Goal: Task Accomplishment & Management: Manage account settings

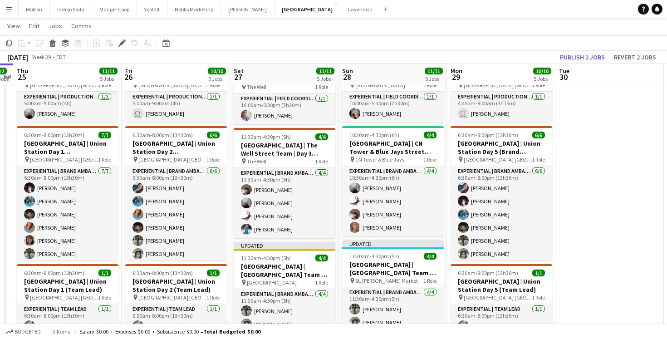
scroll to position [312, 0]
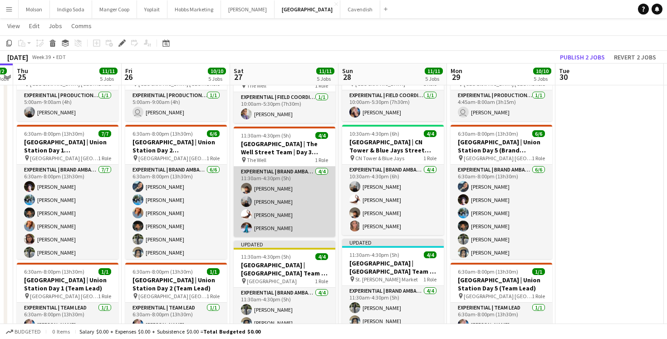
click at [291, 204] on app-card-role "Experiential | Brand Ambassador 4/4 11:30am-4:30pm (5h) Amandeep Singh Bhuvnesh…" at bounding box center [285, 202] width 102 height 70
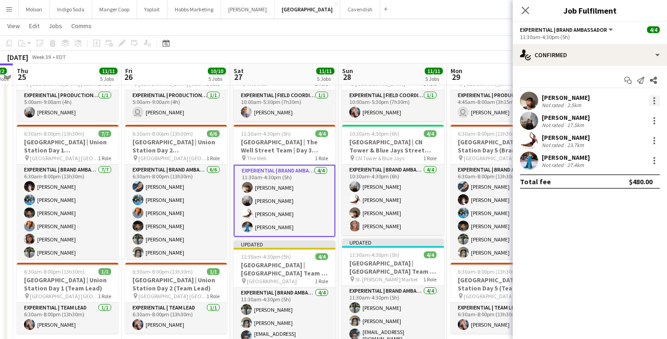
click at [653, 99] on div at bounding box center [654, 100] width 11 height 11
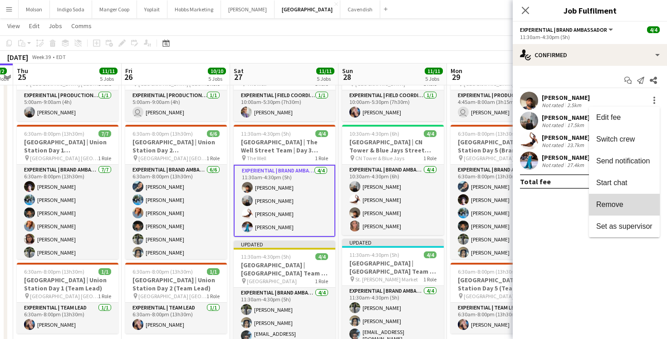
click at [635, 206] on span "Remove" at bounding box center [625, 205] width 56 height 8
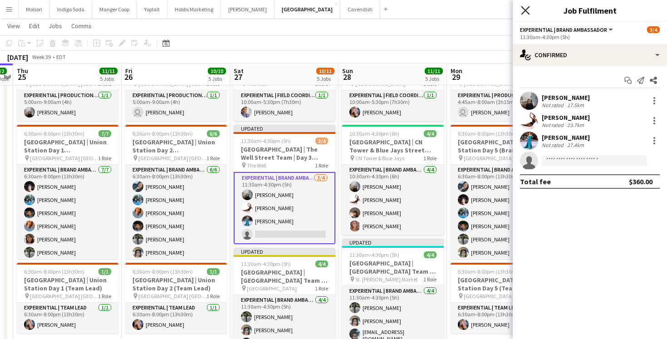
click at [524, 12] on icon at bounding box center [525, 10] width 9 height 9
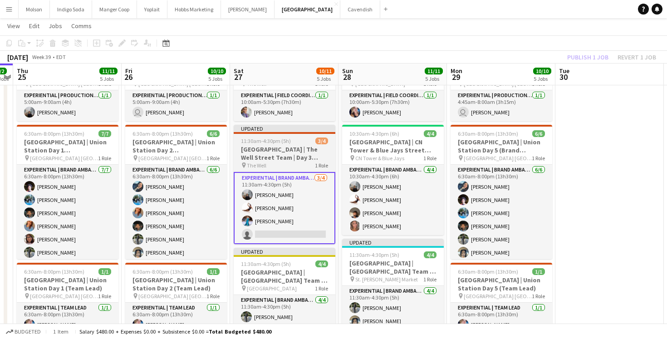
scroll to position [0, 0]
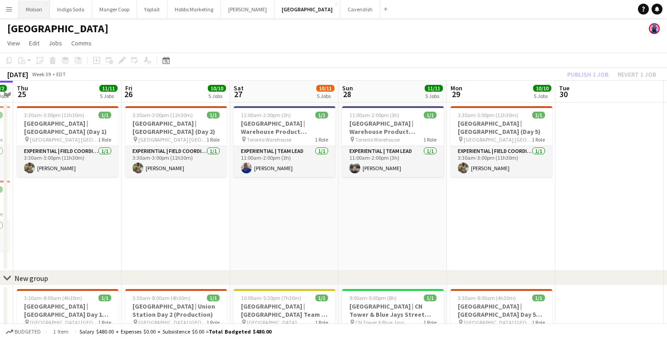
click at [32, 10] on button "Molson Close" at bounding box center [34, 9] width 31 height 18
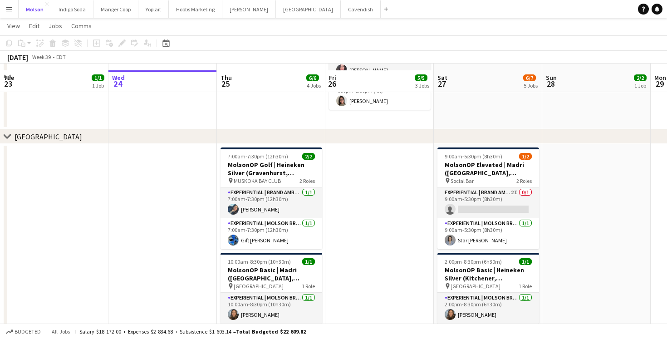
scroll to position [212, 0]
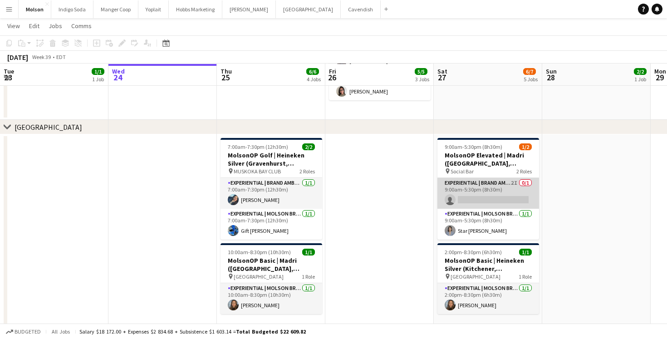
click at [479, 203] on app-card-role "Experiential | Brand Ambassador 2I 0/1 9:00am-5:30pm (8h30m) single-neutral-act…" at bounding box center [489, 193] width 102 height 31
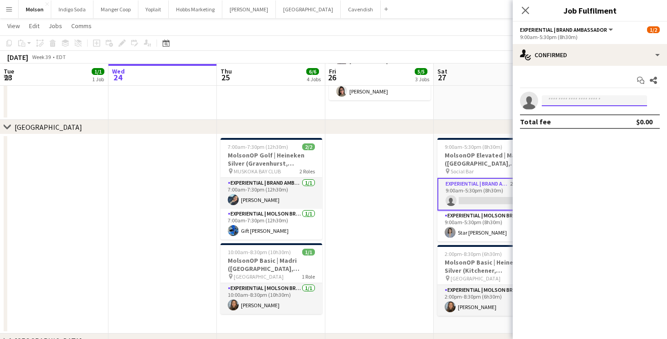
click at [582, 105] on input at bounding box center [594, 100] width 105 height 11
paste input "********"
click at [590, 99] on input "********" at bounding box center [594, 100] width 105 height 11
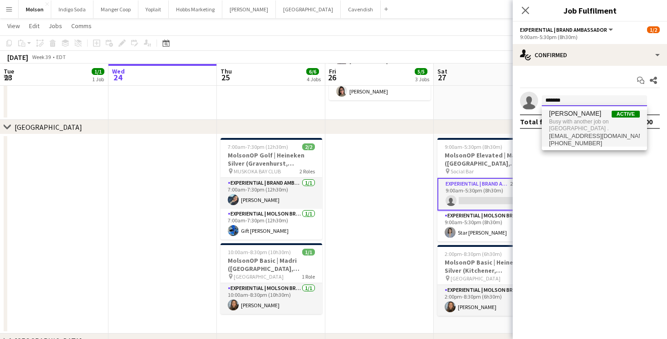
type input "*******"
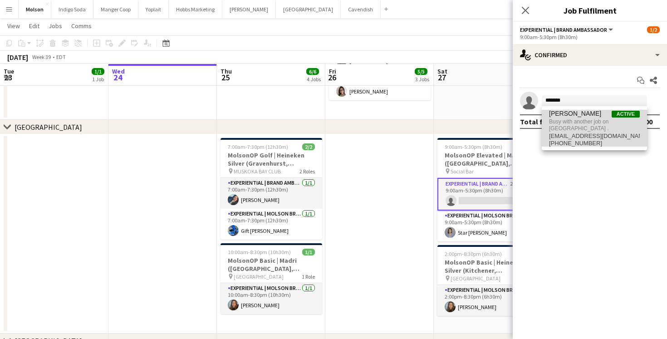
click at [600, 118] on span "Busy with another job on [GEOGRAPHIC_DATA] ." at bounding box center [594, 125] width 91 height 15
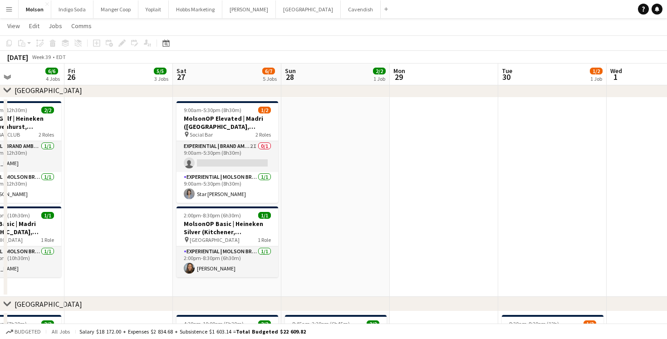
scroll to position [250, 0]
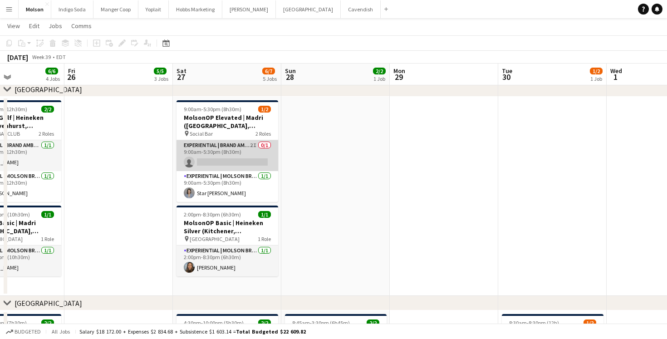
click at [224, 155] on app-card-role "Experiential | Brand Ambassador 2I 0/1 9:00am-5:30pm (8h30m) single-neutral-act…" at bounding box center [228, 155] width 102 height 31
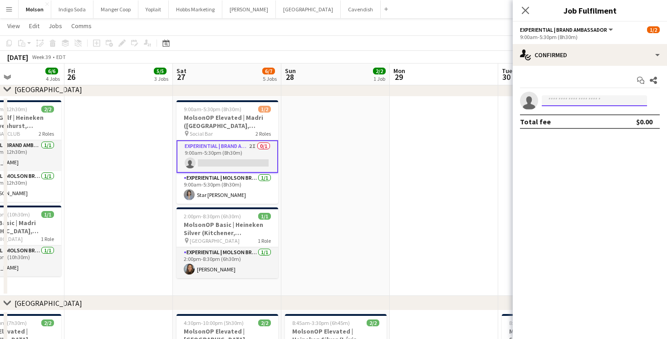
click at [592, 100] on input at bounding box center [594, 100] width 105 height 11
paste input "********"
click at [583, 100] on input "********" at bounding box center [594, 100] width 105 height 11
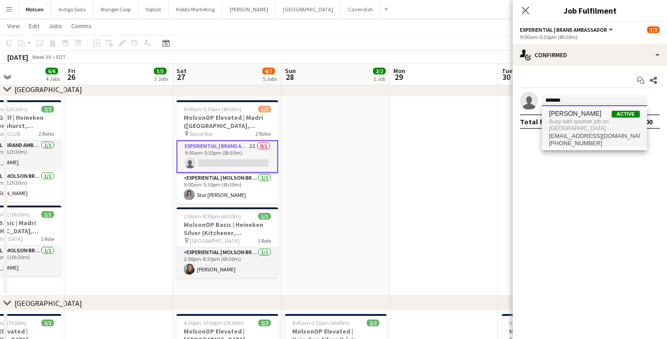
type input "*******"
click at [594, 120] on span "Busy with another job on [GEOGRAPHIC_DATA] ." at bounding box center [594, 125] width 91 height 15
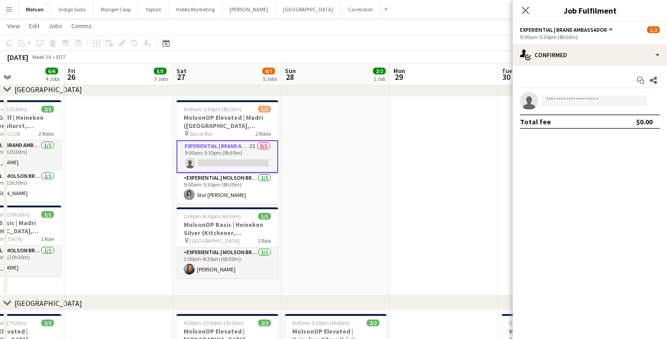
click at [578, 161] on mat-expansion-panel "check Confirmed Start chat Share single-neutral-actions Total fee $0.00" at bounding box center [590, 202] width 154 height 273
click at [524, 10] on icon "Close pop-in" at bounding box center [525, 10] width 9 height 9
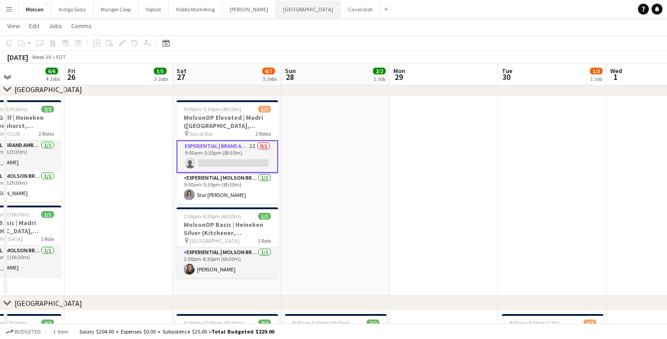
click at [286, 13] on button "Old El Paso Close" at bounding box center [308, 9] width 65 height 18
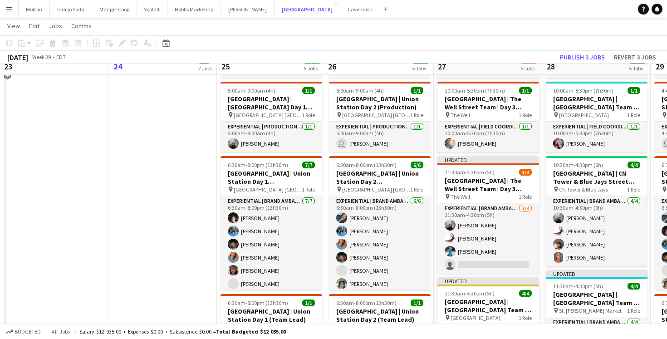
scroll to position [285, 0]
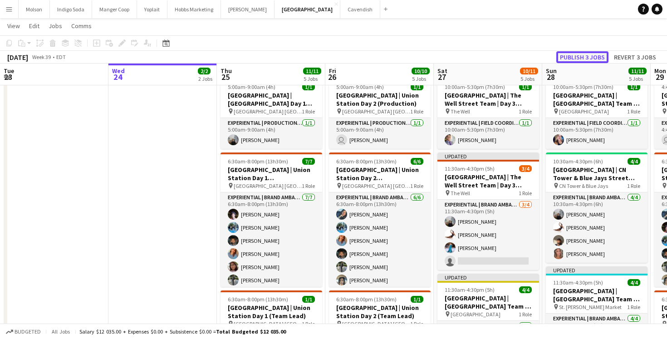
click at [583, 52] on button "Publish 3 jobs" at bounding box center [583, 57] width 52 height 12
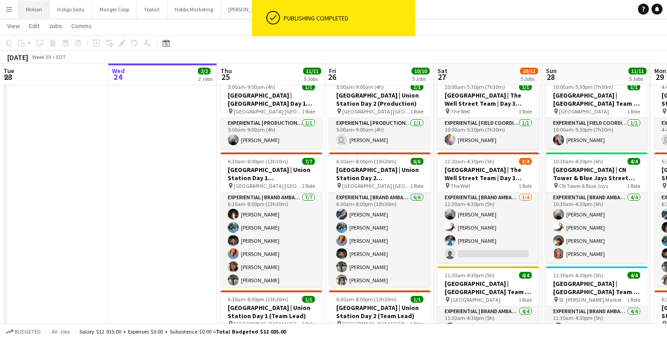
click at [36, 12] on button "Molson Close" at bounding box center [34, 9] width 31 height 18
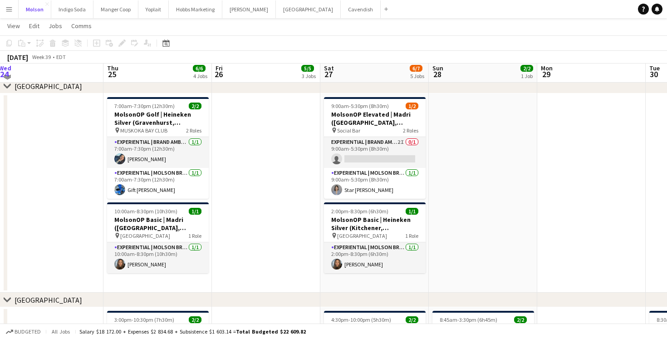
scroll to position [250, 0]
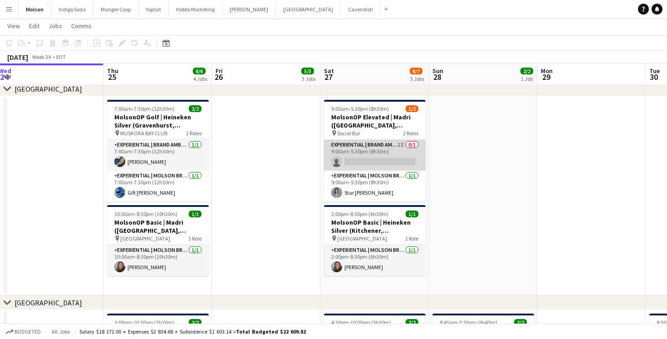
click at [370, 162] on app-card-role "Experiential | Brand Ambassador 2I 0/1 9:00am-5:30pm (8h30m) single-neutral-act…" at bounding box center [375, 155] width 102 height 31
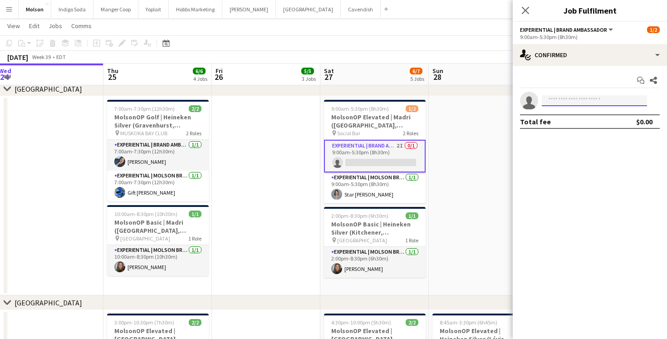
click at [588, 101] on input at bounding box center [594, 100] width 105 height 11
paste input "********"
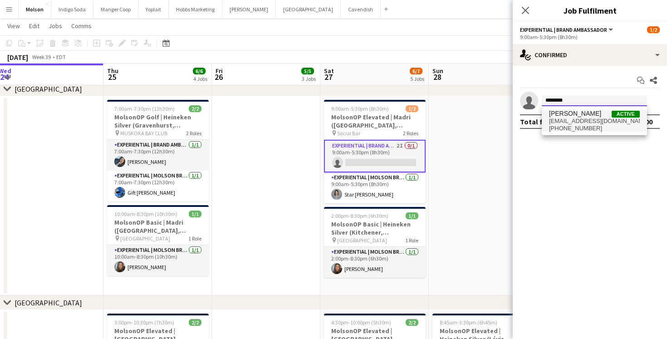
type input "********"
click at [606, 120] on span "[EMAIL_ADDRESS][DOMAIN_NAME]" at bounding box center [594, 121] width 91 height 7
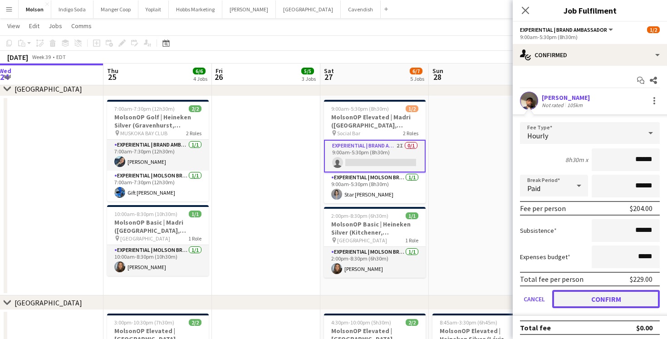
click at [602, 306] on button "Confirm" at bounding box center [606, 299] width 108 height 18
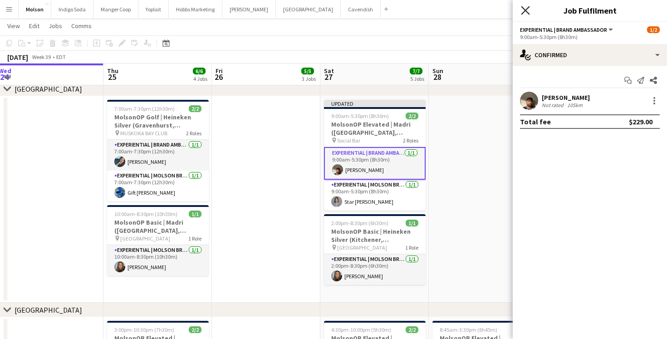
click at [529, 10] on icon "Close pop-in" at bounding box center [525, 10] width 9 height 9
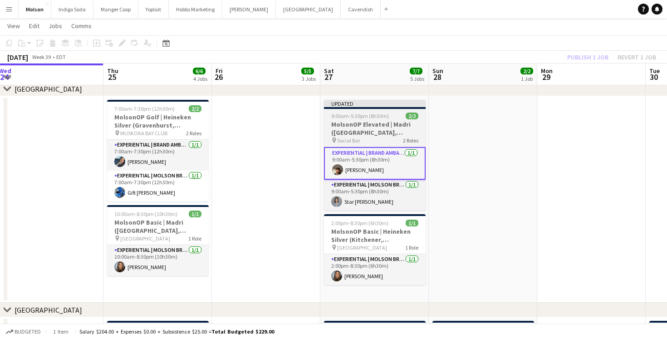
click at [378, 114] on span "9:00am-5:30pm (8h30m)" at bounding box center [360, 116] width 58 height 7
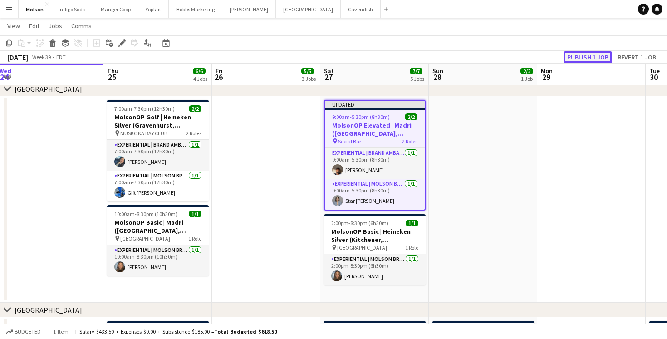
click at [582, 59] on button "Publish 1 job" at bounding box center [588, 57] width 49 height 12
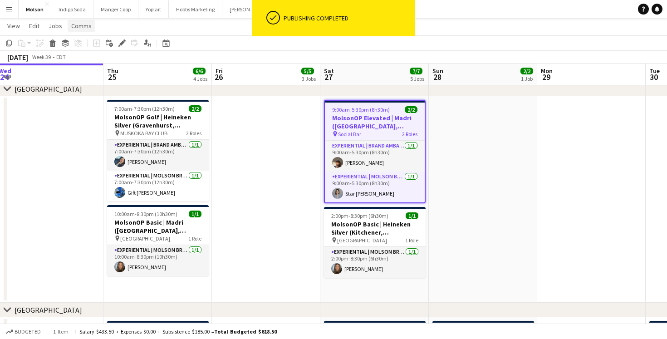
click at [84, 26] on span "Comms" at bounding box center [81, 26] width 20 height 8
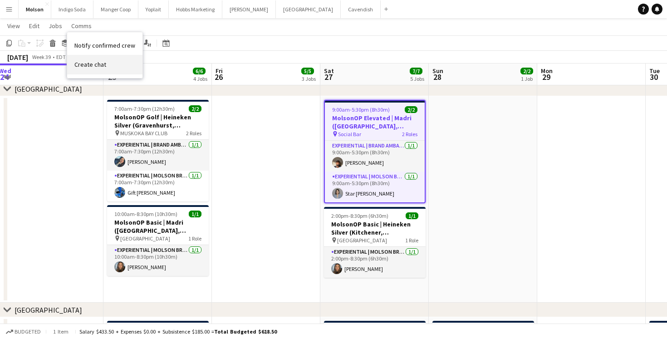
click at [99, 64] on span "Create chat" at bounding box center [90, 64] width 32 height 8
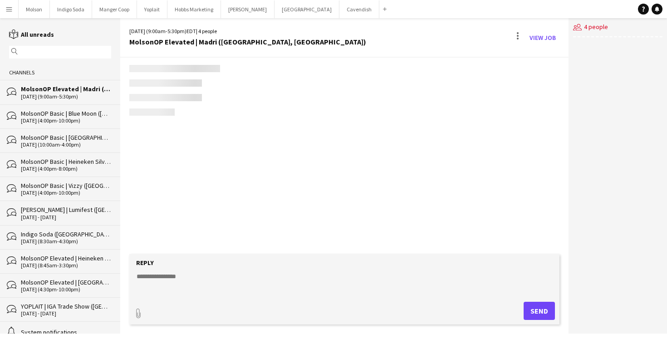
scroll to position [437, 0]
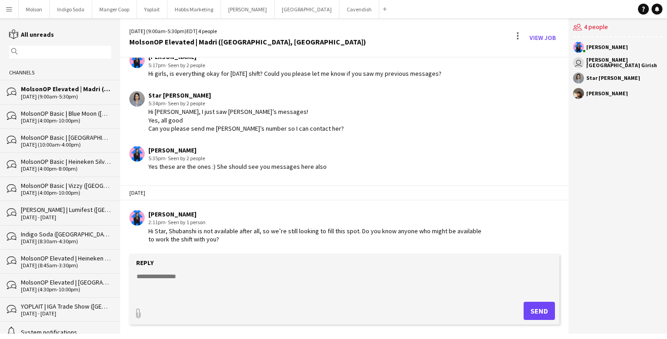
click at [207, 275] on textarea at bounding box center [346, 284] width 421 height 24
paste textarea "********"
type textarea "**********"
click at [534, 313] on button "Send" at bounding box center [539, 311] width 31 height 18
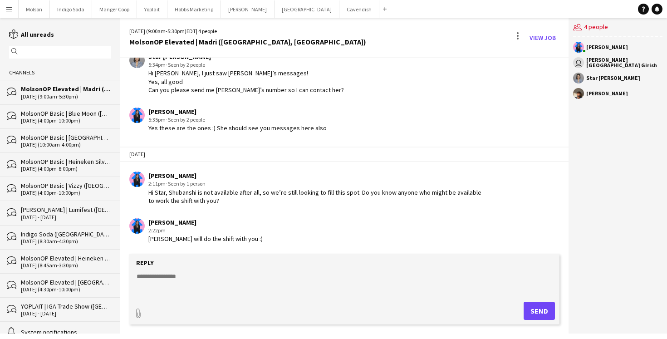
click at [297, 233] on div "Laurence Pare 2:22pm Amandeep will do the shift with you :)" at bounding box center [308, 230] width 359 height 25
click at [188, 279] on textarea at bounding box center [346, 284] width 421 height 24
click at [271, 217] on app-chat-message "Laurence Pare 2:22pm Amandeep will do the shift with you :)" at bounding box center [344, 231] width 449 height 34
click at [215, 270] on form "Reply paperclip Send" at bounding box center [344, 289] width 430 height 70
click at [189, 278] on textarea at bounding box center [346, 284] width 421 height 24
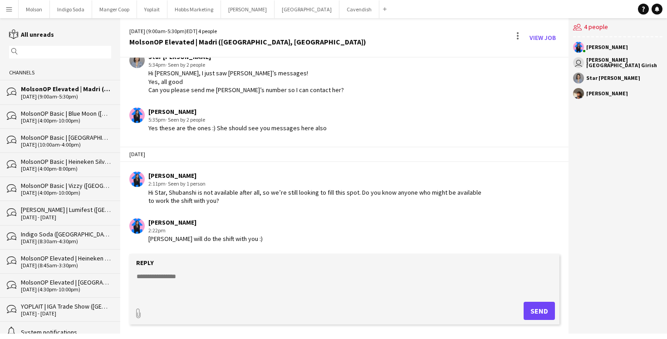
paste textarea "********"
drag, startPoint x: 195, startPoint y: 280, endPoint x: 56, endPoint y: 282, distance: 138.9
click at [56, 282] on div "reading All unreads magnifier Channels bubbles MolsonOP Elevated | Madri (Orili…" at bounding box center [333, 176] width 667 height 316
type textarea "********"
drag, startPoint x: 180, startPoint y: 277, endPoint x: 105, endPoint y: 275, distance: 74.9
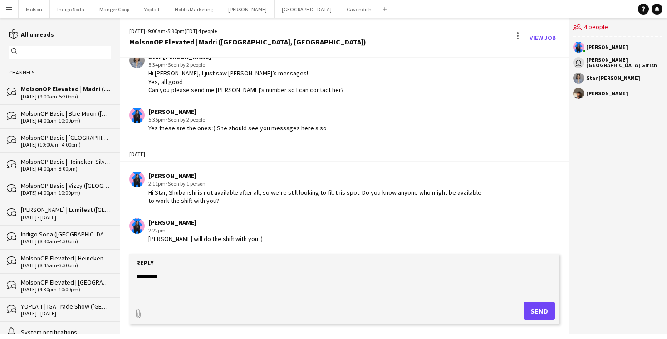
click at [105, 276] on div "reading All unreads magnifier Channels bubbles MolsonOP Elevated | Madri (Orili…" at bounding box center [333, 176] width 667 height 316
click at [272, 230] on div "Laurence Pare 2:22pm Amandeep will do the shift with you :)" at bounding box center [308, 230] width 359 height 25
click at [354, 191] on div "Hi Star, Shubanshi is not available after all, so we’re still looking to fill t…" at bounding box center [318, 196] width 340 height 16
click at [5, 10] on button "Menu" at bounding box center [9, 9] width 18 height 18
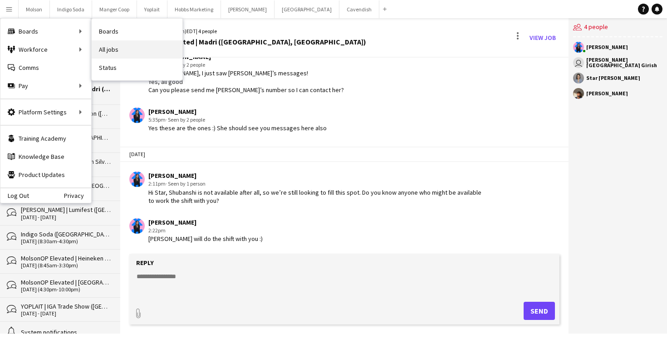
click at [133, 49] on link "All jobs" at bounding box center [137, 49] width 91 height 18
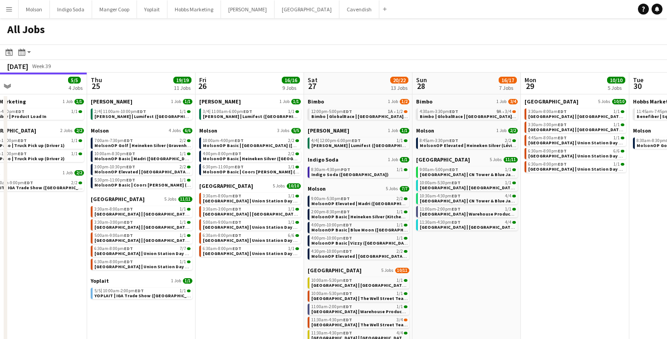
scroll to position [0, 347]
click at [276, 7] on button "Old El Paso Close" at bounding box center [307, 9] width 65 height 18
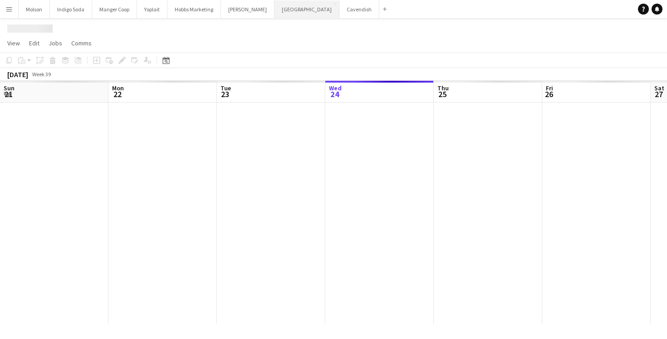
scroll to position [0, 217]
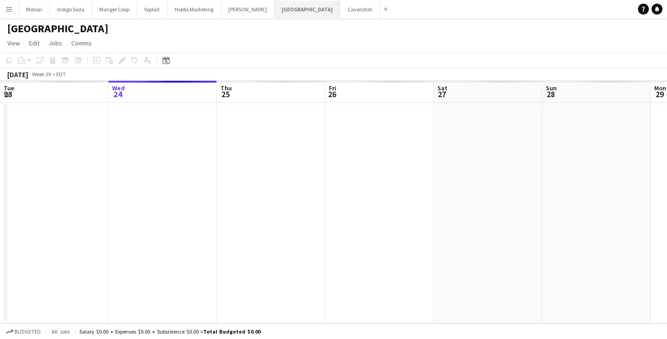
click at [295, 5] on button "Old El Paso Close" at bounding box center [308, 9] width 66 height 18
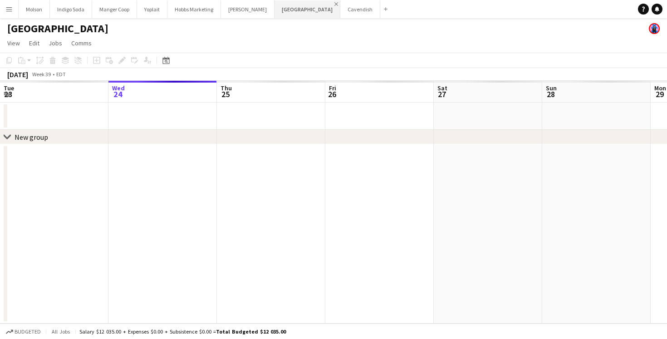
click at [335, 5] on app-icon "Close" at bounding box center [337, 4] width 4 height 4
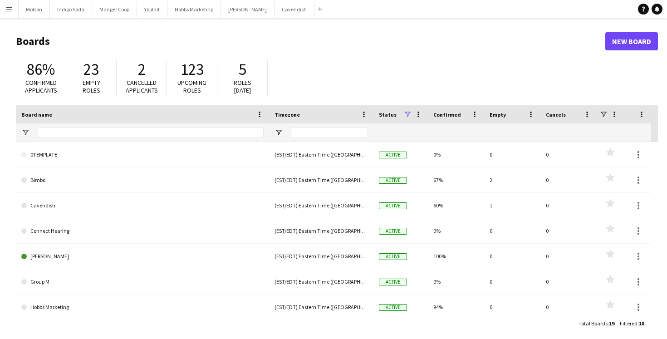
click at [345, 48] on header "Boards New Board" at bounding box center [337, 41] width 642 height 28
click at [207, 7] on button "Hobbs Marketing Close" at bounding box center [195, 9] width 54 height 18
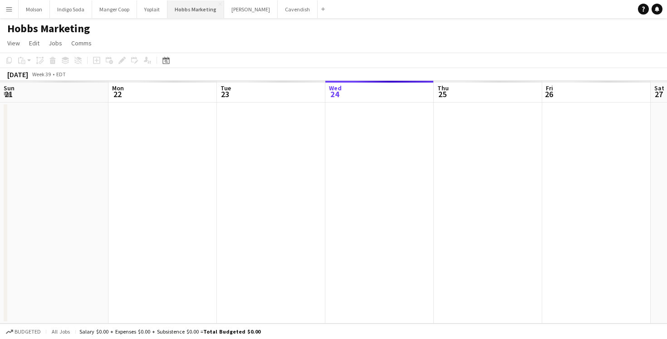
scroll to position [0, 217]
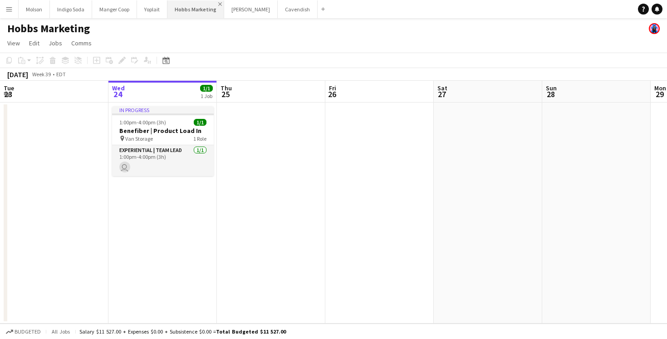
click at [218, 4] on app-icon "Close" at bounding box center [220, 4] width 4 height 4
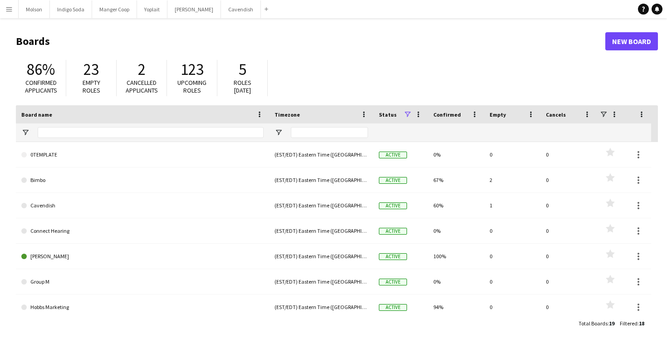
click at [291, 37] on h1 "Boards" at bounding box center [311, 42] width 590 height 14
click at [11, 11] on app-icon "Menu" at bounding box center [8, 8] width 7 height 7
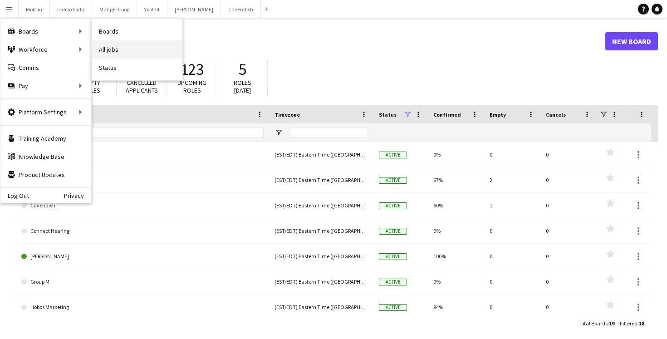
click at [117, 52] on link "All jobs" at bounding box center [137, 49] width 91 height 18
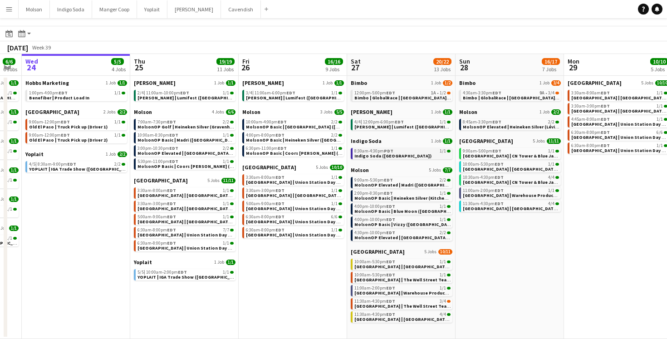
scroll to position [0, 368]
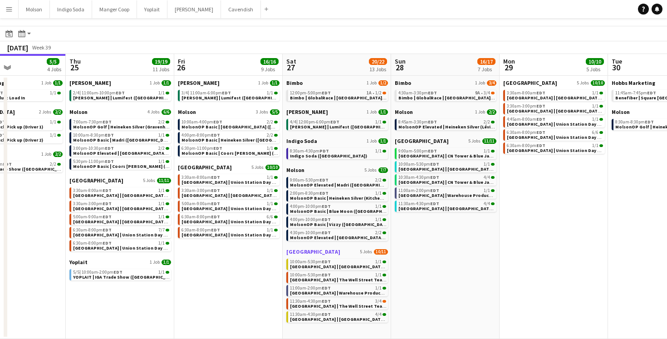
click at [343, 251] on link "Old El Paso 5 Jobs 10/11" at bounding box center [337, 251] width 102 height 7
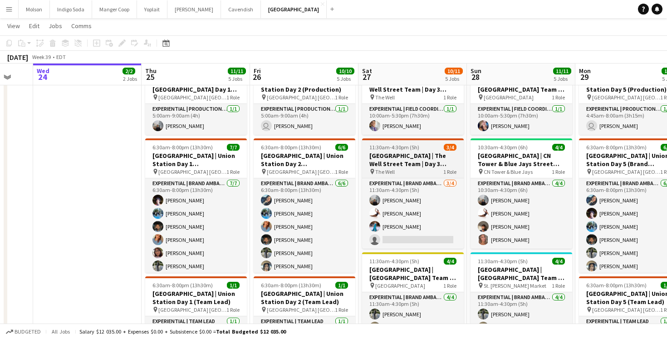
scroll to position [359, 0]
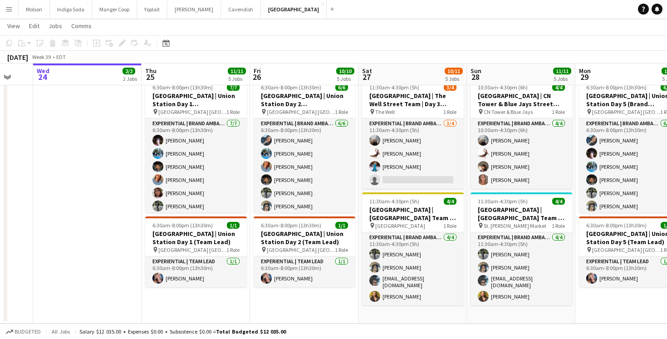
click at [10, 7] on app-icon "Menu" at bounding box center [8, 8] width 7 height 7
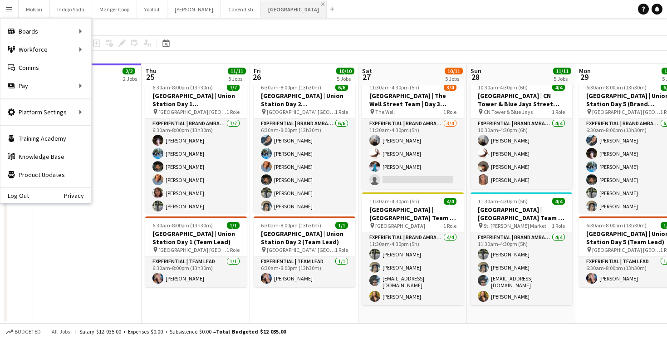
click at [321, 4] on app-icon "Close" at bounding box center [323, 4] width 4 height 4
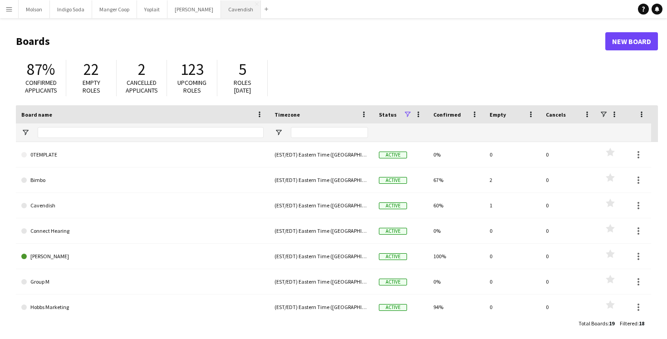
click at [221, 15] on button "Cavendish Close" at bounding box center [241, 9] width 40 height 18
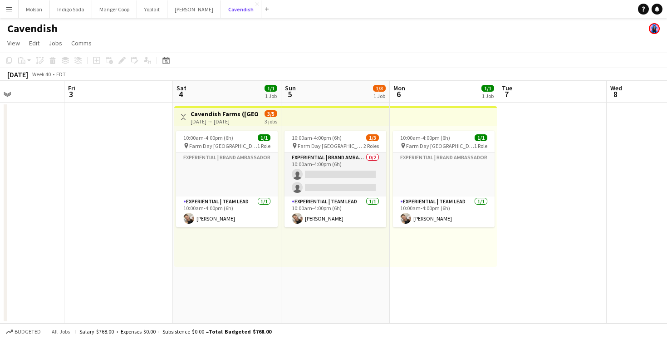
scroll to position [0, 266]
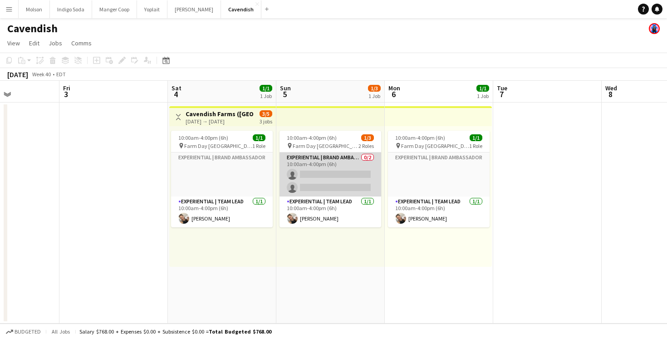
click at [316, 175] on app-card-role "Experiential | Brand Ambassador 0/2 10:00am-4:00pm (6h) single-neutral-actions …" at bounding box center [331, 175] width 102 height 44
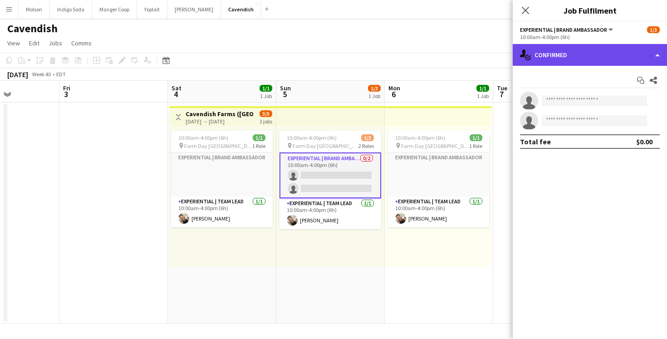
click at [593, 56] on div "single-neutral-actions-check-2 Confirmed" at bounding box center [590, 55] width 154 height 22
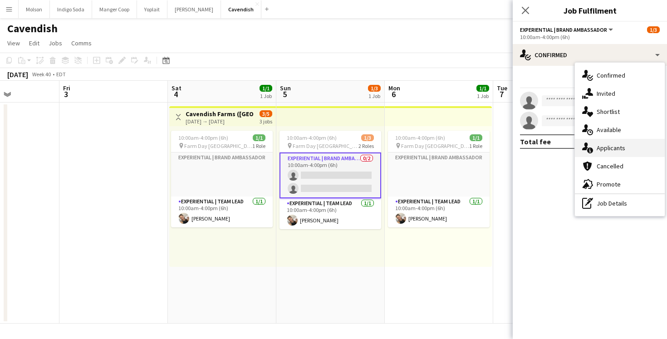
click at [621, 148] on span "Applicants" at bounding box center [611, 148] width 29 height 8
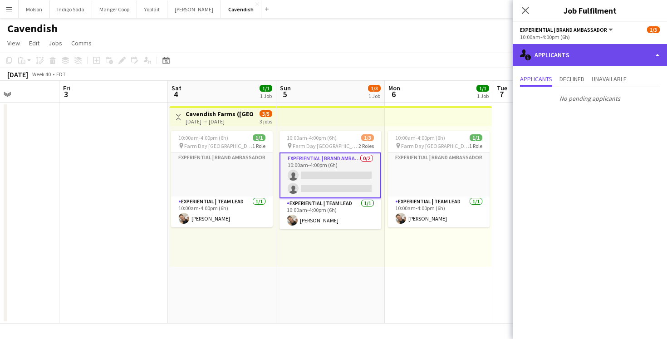
click at [593, 60] on div "single-neutral-actions-information Applicants" at bounding box center [590, 55] width 154 height 22
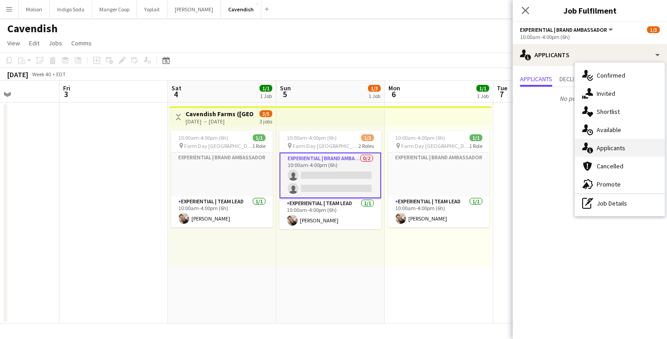
click at [620, 149] on span "Applicants" at bounding box center [611, 148] width 29 height 8
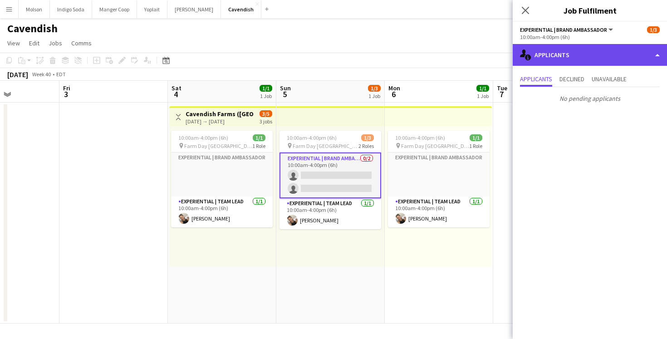
click at [575, 61] on div "single-neutral-actions-information Applicants" at bounding box center [590, 55] width 154 height 22
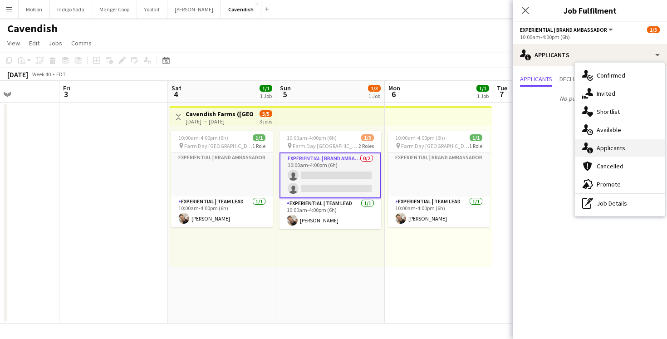
click at [608, 142] on div "single-neutral-actions-information Applicants" at bounding box center [620, 148] width 90 height 18
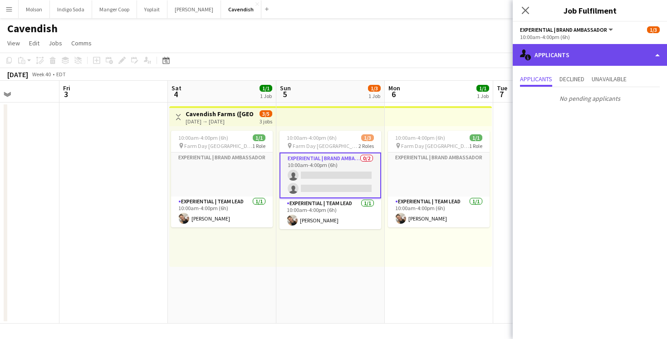
click at [542, 46] on div "single-neutral-actions-information Applicants" at bounding box center [590, 55] width 154 height 22
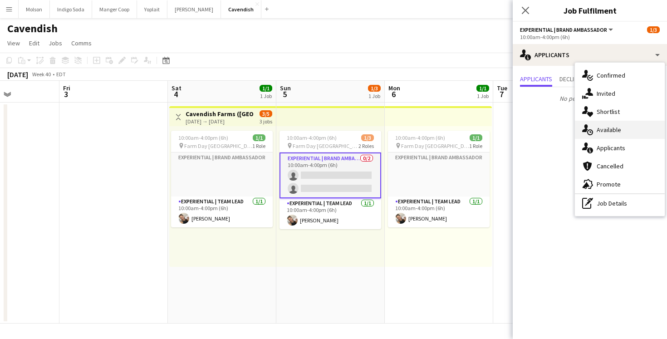
click at [619, 131] on span "Available" at bounding box center [609, 130] width 25 height 8
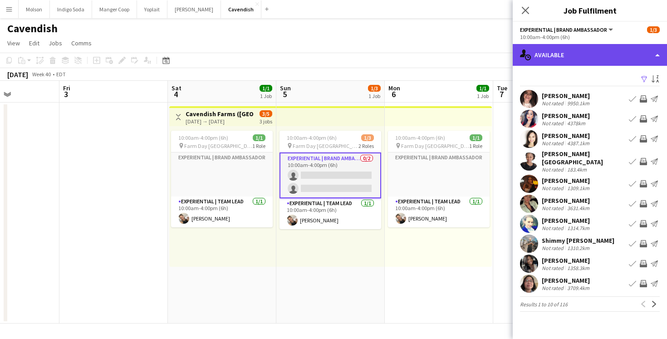
click at [580, 52] on div "single-neutral-actions-upload Available" at bounding box center [590, 55] width 154 height 22
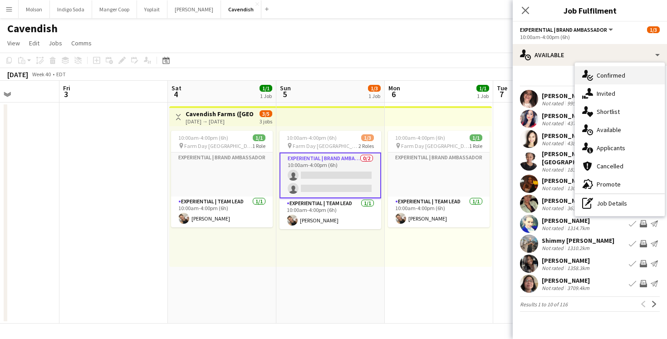
click at [617, 74] on span "Confirmed" at bounding box center [611, 75] width 29 height 8
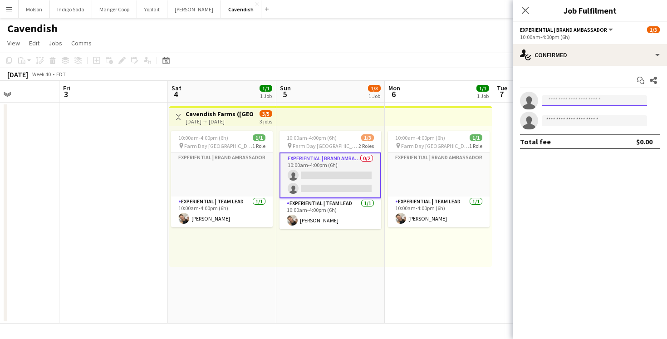
click at [556, 103] on input at bounding box center [594, 100] width 105 height 11
click at [529, 15] on app-icon "Close pop-in" at bounding box center [525, 10] width 13 height 13
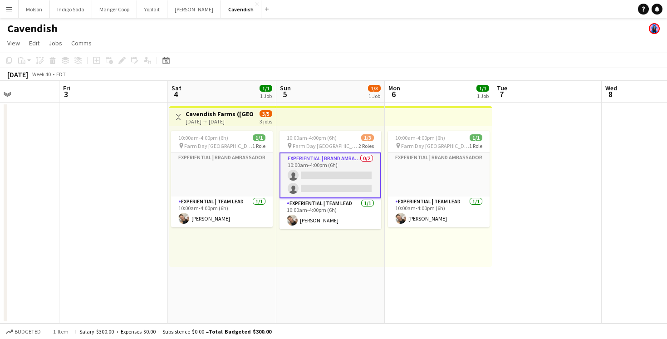
click at [7, 9] on app-icon "Menu" at bounding box center [8, 8] width 7 height 7
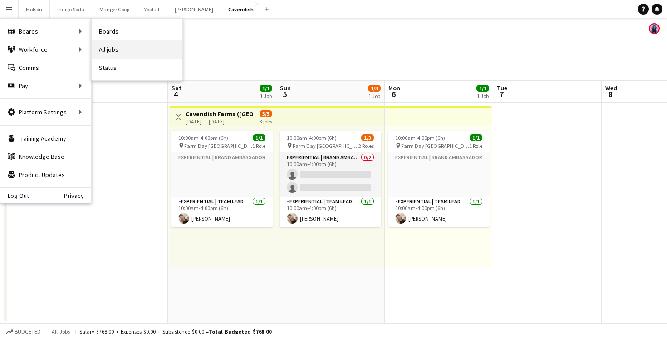
click at [132, 47] on link "All jobs" at bounding box center [137, 49] width 91 height 18
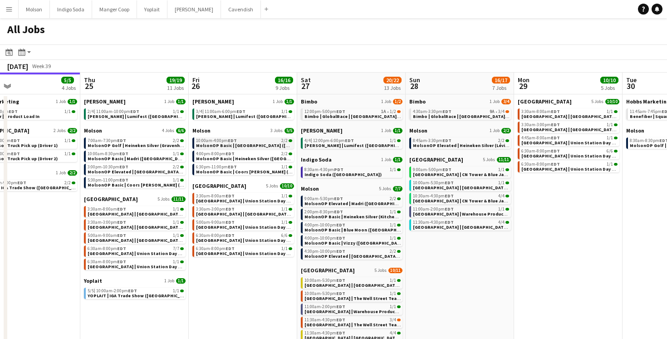
scroll to position [0, 355]
click at [480, 33] on div "All Jobs" at bounding box center [333, 31] width 667 height 26
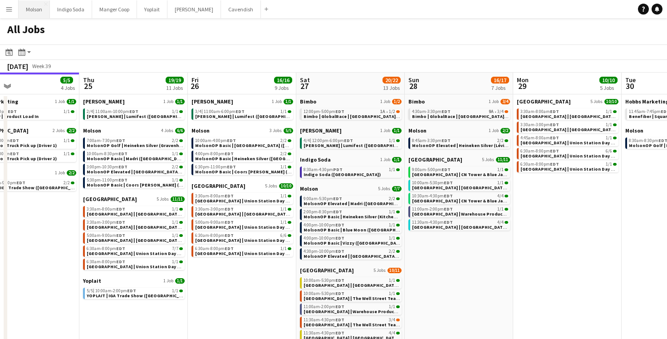
click at [34, 9] on button "Molson Close" at bounding box center [34, 9] width 31 height 18
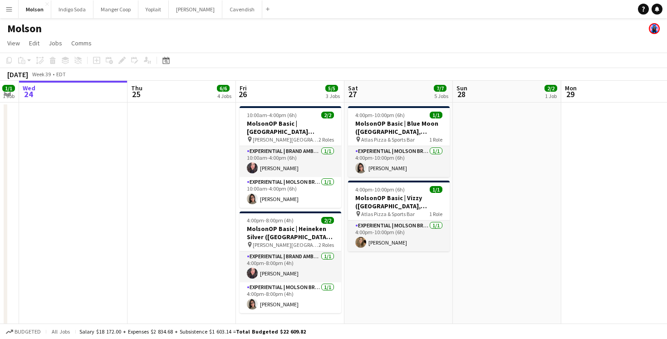
drag, startPoint x: 9, startPoint y: 13, endPoint x: 117, endPoint y: 34, distance: 110.5
click at [175, 35] on app-page-menu "View Day view expanded Day view collapsed Month view Date picker Jump to today …" at bounding box center [333, 43] width 667 height 17
click at [398, 33] on div "Molson" at bounding box center [333, 26] width 667 height 17
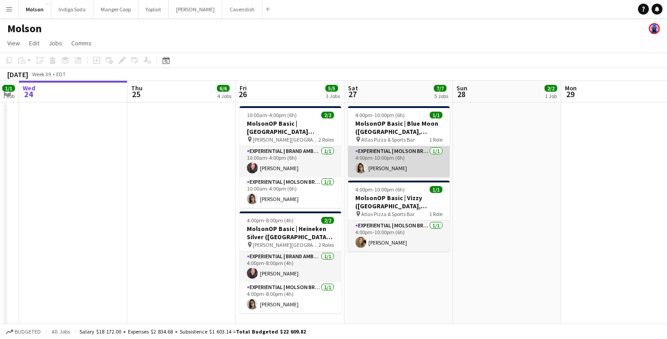
click at [361, 168] on app-user-avatar at bounding box center [360, 168] width 11 height 11
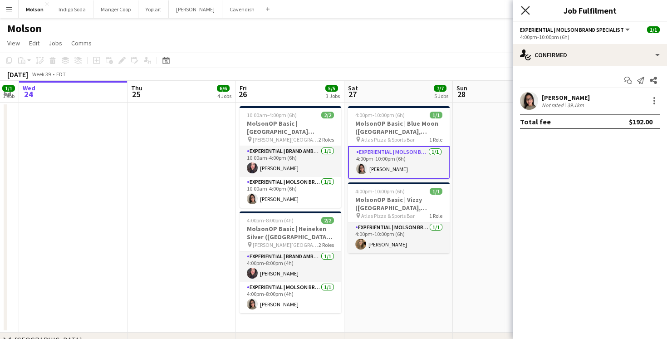
click at [528, 9] on icon "Close pop-in" at bounding box center [525, 10] width 9 height 9
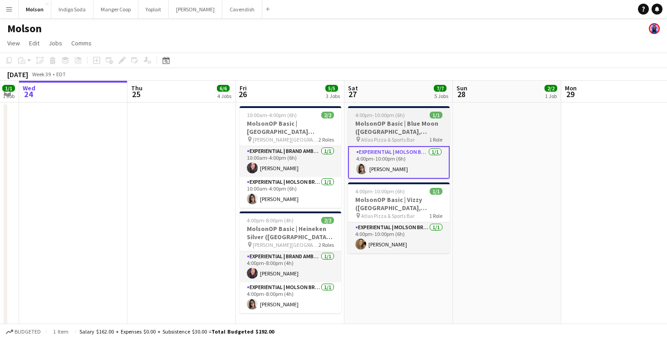
click at [399, 116] on span "4:00pm-10:00pm (6h)" at bounding box center [379, 115] width 49 height 7
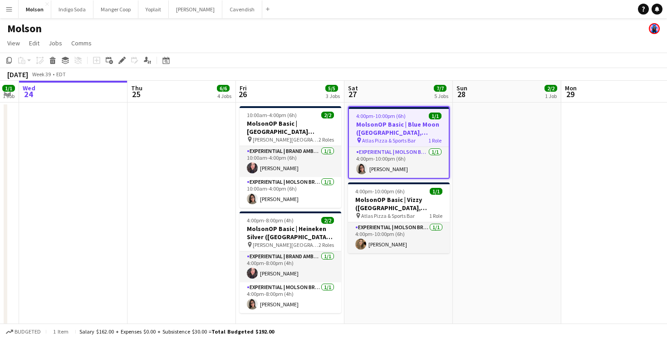
click at [249, 45] on app-page-menu "View Day view expanded Day view collapsed Month view Date picker Jump to today …" at bounding box center [333, 43] width 667 height 17
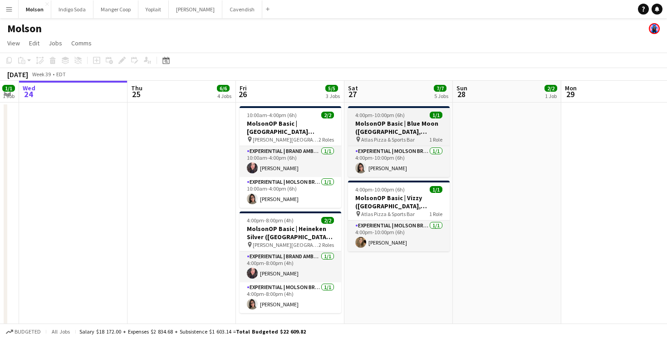
click at [406, 130] on h3 "MolsonOP Basic | Blue Moon ([GEOGRAPHIC_DATA], [GEOGRAPHIC_DATA])" at bounding box center [399, 127] width 102 height 16
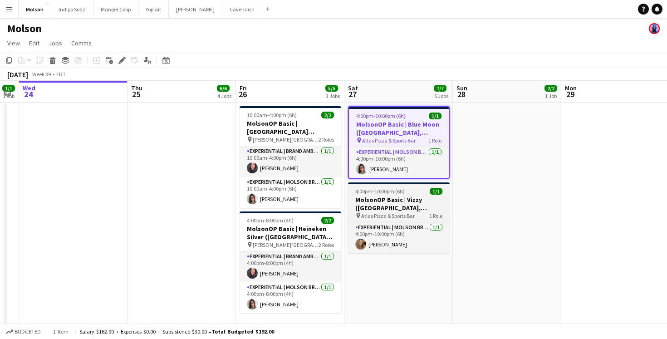
click at [412, 202] on h3 "MolsonOP Basic | Vizzy ([GEOGRAPHIC_DATA], [GEOGRAPHIC_DATA])" at bounding box center [399, 204] width 102 height 16
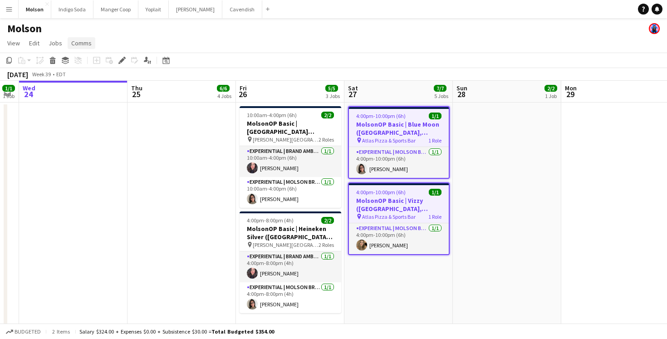
click at [75, 45] on span "Comms" at bounding box center [81, 43] width 20 height 8
click at [100, 79] on span "Create chat" at bounding box center [90, 82] width 32 height 8
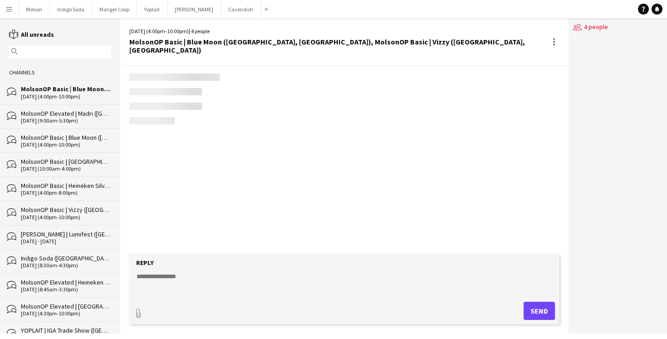
click at [78, 44] on div "reading All unreads magnifier Channels bubbles MolsonOP Basic | Blue Moon (Calg…" at bounding box center [60, 223] width 120 height 386
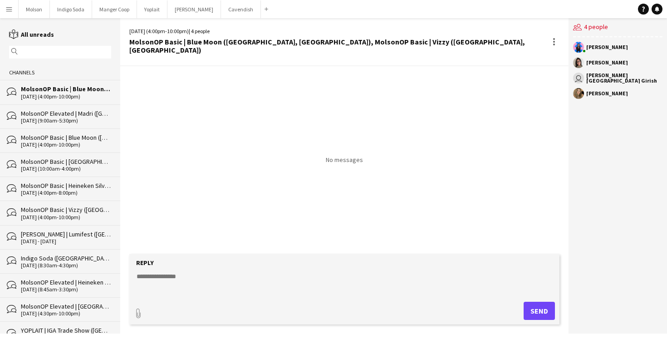
click at [330, 250] on div "No messages" at bounding box center [344, 160] width 449 height 188
click at [218, 281] on textarea at bounding box center [346, 284] width 421 height 24
type textarea "*"
click at [550, 39] on div at bounding box center [554, 41] width 11 height 11
click at [562, 60] on button "Delete Delete" at bounding box center [574, 54] width 51 height 22
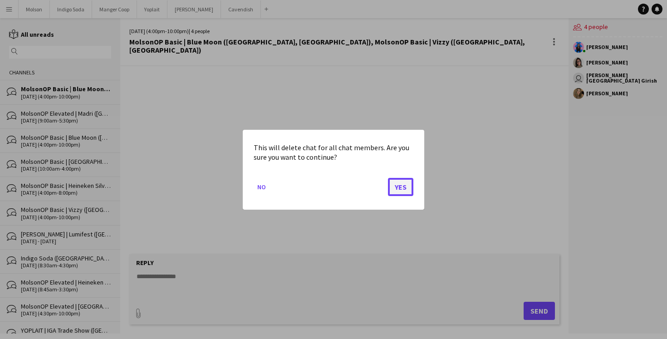
click at [402, 187] on button "Yes" at bounding box center [400, 187] width 25 height 18
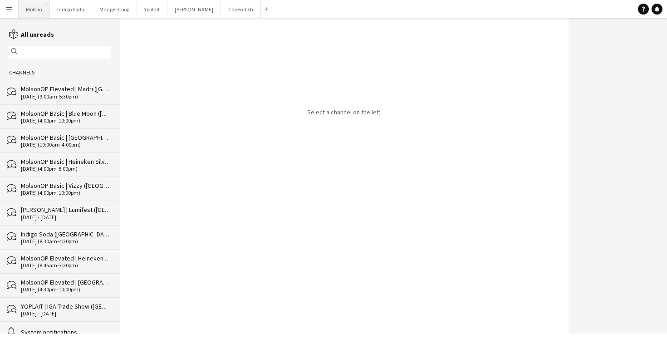
click at [31, 12] on button "Molson Close" at bounding box center [34, 9] width 31 height 18
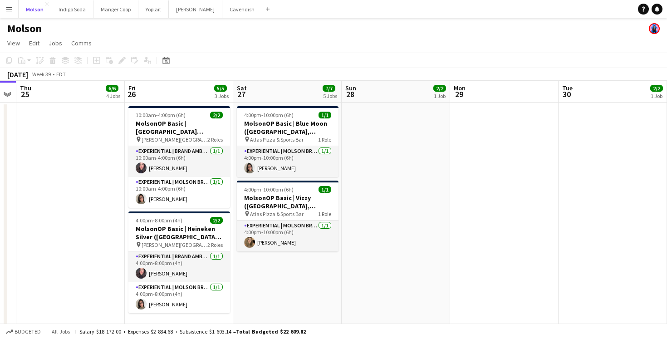
scroll to position [0, 419]
click at [455, 178] on app-date-cell at bounding box center [503, 218] width 108 height 230
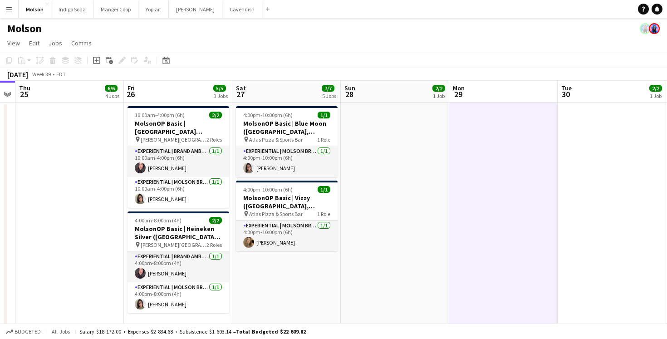
click at [415, 34] on div "Molson" at bounding box center [333, 26] width 667 height 17
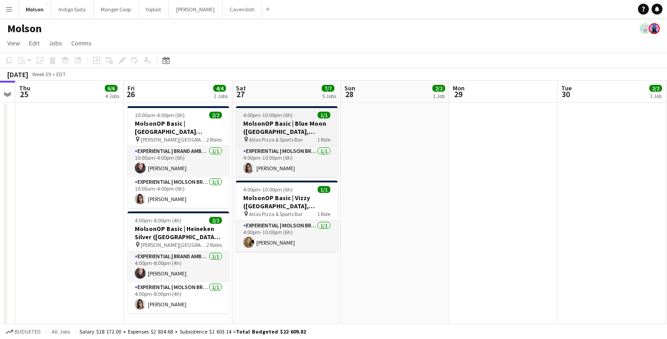
click at [304, 116] on div "4:00pm-10:00pm (6h) 1/1" at bounding box center [287, 115] width 102 height 7
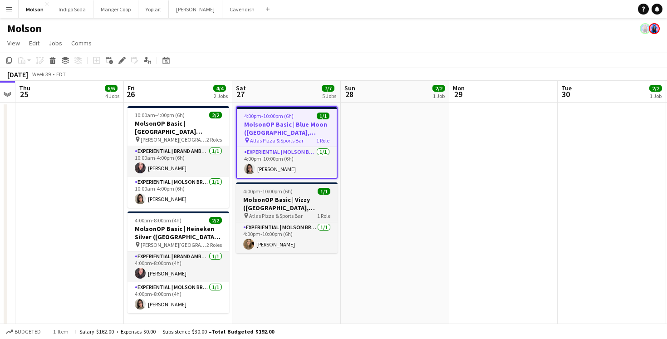
click at [301, 192] on div "4:00pm-10:00pm (6h) 1/1" at bounding box center [287, 191] width 102 height 7
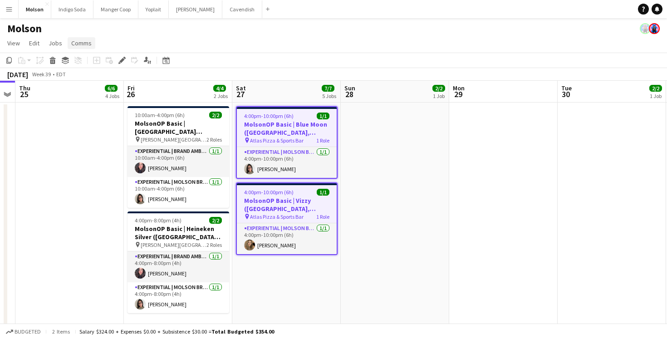
click at [82, 41] on span "Comms" at bounding box center [81, 43] width 20 height 8
click at [93, 83] on span "Create chat" at bounding box center [90, 82] width 32 height 8
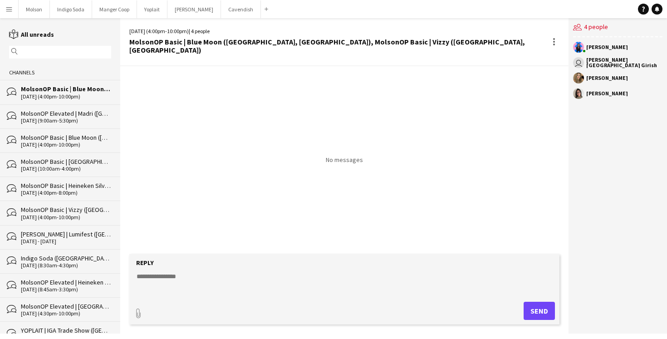
click at [181, 277] on textarea at bounding box center [346, 284] width 421 height 24
click at [321, 270] on form "Reply ********* paperclip Send" at bounding box center [344, 289] width 430 height 70
click at [230, 275] on textarea "*********" at bounding box center [346, 284] width 421 height 24
type textarea "*********"
click at [542, 316] on button "Send" at bounding box center [539, 311] width 31 height 18
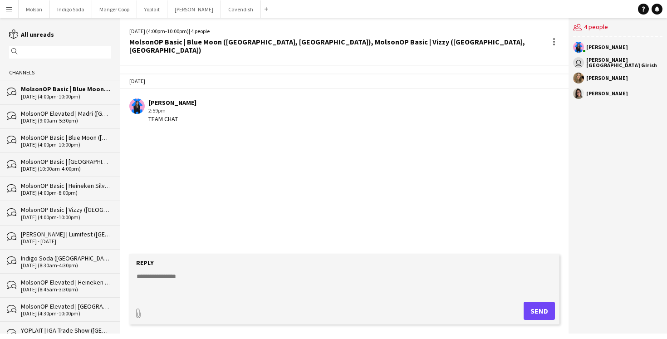
click at [304, 278] on textarea at bounding box center [346, 284] width 421 height 24
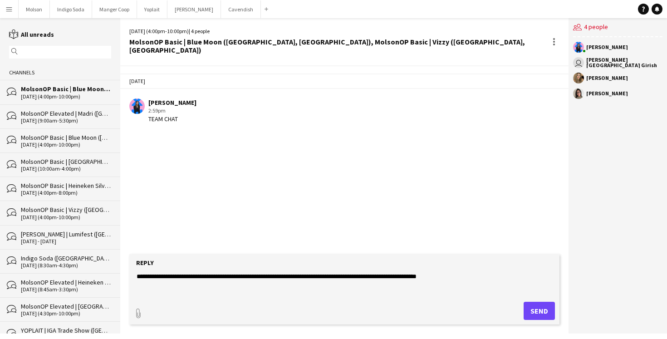
click at [328, 276] on textarea "**********" at bounding box center [346, 284] width 421 height 24
click at [370, 277] on textarea "**********" at bounding box center [346, 284] width 421 height 24
click at [512, 275] on textarea "**********" at bounding box center [346, 284] width 421 height 24
drag, startPoint x: 508, startPoint y: 278, endPoint x: 117, endPoint y: 277, distance: 391.3
click at [117, 277] on div "reading All unreads magnifier Channels bubbles MolsonOP Basic | Blue Moon (Calg…" at bounding box center [333, 176] width 667 height 316
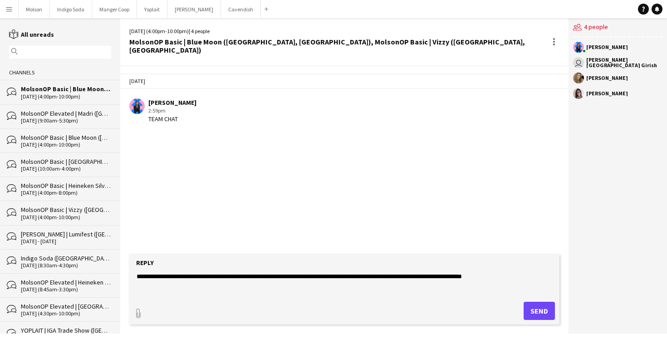
paste textarea "**********"
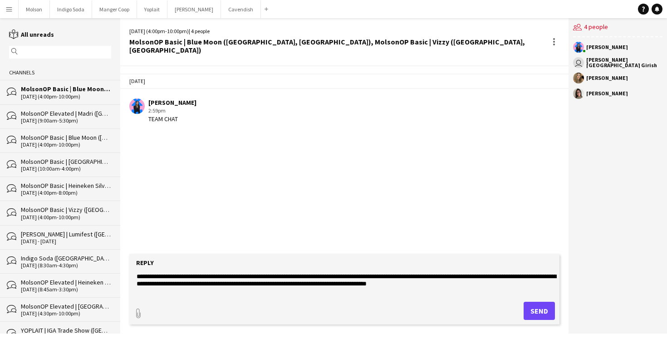
click at [180, 284] on textarea "**********" at bounding box center [346, 284] width 421 height 24
click at [248, 284] on textarea "**********" at bounding box center [346, 284] width 421 height 24
click at [470, 284] on textarea "**********" at bounding box center [346, 284] width 421 height 24
type textarea "**********"
click at [528, 311] on button "Send" at bounding box center [539, 311] width 31 height 18
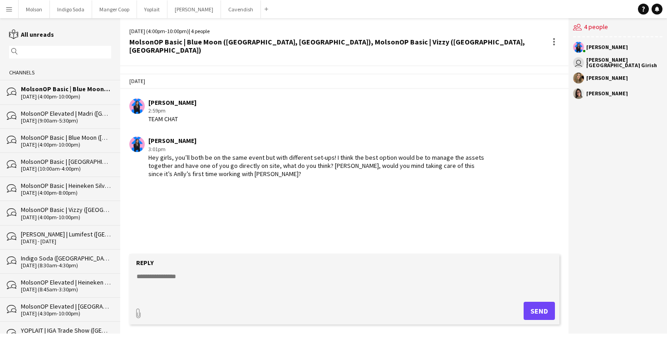
click at [267, 170] on app-chat-message "Laurence Pare 3:01pm Hey girls, you’ll both be on the same event but with diffe…" at bounding box center [344, 157] width 449 height 50
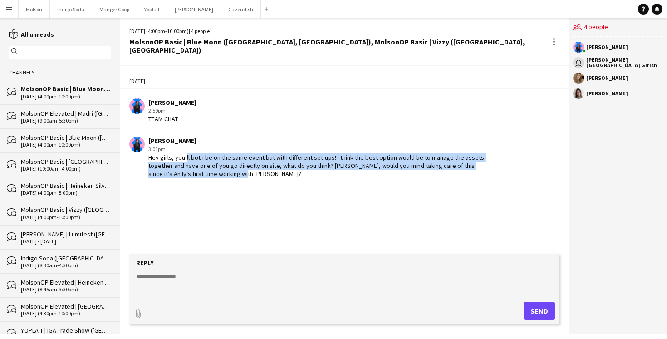
drag, startPoint x: 183, startPoint y: 147, endPoint x: 232, endPoint y: 167, distance: 52.1
click at [232, 167] on div "Hey girls, you’ll both be on the same event but with different set-ups! I think…" at bounding box center [318, 165] width 340 height 25
drag, startPoint x: 243, startPoint y: 149, endPoint x: 243, endPoint y: 172, distance: 23.2
click at [243, 172] on app-chat-message "Laurence Pare 3:01pm Hey girls, you’ll both be on the same event but with diffe…" at bounding box center [344, 157] width 449 height 50
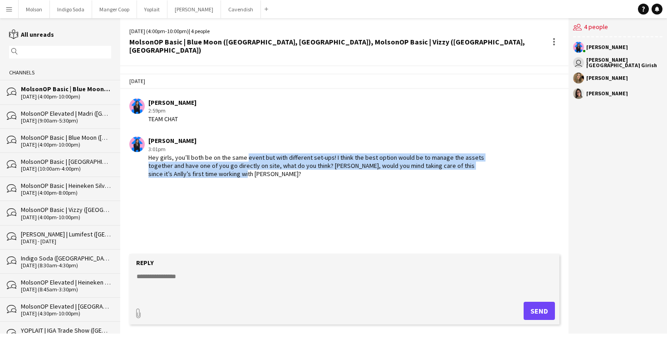
click at [243, 172] on app-chat-message "Laurence Pare 3:01pm Hey girls, you’ll both be on the same event but with diffe…" at bounding box center [344, 157] width 449 height 50
drag, startPoint x: 333, startPoint y: 149, endPoint x: 334, endPoint y: 167, distance: 17.7
click at [334, 167] on div "Hey girls, you’ll both be on the same event but with different set-ups! I think…" at bounding box center [318, 165] width 340 height 25
drag, startPoint x: 260, startPoint y: 153, endPoint x: 265, endPoint y: 165, distance: 12.8
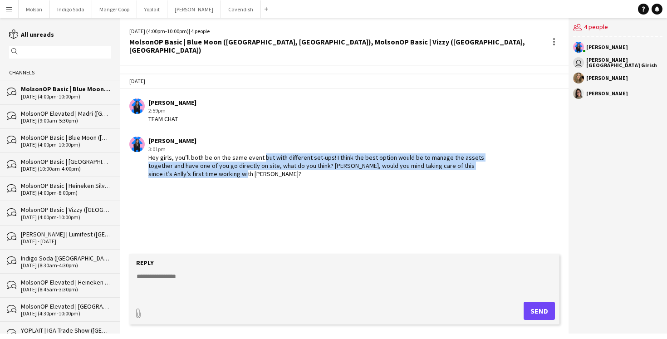
click at [265, 165] on div "Hey girls, you’ll both be on the same event but with different set-ups! I think…" at bounding box center [318, 165] width 340 height 25
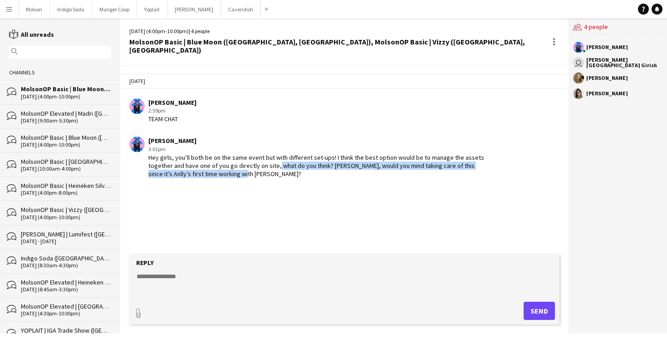
drag, startPoint x: 272, startPoint y: 157, endPoint x: 272, endPoint y: 164, distance: 7.7
click at [272, 164] on div "Hey girls, you’ll both be on the same event but with different set-ups! I think…" at bounding box center [318, 165] width 340 height 25
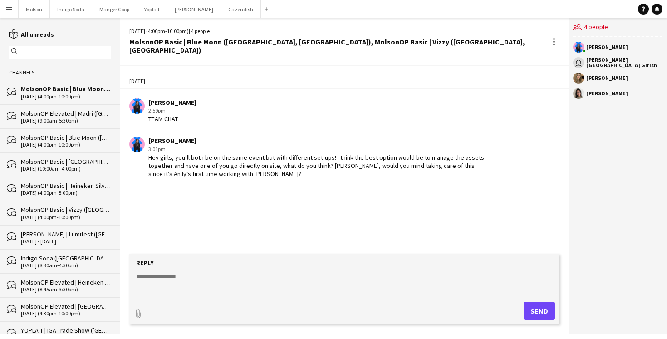
click at [195, 280] on textarea at bounding box center [346, 284] width 421 height 24
type textarea "*"
click at [248, 194] on div "Today Laurence Pare 2:59pm TEAM CHAT Laurence Pare 3:01pm Hey girls, you’ll bot…" at bounding box center [344, 160] width 449 height 188
click at [64, 143] on div "[DATE] (4:00pm-10:00pm)" at bounding box center [66, 145] width 90 height 6
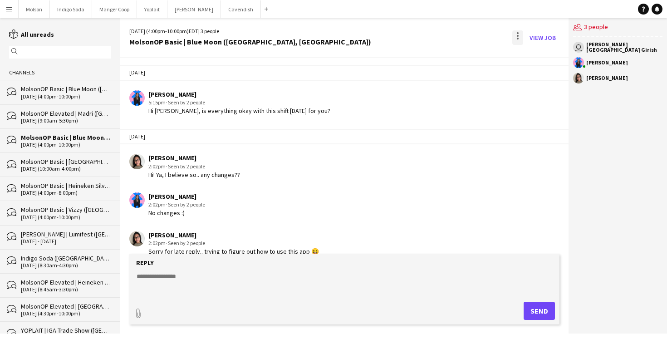
click at [519, 35] on div at bounding box center [518, 37] width 11 height 15
click at [392, 90] on div at bounding box center [333, 169] width 667 height 339
click at [550, 35] on link "View Job" at bounding box center [543, 37] width 34 height 15
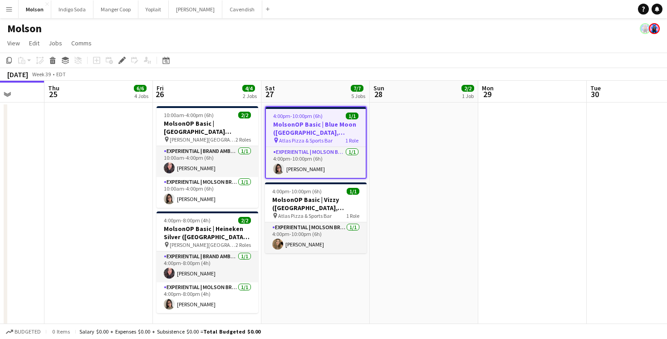
scroll to position [0, 263]
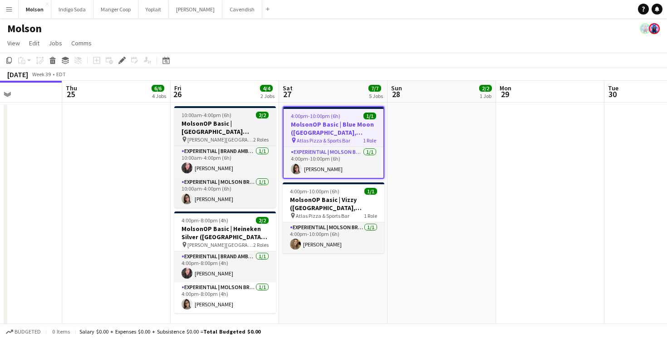
click at [246, 127] on h3 "MolsonOP Basic | [GEOGRAPHIC_DATA] ([GEOGRAPHIC_DATA], [GEOGRAPHIC_DATA])" at bounding box center [225, 127] width 102 height 16
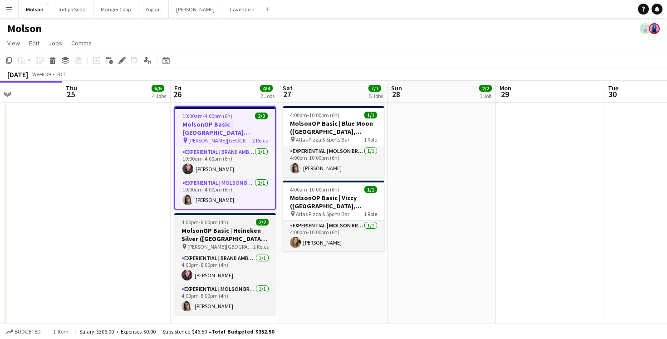
click at [228, 232] on h3 "MolsonOP Basic | Heineken Silver ([GEOGRAPHIC_DATA], [GEOGRAPHIC_DATA])" at bounding box center [225, 235] width 102 height 16
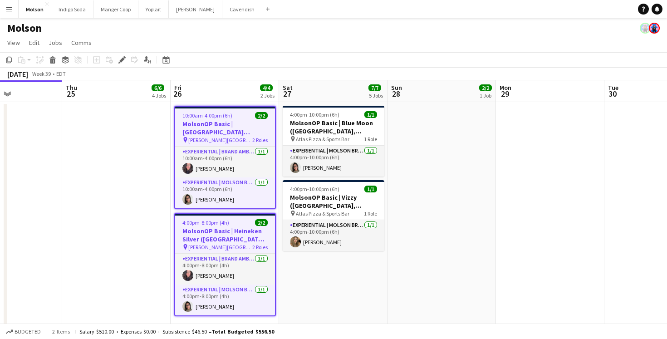
scroll to position [0, 0]
click at [82, 43] on span "Comms" at bounding box center [81, 43] width 20 height 8
click at [99, 82] on span "Create chat" at bounding box center [90, 82] width 32 height 8
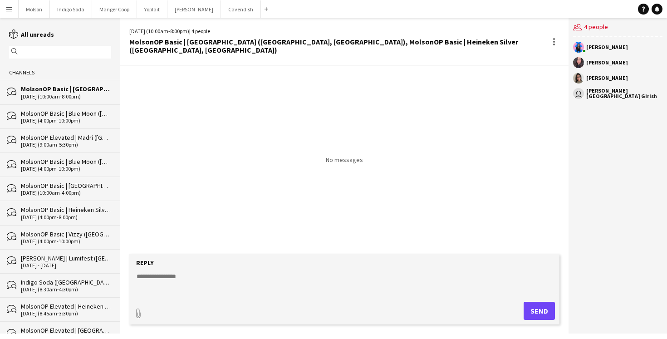
click at [263, 275] on textarea at bounding box center [346, 284] width 421 height 24
type textarea "*"
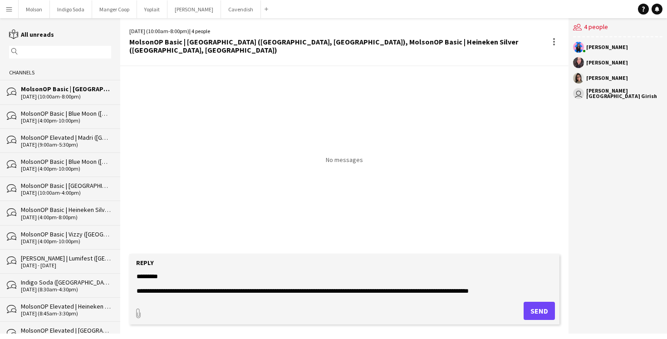
click at [484, 291] on textarea "**********" at bounding box center [346, 284] width 421 height 24
click at [466, 291] on textarea "**********" at bounding box center [346, 284] width 421 height 24
click at [546, 289] on textarea "**********" at bounding box center [346, 284] width 421 height 24
drag, startPoint x: 452, startPoint y: 292, endPoint x: 109, endPoint y: 260, distance: 343.8
click at [109, 260] on div "reading All unreads magnifier Channels bubbles MolsonOP Basic | Hop Valley (Cal…" at bounding box center [333, 176] width 667 height 316
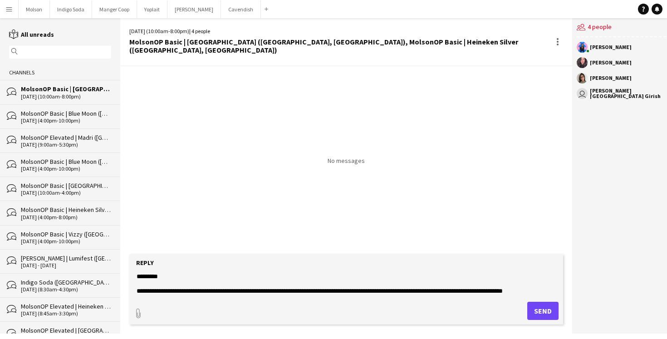
paste textarea "**********"
click at [368, 291] on textarea "**********" at bounding box center [346, 284] width 421 height 24
type textarea "**********"
click at [541, 313] on button "Send" at bounding box center [543, 311] width 31 height 18
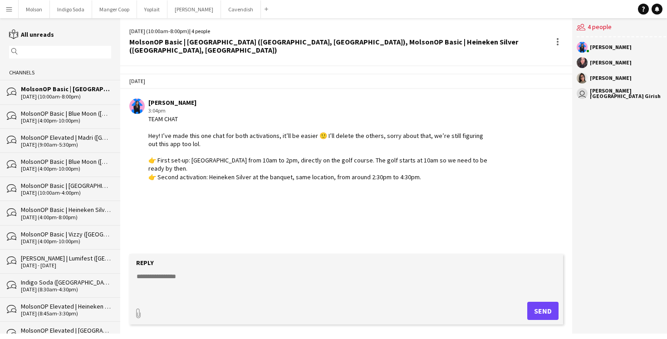
click at [59, 163] on div "MolsonOP Basic | Blue Moon ([GEOGRAPHIC_DATA], [GEOGRAPHIC_DATA])" at bounding box center [66, 162] width 90 height 8
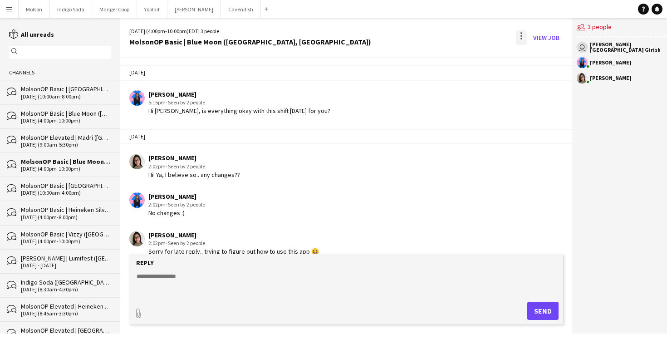
click at [520, 35] on div at bounding box center [521, 37] width 11 height 15
click at [537, 55] on span "Delete" at bounding box center [537, 56] width 21 height 8
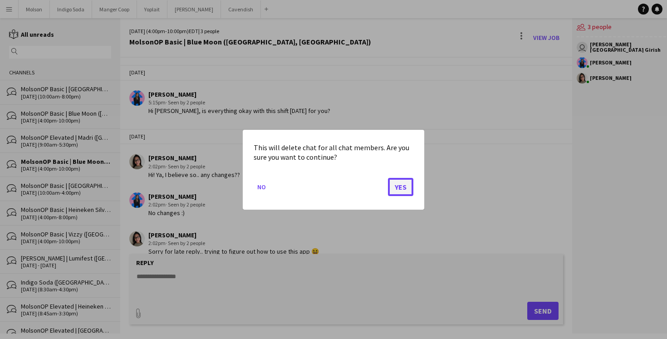
click at [404, 189] on button "Yes" at bounding box center [400, 187] width 25 height 18
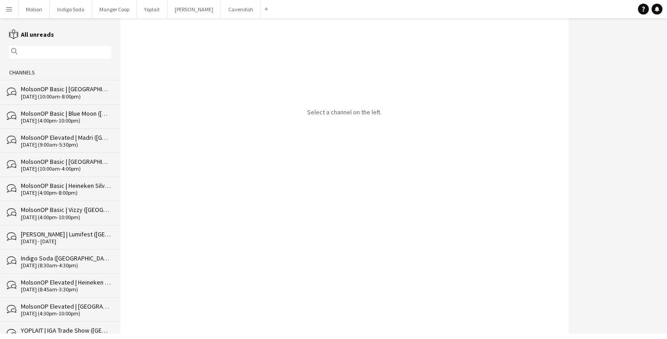
click at [69, 166] on div "09-26-2025 (10:00am-4:00pm)" at bounding box center [66, 169] width 90 height 6
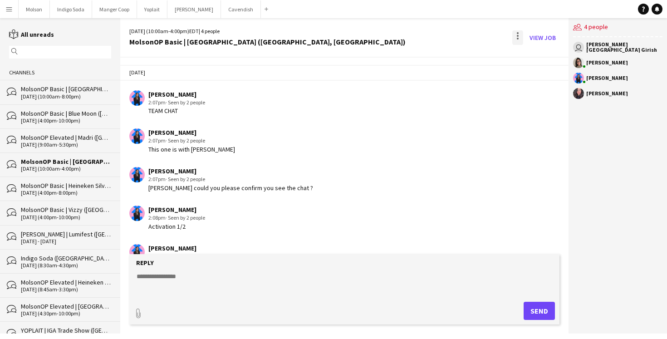
click at [517, 32] on div at bounding box center [518, 33] width 2 height 2
click at [535, 57] on span "Delete" at bounding box center [537, 56] width 21 height 8
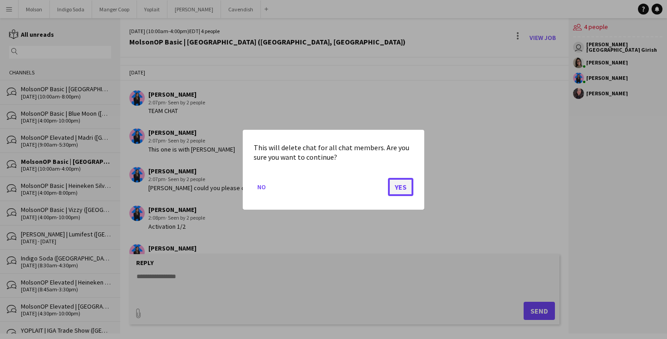
click at [401, 185] on button "Yes" at bounding box center [400, 187] width 25 height 18
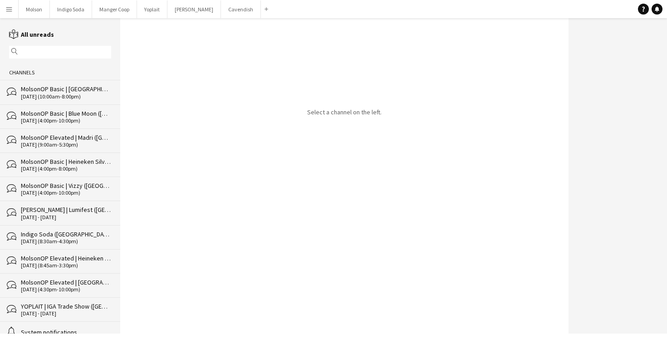
click at [74, 162] on div "MolsonOP Basic | Heineken Silver ([GEOGRAPHIC_DATA], [GEOGRAPHIC_DATA])" at bounding box center [66, 162] width 90 height 8
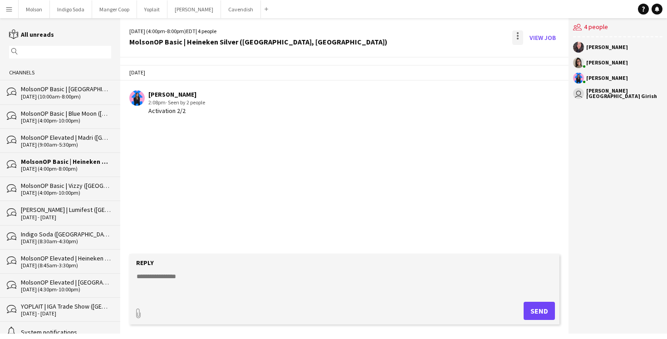
click at [517, 35] on div at bounding box center [518, 37] width 11 height 15
click at [536, 55] on span "Delete" at bounding box center [537, 56] width 21 height 8
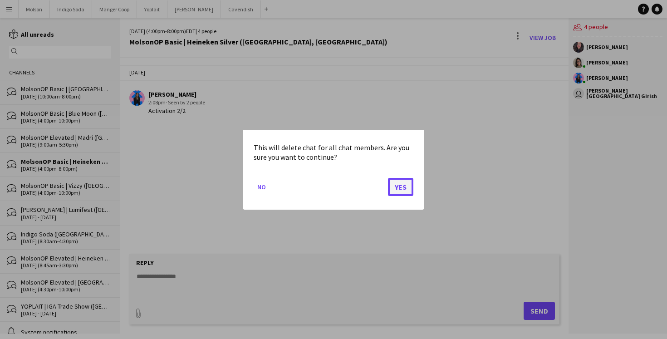
click at [396, 185] on button "Yes" at bounding box center [400, 187] width 25 height 18
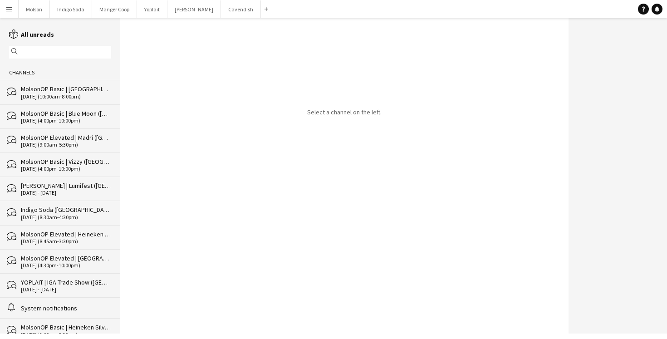
click at [65, 167] on div "[DATE] (4:00pm-10:00pm)" at bounding box center [66, 169] width 90 height 6
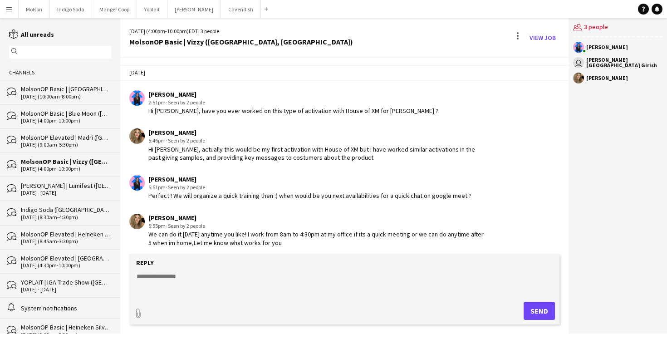
scroll to position [233, 0]
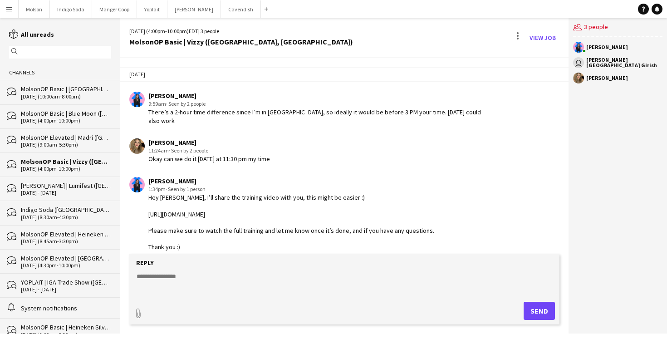
click at [57, 184] on div "[PERSON_NAME] | Lumifest ([GEOGRAPHIC_DATA], [GEOGRAPHIC_DATA])" at bounding box center [66, 186] width 90 height 8
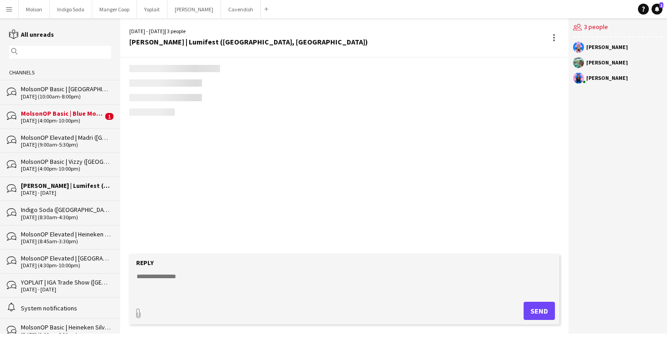
scroll to position [351, 0]
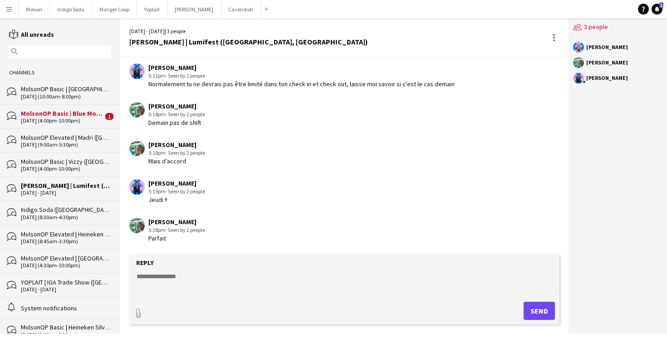
click at [59, 125] on div "bubbles MolsonOP Basic | Blue Moon (Calgary, AB), MolsonOP Basic | Vizzy (Calga…" at bounding box center [60, 116] width 120 height 24
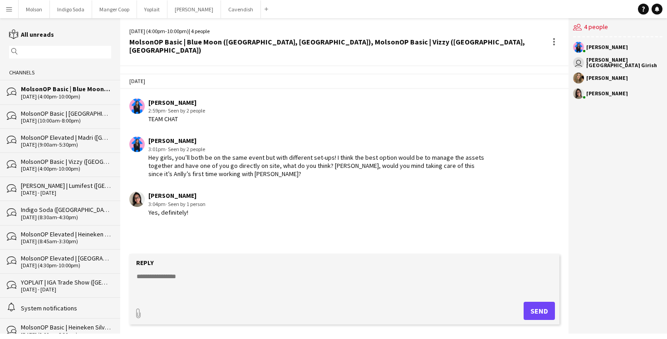
click at [195, 208] on div "Yes, definitely!" at bounding box center [176, 212] width 57 height 8
click at [204, 208] on div "Yes, definitely!" at bounding box center [176, 212] width 57 height 8
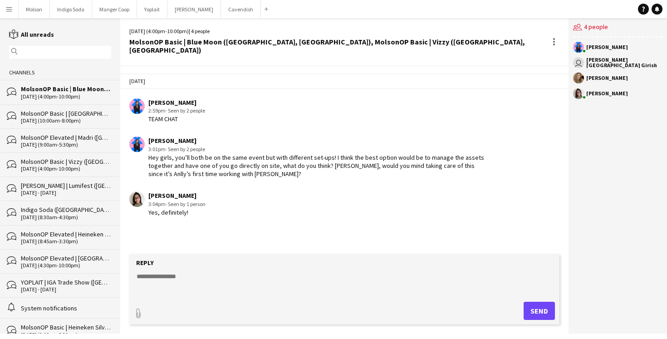
click at [176, 276] on textarea at bounding box center [346, 284] width 421 height 24
type textarea "**********"
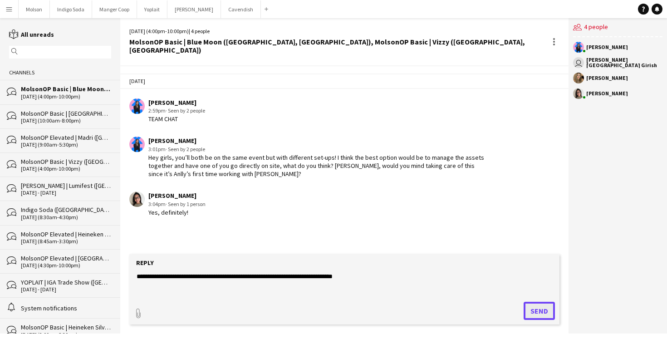
click at [532, 312] on button "Send" at bounding box center [539, 311] width 31 height 18
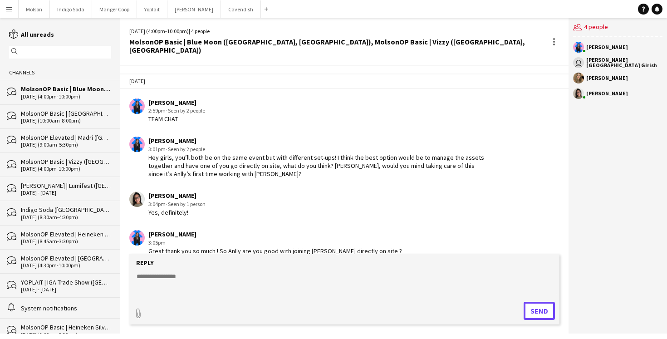
scroll to position [4, 0]
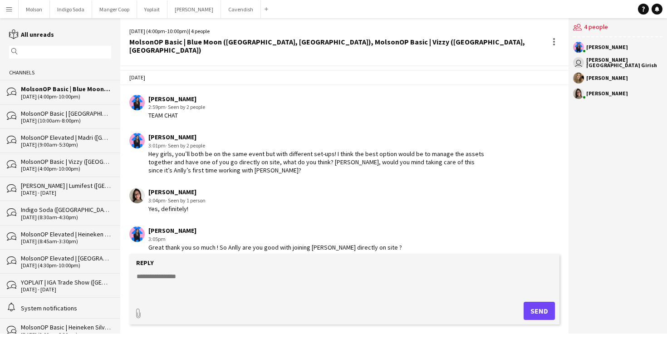
click at [338, 235] on div "3:05pm" at bounding box center [275, 239] width 254 height 8
click at [360, 243] on div "Great thank you so much ! So Anlly are you good with joining Karla directly on …" at bounding box center [275, 247] width 254 height 8
click at [286, 43] on div "MolsonOP Basic | Blue Moon ([GEOGRAPHIC_DATA], [GEOGRAPHIC_DATA]), MolsonOP Bas…" at bounding box center [338, 46] width 418 height 16
click at [289, 43] on div "MolsonOP Basic | Blue Moon ([GEOGRAPHIC_DATA], [GEOGRAPHIC_DATA]), MolsonOP Bas…" at bounding box center [338, 46] width 418 height 16
click at [553, 41] on div at bounding box center [554, 42] width 2 height 2
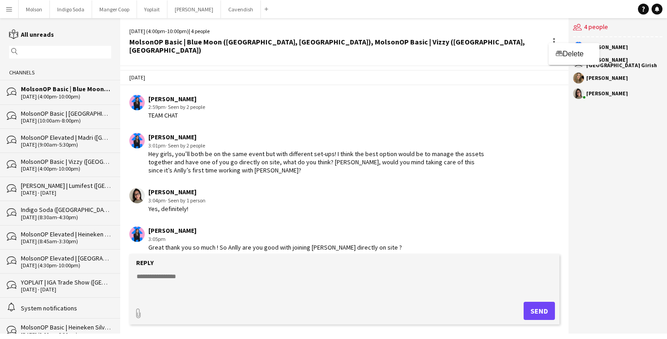
click at [468, 45] on div at bounding box center [333, 169] width 667 height 339
click at [271, 243] on div "Great thank you so much ! So Anlly are you good with joining Karla directly on …" at bounding box center [275, 247] width 254 height 8
click at [204, 243] on div "Great thank you so much ! So Anlly are you good with joining Karla directly on …" at bounding box center [275, 247] width 254 height 8
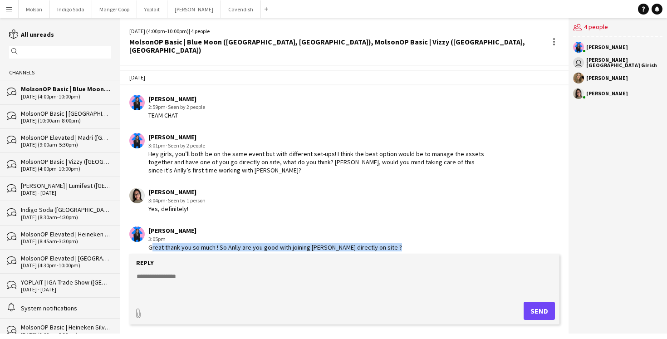
click at [204, 243] on div "Great thank you so much ! So Anlly are you good with joining Karla directly on …" at bounding box center [275, 247] width 254 height 8
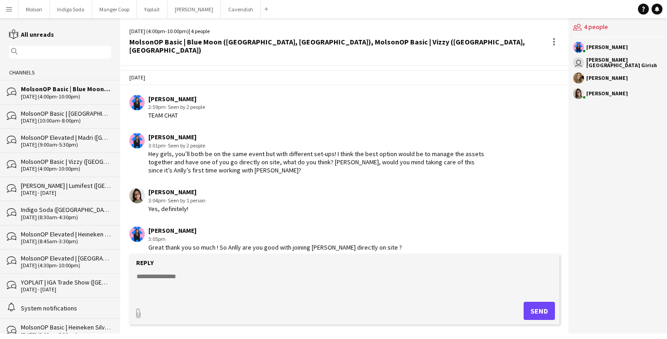
drag, startPoint x: 213, startPoint y: 242, endPoint x: 205, endPoint y: 242, distance: 8.6
click at [214, 243] on div "Great thank you so much ! So Anlly are you good with joining Karla directly on …" at bounding box center [275, 247] width 254 height 8
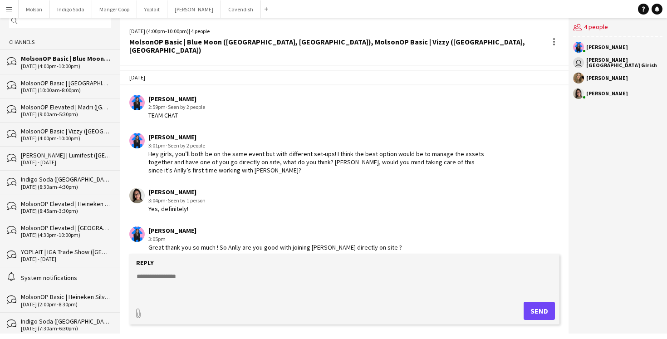
click at [57, 226] on div "MolsonOP Elevated | [GEOGRAPHIC_DATA] ([GEOGRAPHIC_DATA], [GEOGRAPHIC_DATA])" at bounding box center [66, 228] width 90 height 8
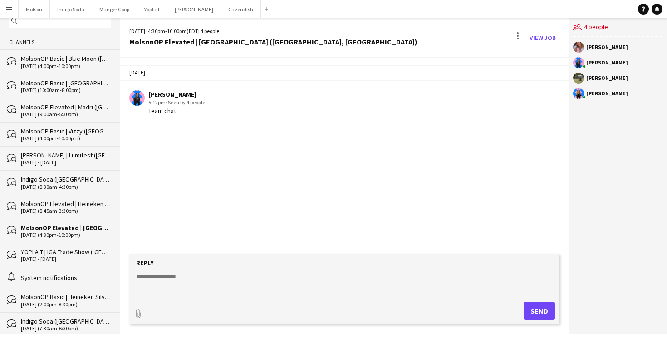
click at [56, 208] on div "[DATE] (8:45am-3:30pm)" at bounding box center [66, 211] width 90 height 6
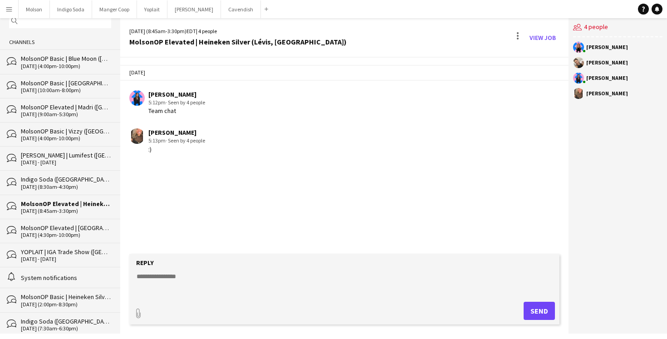
click at [71, 57] on div "MolsonOP Basic | Blue Moon ([GEOGRAPHIC_DATA], [GEOGRAPHIC_DATA]), MolsonOP Bas…" at bounding box center [66, 58] width 90 height 8
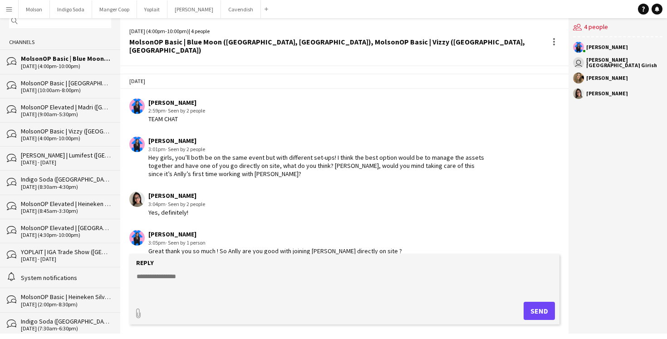
click at [227, 247] on div "Great thank you so much ! So Anlly are you good with joining Karla directly on …" at bounding box center [275, 251] width 254 height 8
click at [70, 317] on div "Indigo Soda ([GEOGRAPHIC_DATA])" at bounding box center [66, 321] width 90 height 8
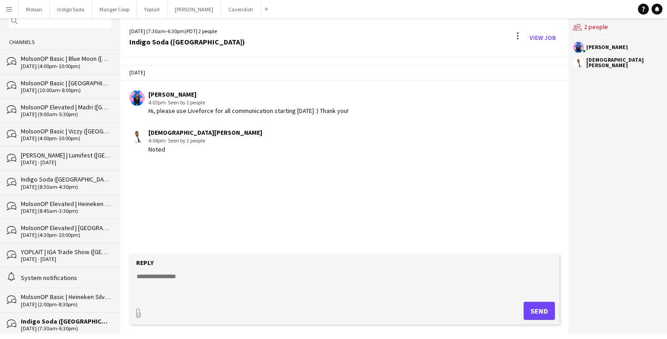
click at [68, 296] on div "MolsonOP Basic | Heineken Silver (Kitchener, [GEOGRAPHIC_DATA])" at bounding box center [66, 297] width 90 height 8
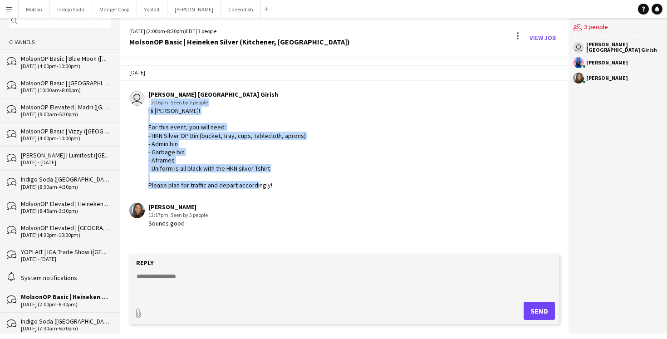
drag, startPoint x: 146, startPoint y: 106, endPoint x: 296, endPoint y: 193, distance: 172.9
click at [296, 193] on app-chat-message "user Poojitha Bangalore Girish 12:16pm · Seen by 3 people Hi Julissa! For this …" at bounding box center [344, 140] width 449 height 108
click at [295, 193] on app-chat-message "user Poojitha Bangalore Girish 12:16pm · Seen by 3 people Hi Julissa! For this …" at bounding box center [344, 140] width 449 height 108
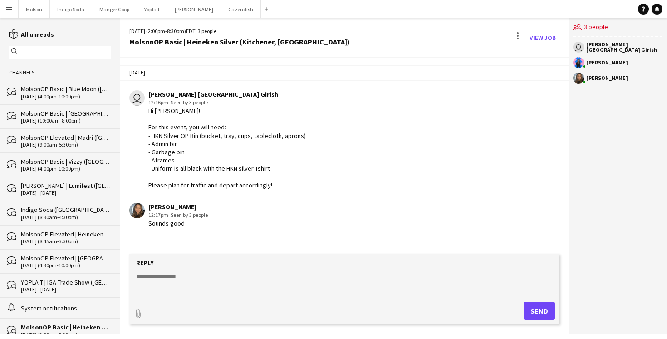
click at [56, 89] on div "MolsonOP Basic | Blue Moon ([GEOGRAPHIC_DATA], [GEOGRAPHIC_DATA]), MolsonOP Bas…" at bounding box center [66, 89] width 90 height 8
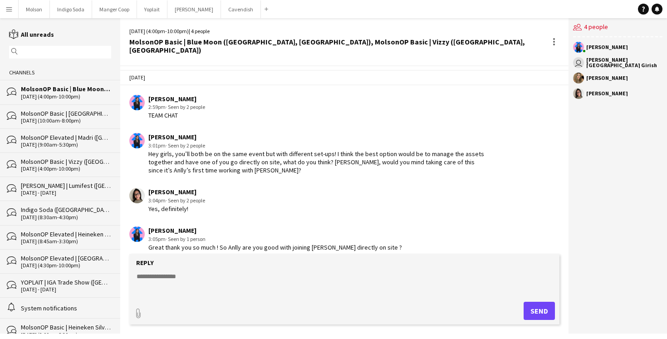
scroll to position [3, 0]
click at [57, 118] on div "[DATE] (10:00am-8:00pm)" at bounding box center [66, 121] width 90 height 6
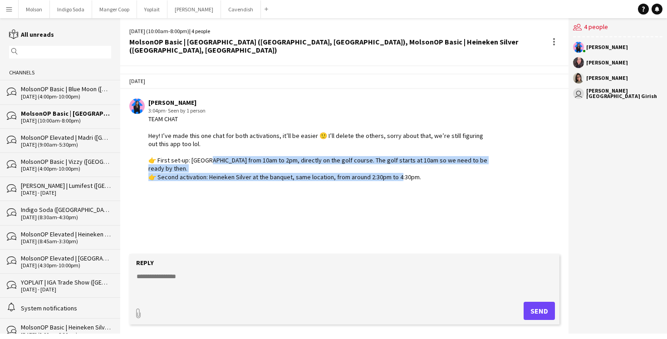
drag, startPoint x: 203, startPoint y: 150, endPoint x: 224, endPoint y: 168, distance: 27.0
click at [224, 168] on app-chat-message "Laurence Pare 3:04pm · Seen by 1 person TEAM CHAT Hey! I’ve made this one chat …" at bounding box center [344, 140] width 449 height 92
click at [224, 165] on app-chat-message "Laurence Pare 3:04pm · Seen by 1 person TEAM CHAT Hey! I’ve made this one chat …" at bounding box center [344, 140] width 449 height 92
drag, startPoint x: 339, startPoint y: 151, endPoint x: 426, endPoint y: 165, distance: 88.7
click at [426, 165] on app-chat-message "Laurence Pare 3:04pm · Seen by 1 person TEAM CHAT Hey! I’ve made this one chat …" at bounding box center [344, 140] width 449 height 92
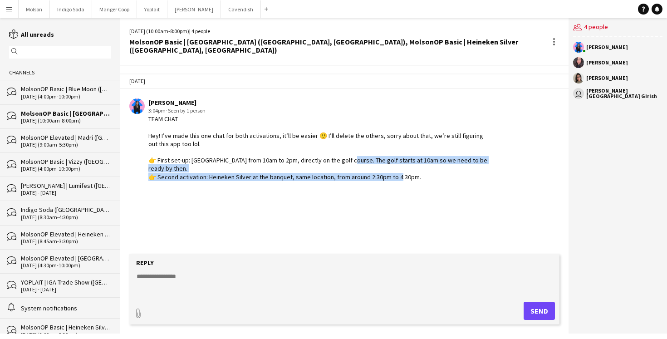
click at [425, 163] on div "TEAM CHAT Hey! I’ve made this one chat for both activations, it’ll be easier 🙂 …" at bounding box center [318, 148] width 340 height 66
click at [181, 166] on app-chat-message "Laurence Pare 3:04pm · Seen by 1 person TEAM CHAT Hey! I’ve made this one chat …" at bounding box center [344, 140] width 449 height 92
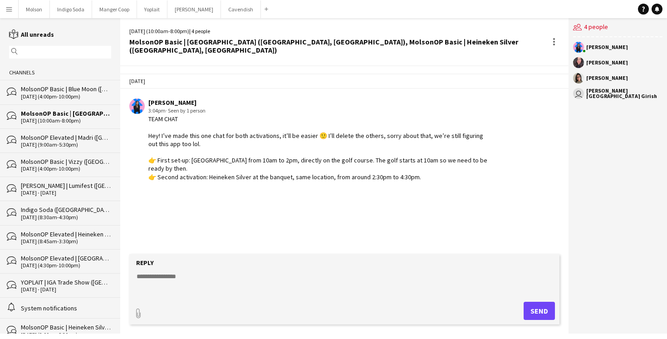
click at [422, 161] on div "TEAM CHAT Hey! I’ve made this one chat for both activations, it’ll be easier 🙂 …" at bounding box center [318, 148] width 340 height 66
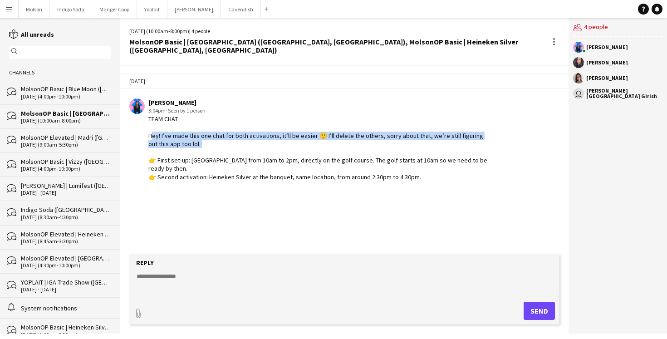
drag, startPoint x: 150, startPoint y: 126, endPoint x: 195, endPoint y: 136, distance: 46.5
click at [197, 136] on div "TEAM CHAT Hey! I’ve made this one chat for both activations, it’ll be easier 🙂 …" at bounding box center [318, 148] width 340 height 66
click at [195, 136] on div "TEAM CHAT Hey! I’ve made this one chat for both activations, it’ll be easier 🙂 …" at bounding box center [318, 148] width 340 height 66
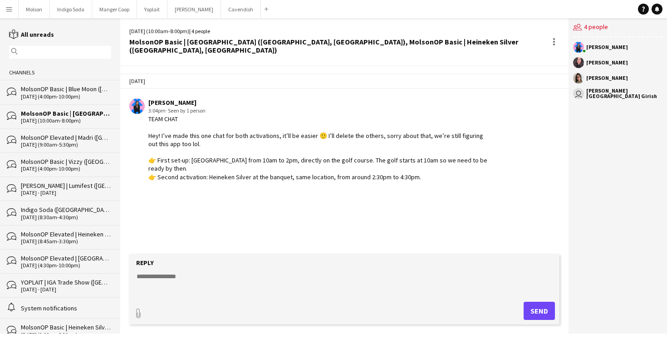
click at [197, 133] on div "TEAM CHAT Hey! I’ve made this one chat for both activations, it’ll be easier 🙂 …" at bounding box center [318, 148] width 340 height 66
click at [580, 62] on app-user-avatar at bounding box center [578, 62] width 11 height 11
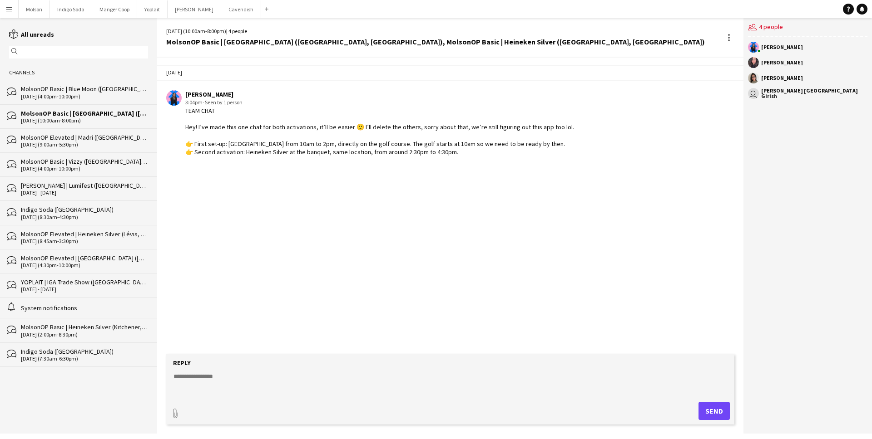
click at [295, 163] on div "Today Laurence Pare 3:04pm · Seen by 1 person TEAM CHAT Hey! I’ve made this one…" at bounding box center [450, 206] width 586 height 297
click at [253, 64] on div "Today Laurence Pare 3:04pm · Seen by 1 person TEAM CHAT Hey! I’ve made this one…" at bounding box center [450, 110] width 586 height 101
click at [80, 94] on div "[DATE] (4:00pm-10:00pm)" at bounding box center [84, 97] width 127 height 6
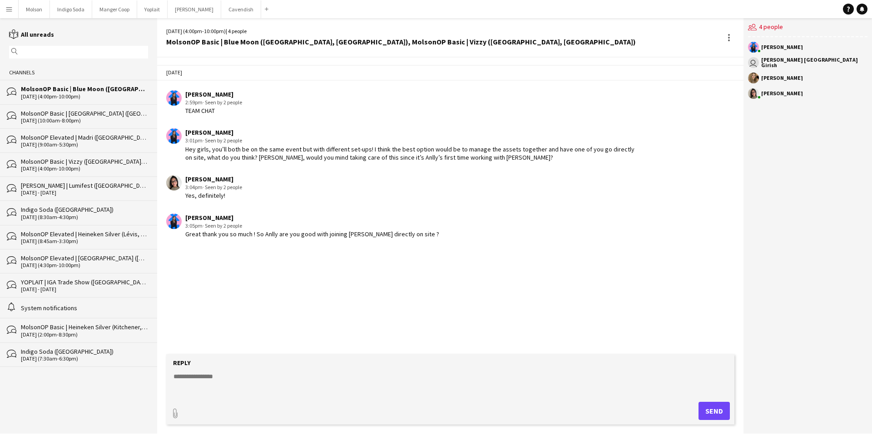
click at [84, 113] on div "MolsonOP Basic | [GEOGRAPHIC_DATA] ([GEOGRAPHIC_DATA], [GEOGRAPHIC_DATA]), Mols…" at bounding box center [84, 113] width 127 height 8
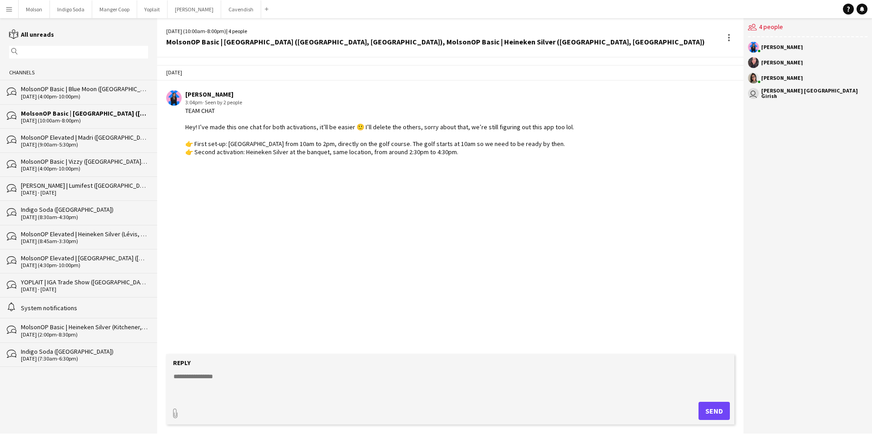
click at [69, 96] on div "[DATE] (4:00pm-10:00pm)" at bounding box center [84, 97] width 127 height 6
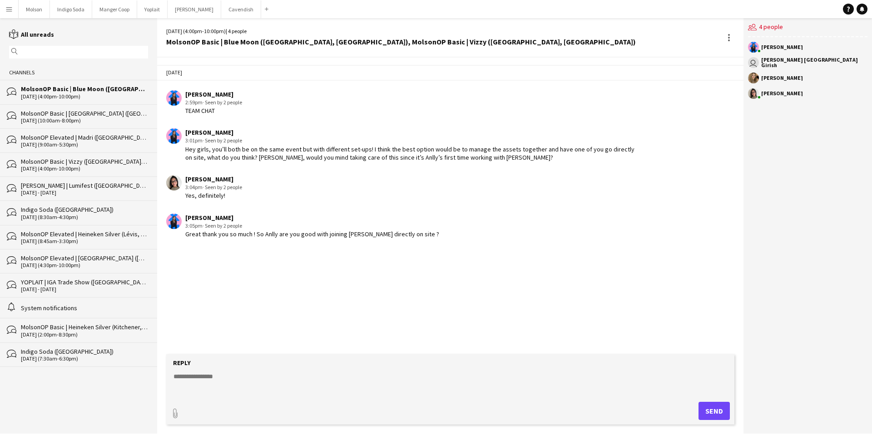
click at [276, 235] on div "Great thank you so much ! So Anlly are you good with joining Karla directly on …" at bounding box center [312, 234] width 254 height 8
click at [87, 140] on div "MolsonOP Elevated | Madri ([GEOGRAPHIC_DATA], [GEOGRAPHIC_DATA])" at bounding box center [84, 137] width 127 height 8
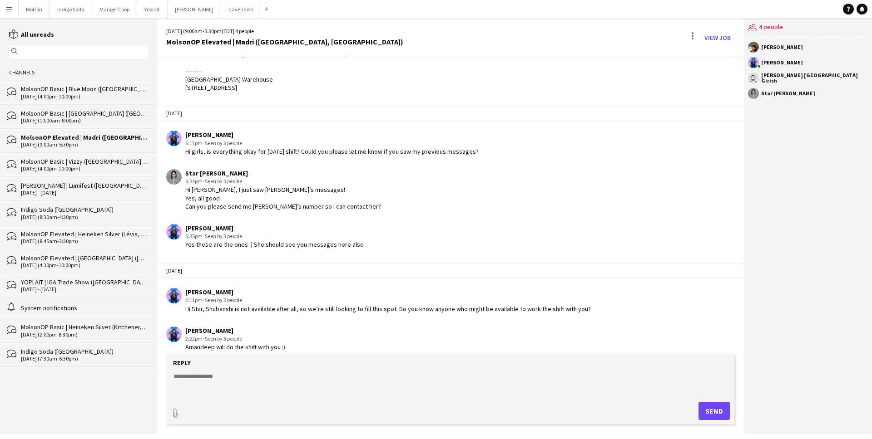
scroll to position [367, 0]
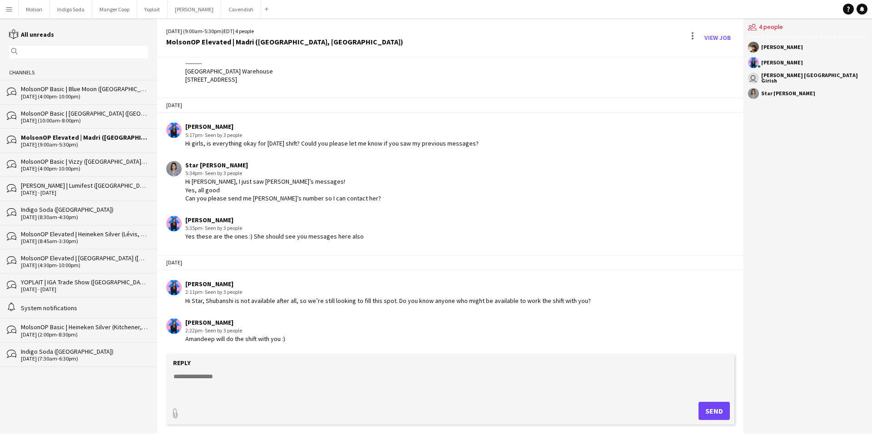
click at [667, 78] on app-user-avatar "user" at bounding box center [753, 78] width 11 height 11
click at [667, 40] on div at bounding box center [692, 37] width 11 height 15
click at [517, 178] on div at bounding box center [436, 219] width 872 height 439
click at [76, 160] on div "MolsonOP Basic | Vizzy ([GEOGRAPHIC_DATA], [GEOGRAPHIC_DATA])" at bounding box center [84, 162] width 127 height 8
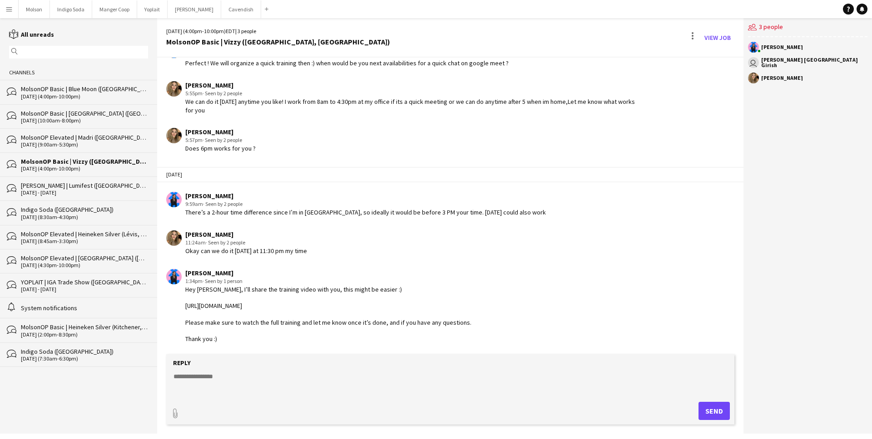
scroll to position [133, 0]
click at [64, 186] on div "[PERSON_NAME] | Lumifest ([GEOGRAPHIC_DATA], [GEOGRAPHIC_DATA])" at bounding box center [84, 186] width 127 height 8
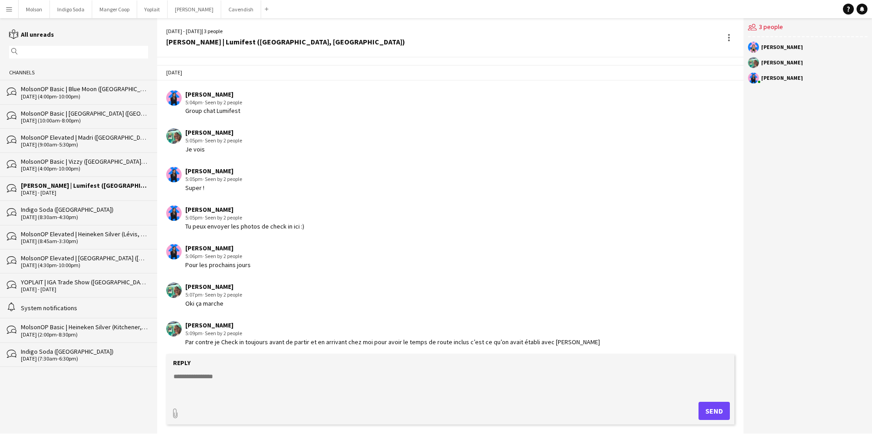
scroll to position [243, 0]
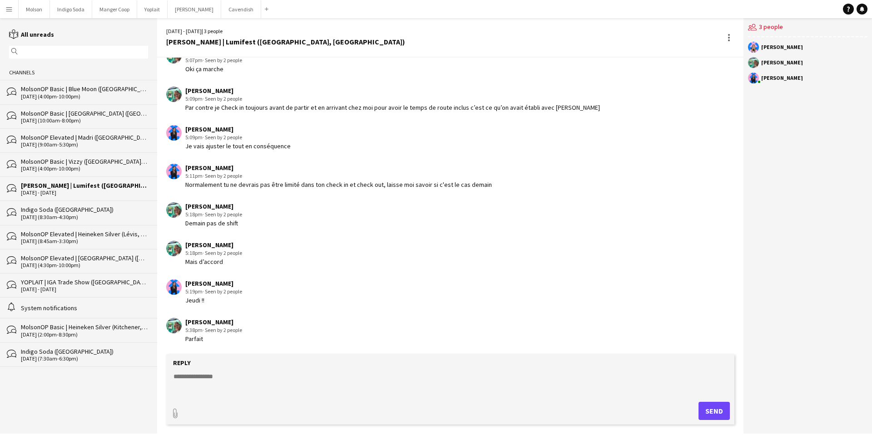
click at [67, 211] on div "Indigo Soda ([GEOGRAPHIC_DATA])" at bounding box center [84, 210] width 127 height 8
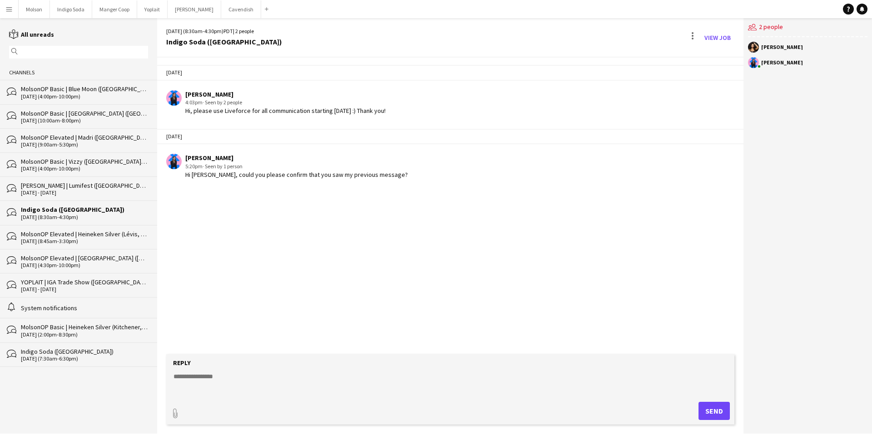
click at [78, 339] on div "Indigo Soda ([GEOGRAPHIC_DATA])" at bounding box center [84, 352] width 127 height 8
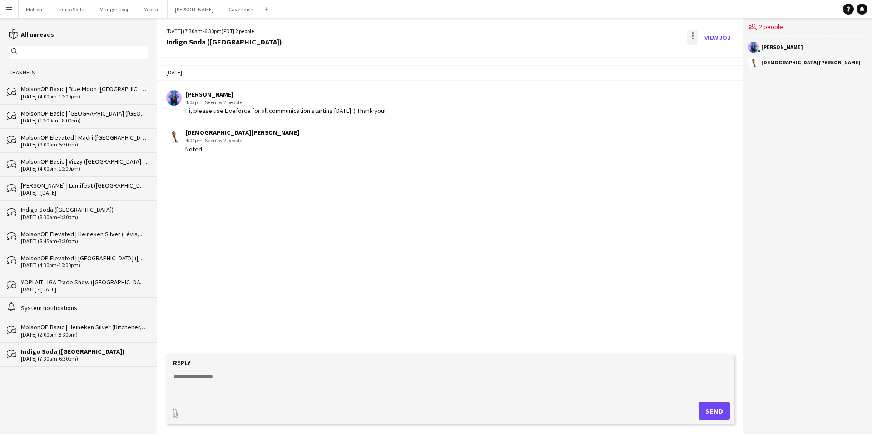
click at [667, 33] on div at bounding box center [692, 37] width 11 height 15
click at [667, 55] on span "Delete" at bounding box center [711, 56] width 21 height 8
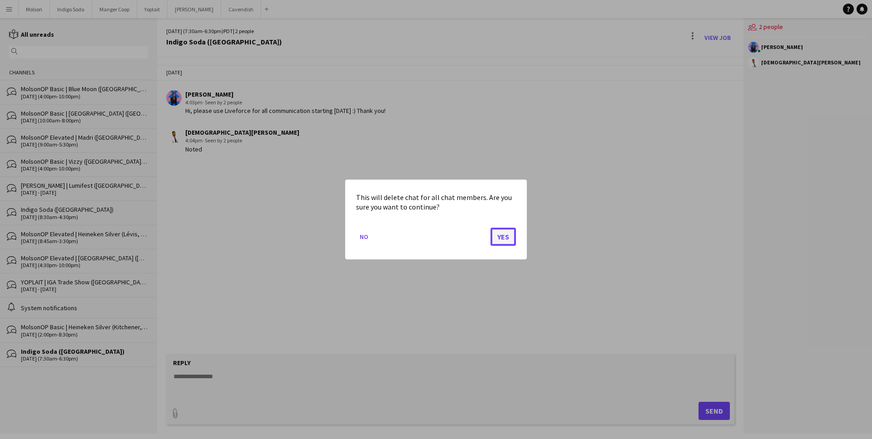
click at [509, 235] on button "Yes" at bounding box center [502, 237] width 25 height 18
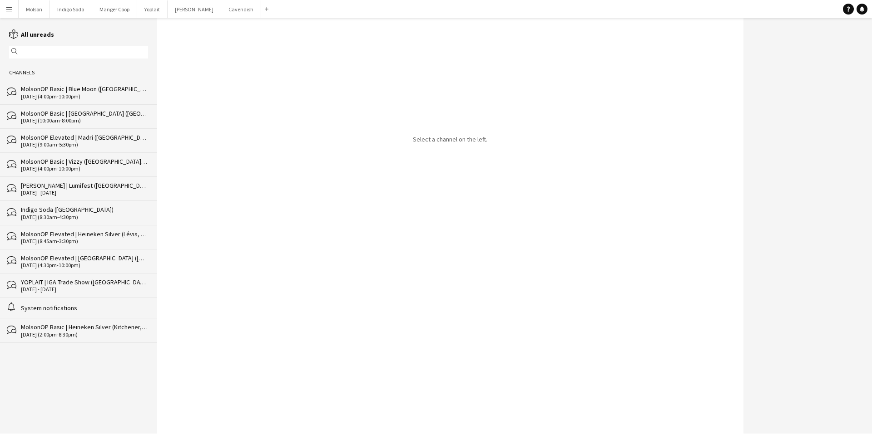
click at [56, 323] on div "bubbles MolsonOP Basic | Heineken Silver (Kitchener, ON) 09-27-2025 (2:00pm-8:3…" at bounding box center [78, 330] width 157 height 25
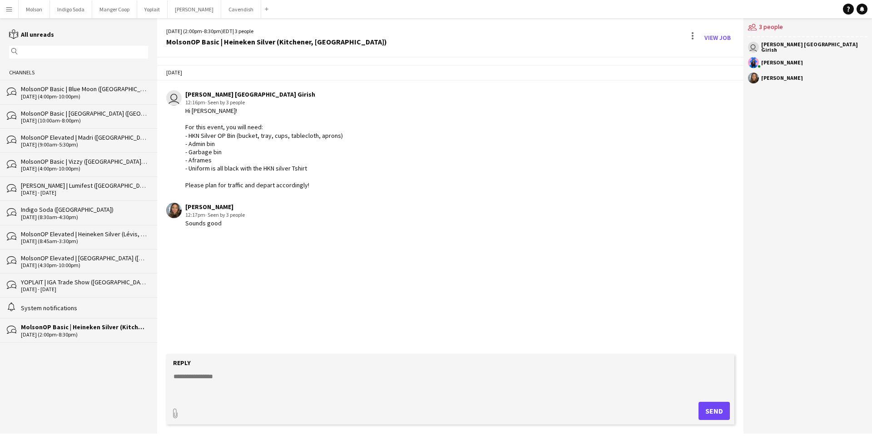
click at [50, 306] on div "System notifications" at bounding box center [84, 308] width 127 height 8
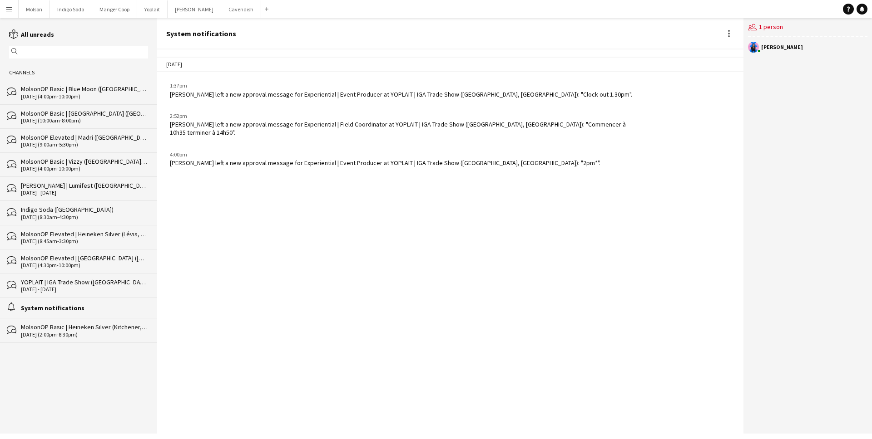
click at [54, 283] on div "YOPLAIT | IGA Trade Show ([GEOGRAPHIC_DATA], [GEOGRAPHIC_DATA])" at bounding box center [84, 282] width 127 height 8
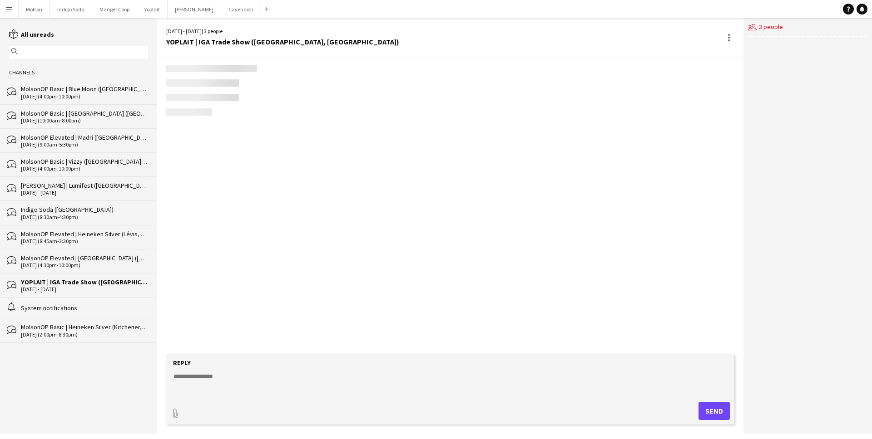
scroll to position [123, 0]
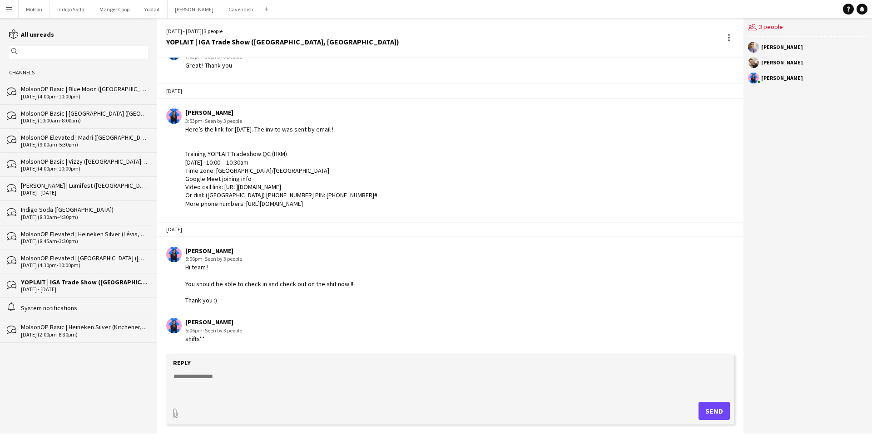
click at [303, 293] on div "Hi team ! You should be able to check in and check out on the shit now !! Thank…" at bounding box center [269, 283] width 168 height 41
click at [107, 264] on div "[DATE] (4:30pm-10:00pm)" at bounding box center [84, 265] width 127 height 6
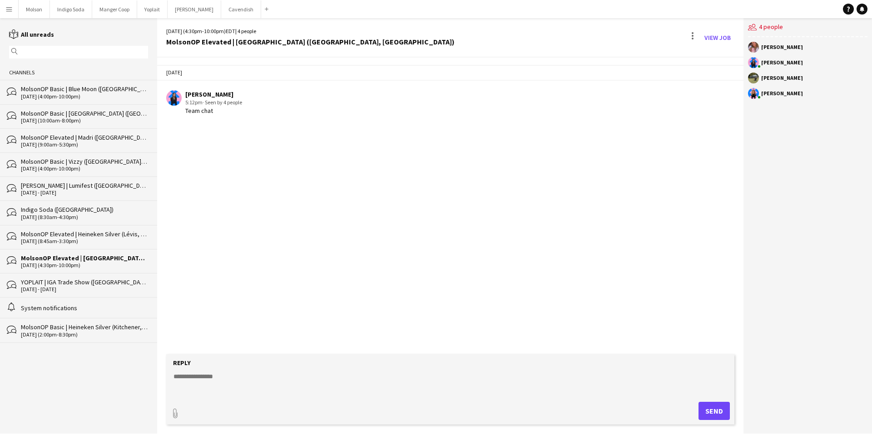
click at [364, 119] on app-chat-message "Laurence Pare 5:12pm · Seen by 4 people Team chat" at bounding box center [450, 103] width 586 height 34
click at [78, 94] on div "[DATE] (4:00pm-10:00pm)" at bounding box center [84, 97] width 127 height 6
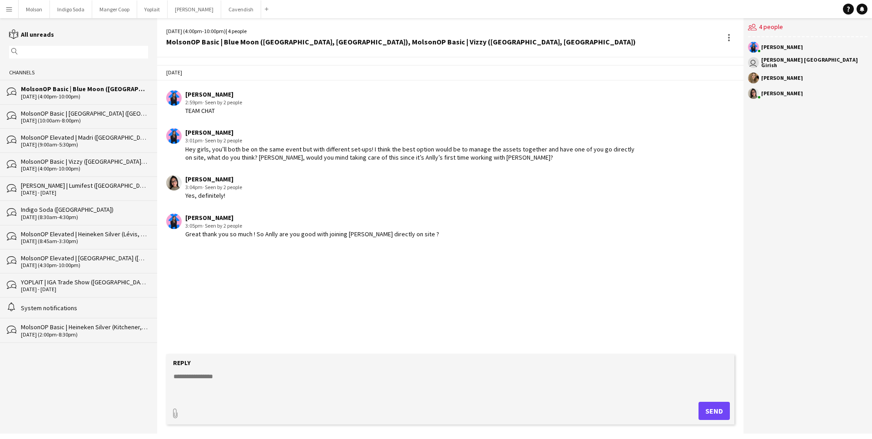
click at [74, 107] on div "bubbles MolsonOP Basic | Hop Valley (Calgary, AB), MolsonOP Basic | Heineken Si…" at bounding box center [78, 116] width 157 height 24
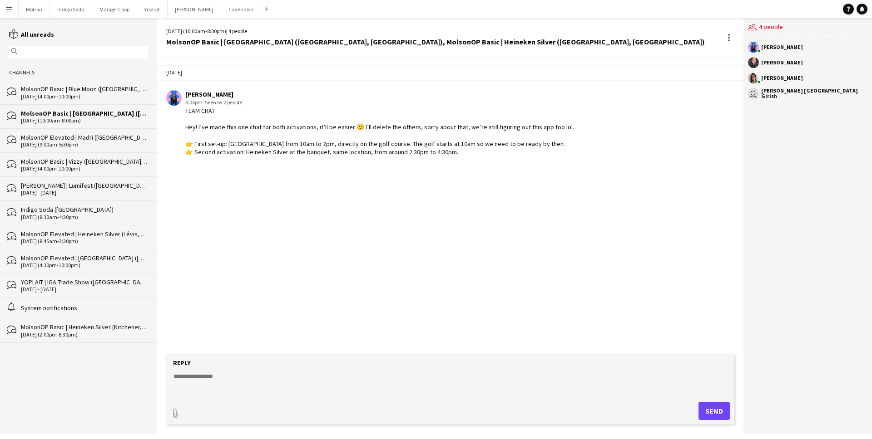
click at [73, 135] on div "MolsonOP Elevated | Madri ([GEOGRAPHIC_DATA], [GEOGRAPHIC_DATA])" at bounding box center [84, 137] width 127 height 8
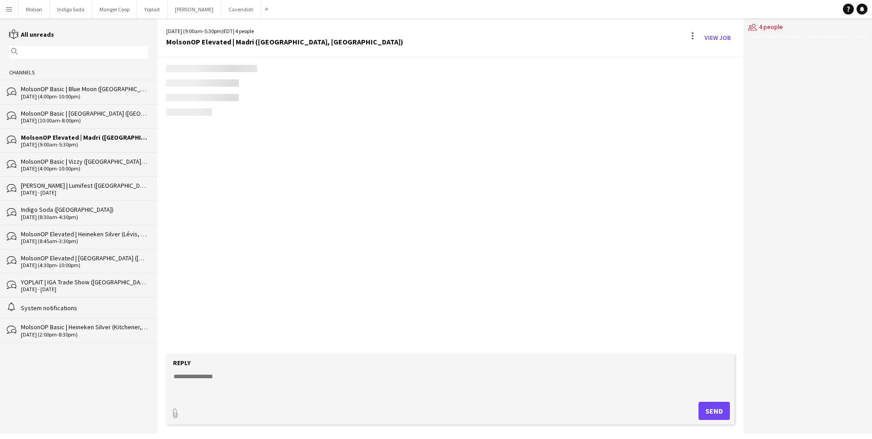
scroll to position [359, 0]
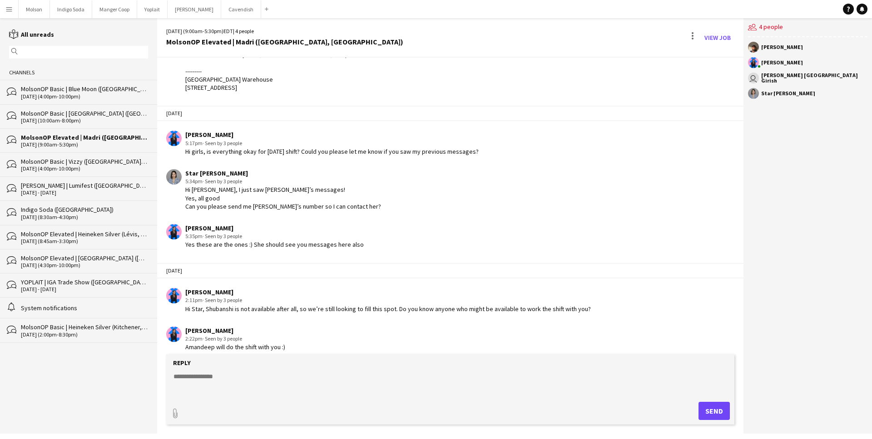
click at [78, 88] on div "MolsonOP Basic | Blue Moon ([GEOGRAPHIC_DATA], [GEOGRAPHIC_DATA]), MolsonOP Bas…" at bounding box center [84, 89] width 127 height 8
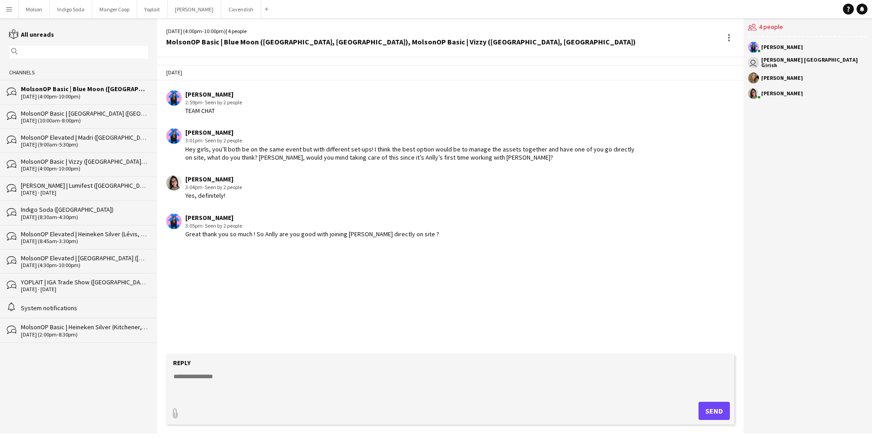
click at [67, 131] on div "bubbles MolsonOP Elevated | Madri (Oriliia, ON) 09-27-2025 (9:00am-5:30pm)" at bounding box center [78, 140] width 157 height 24
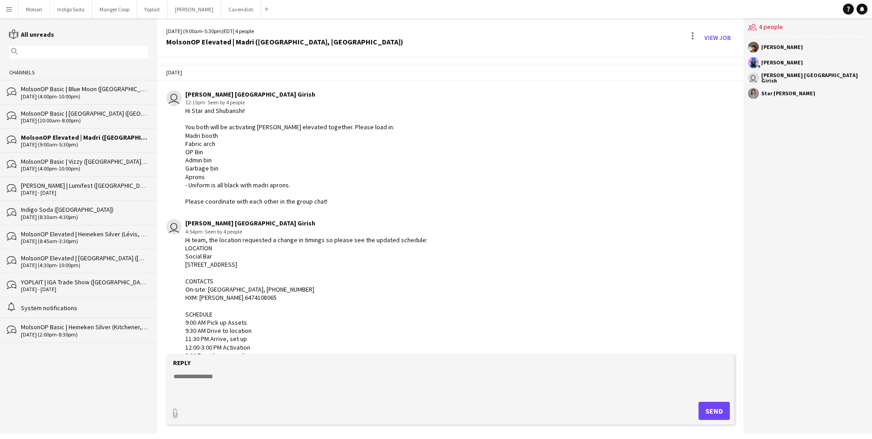
scroll to position [359, 0]
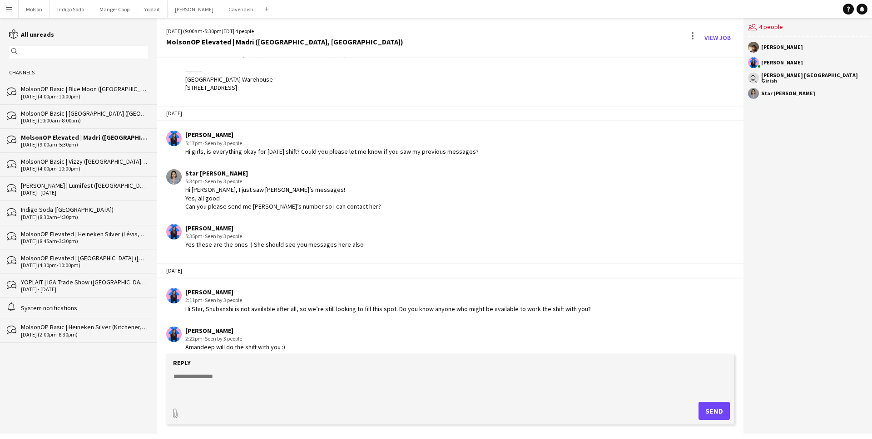
click at [246, 339] on div "Amandeep will do the shift with you :)" at bounding box center [235, 347] width 100 height 8
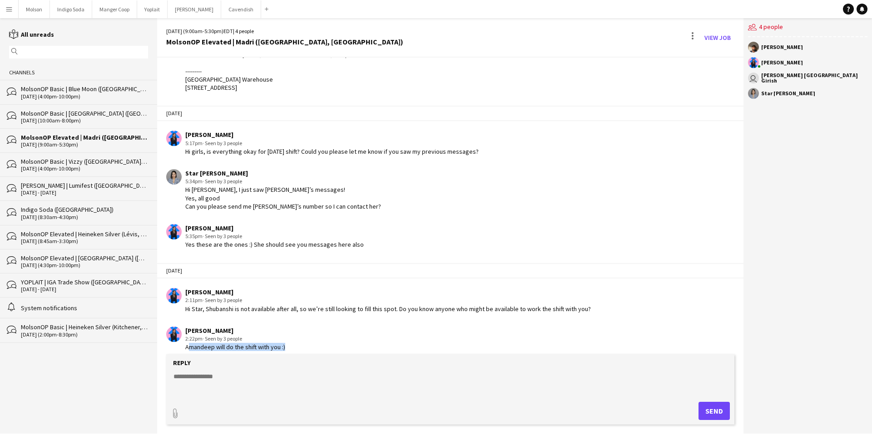
click at [247, 339] on div "Amandeep will do the shift with you :)" at bounding box center [235, 347] width 100 height 8
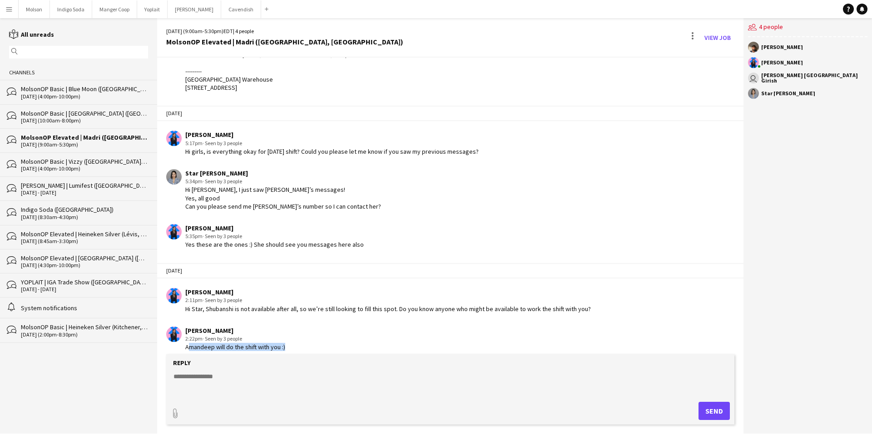
click at [247, 339] on div "Amandeep will do the shift with you :)" at bounding box center [235, 347] width 100 height 8
click at [243, 339] on div "Amandeep will do the shift with you :)" at bounding box center [235, 347] width 100 height 8
click at [240, 339] on div "Amandeep will do the shift with you :)" at bounding box center [235, 347] width 100 height 8
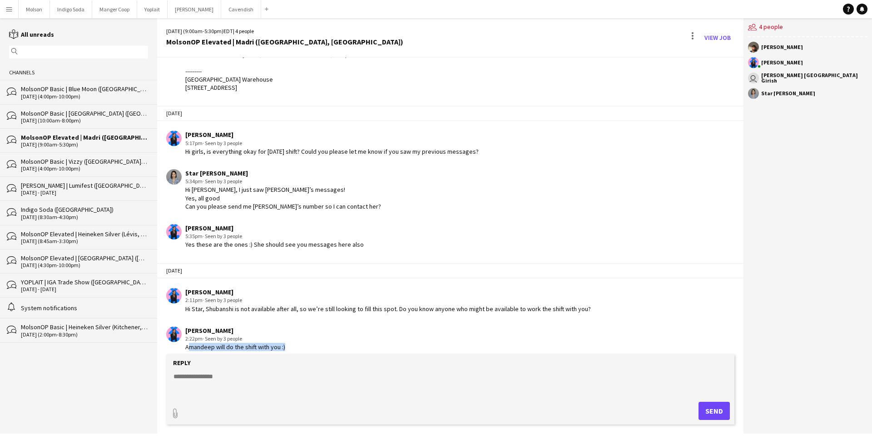
click at [240, 339] on div "Amandeep will do the shift with you :)" at bounding box center [235, 347] width 100 height 8
click at [256, 339] on div "Amandeep will do the shift with you :)" at bounding box center [235, 347] width 100 height 8
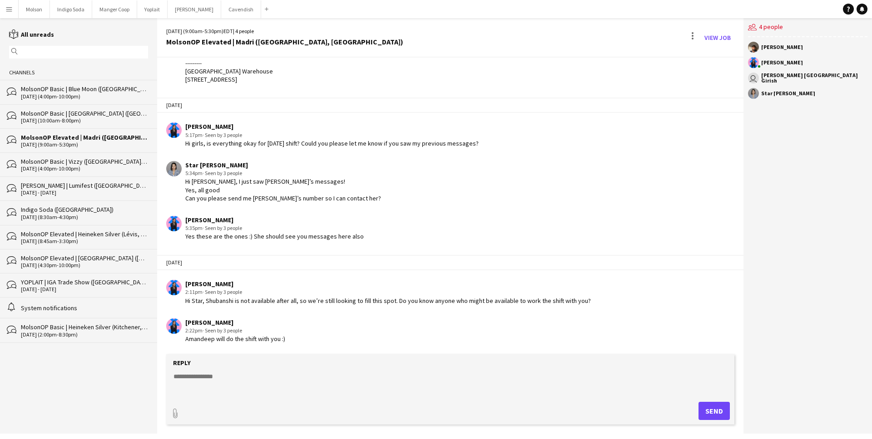
click at [283, 337] on div "Amandeep will do the shift with you :)" at bounding box center [235, 339] width 100 height 8
click at [282, 336] on div "Amandeep will do the shift with you :)" at bounding box center [235, 339] width 100 height 8
drag, startPoint x: 286, startPoint y: 338, endPoint x: 183, endPoint y: 339, distance: 102.6
click at [183, 339] on div "Laurence Pare 2:22pm · Seen by 3 people Amandeep will do the shift with you :)" at bounding box center [400, 331] width 469 height 25
click at [192, 339] on div "Amandeep will do the shift with you :)" at bounding box center [235, 339] width 100 height 8
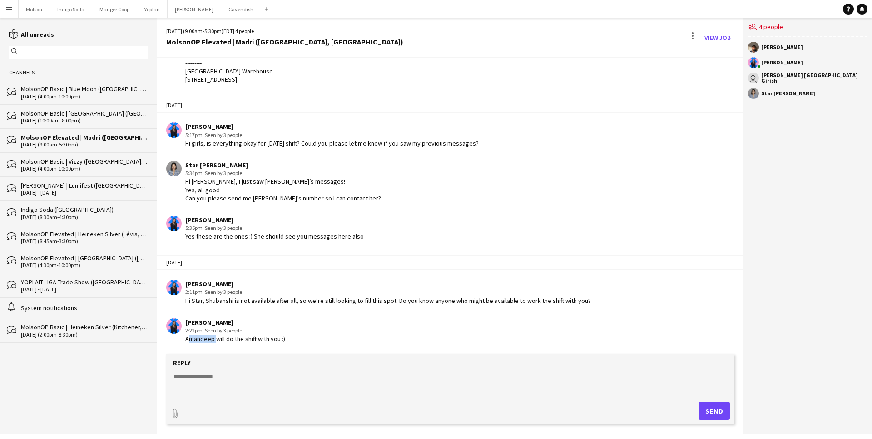
click at [192, 339] on div "Amandeep will do the shift with you :)" at bounding box center [235, 339] width 100 height 8
click at [198, 339] on div "Amandeep will do the shift with you :)" at bounding box center [235, 339] width 100 height 8
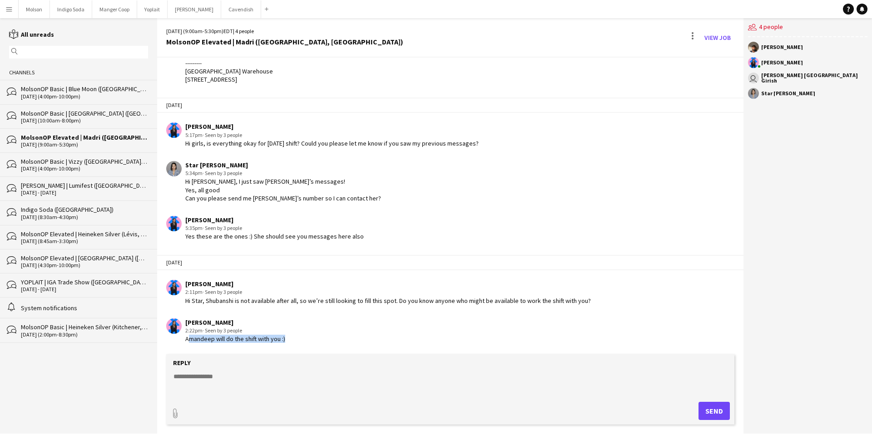
click at [198, 339] on div "Amandeep will do the shift with you :)" at bounding box center [235, 339] width 100 height 8
click at [292, 339] on div "Laurence Pare 2:22pm · Seen by 3 people Amandeep will do the shift with you :)" at bounding box center [400, 331] width 469 height 25
click at [667, 36] on div at bounding box center [692, 36] width 2 height 2
click at [609, 52] on div at bounding box center [436, 219] width 872 height 439
click at [279, 339] on div "Amandeep will do the shift with you :)" at bounding box center [235, 339] width 100 height 8
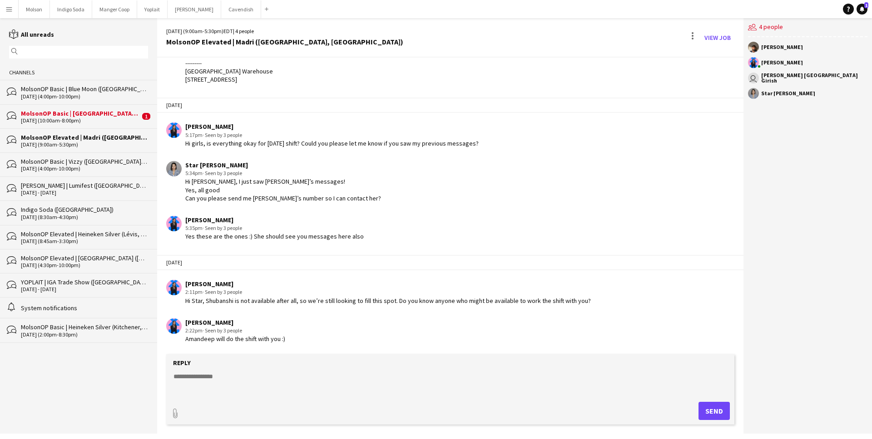
click at [283, 338] on div "Amandeep will do the shift with you :)" at bounding box center [235, 339] width 100 height 8
click at [271, 339] on div "Amandeep will do the shift with you :)" at bounding box center [235, 339] width 100 height 8
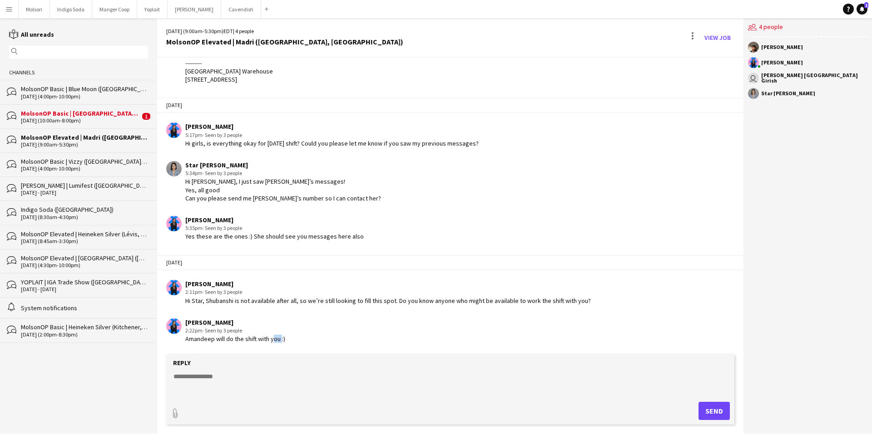
click at [271, 339] on div "Amandeep will do the shift with you :)" at bounding box center [235, 339] width 100 height 8
click at [279, 339] on div "Amandeep will do the shift with you :)" at bounding box center [235, 339] width 100 height 8
click at [255, 338] on div "Amandeep will do the shift with you :)" at bounding box center [235, 339] width 100 height 8
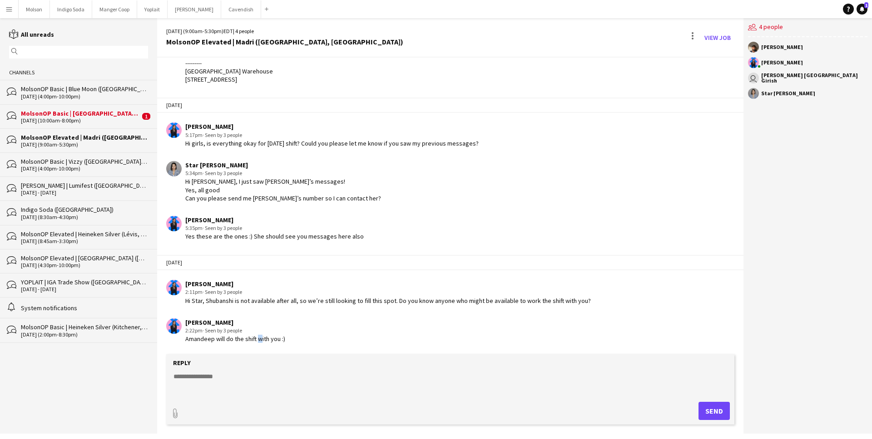
click at [255, 338] on div "Amandeep will do the shift with you :)" at bounding box center [235, 339] width 100 height 8
click at [264, 339] on div "Amandeep will do the shift with you :)" at bounding box center [235, 339] width 100 height 8
click at [294, 339] on div "Laurence Pare 2:22pm · Seen by 3 people Amandeep will do the shift with you :)" at bounding box center [400, 331] width 469 height 25
click at [282, 339] on div "Amandeep will do the shift with you :)" at bounding box center [235, 339] width 100 height 8
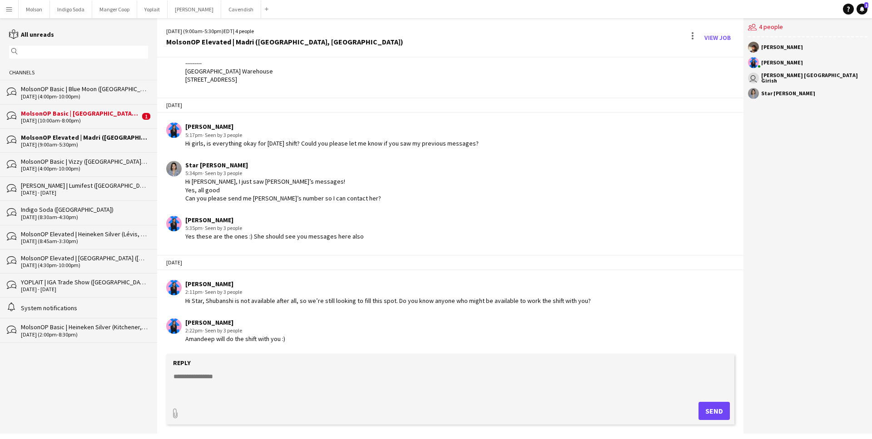
click at [282, 339] on div "Amandeep will do the shift with you :)" at bounding box center [235, 339] width 100 height 8
click at [280, 339] on div "Amandeep will do the shift with you :)" at bounding box center [235, 339] width 100 height 8
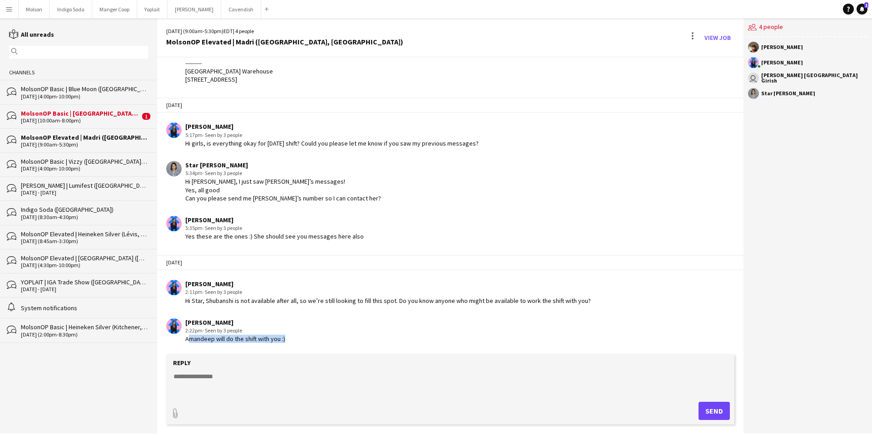
click at [280, 339] on div "Amandeep will do the shift with you :)" at bounding box center [235, 339] width 100 height 8
click at [285, 339] on div "Laurence Pare 2:22pm · Seen by 3 people Amandeep will do the shift with you :)" at bounding box center [400, 331] width 469 height 25
click at [277, 339] on div "Amandeep will do the shift with you :)" at bounding box center [235, 339] width 100 height 8
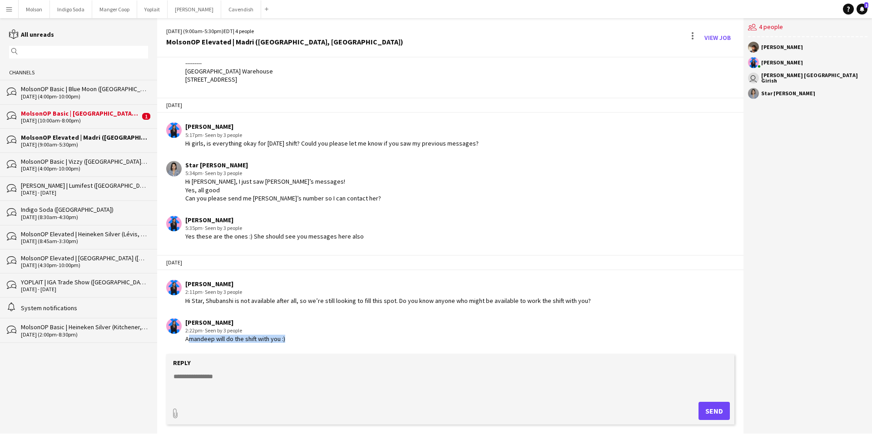
click at [273, 339] on div "Amandeep will do the shift with you :)" at bounding box center [235, 339] width 100 height 8
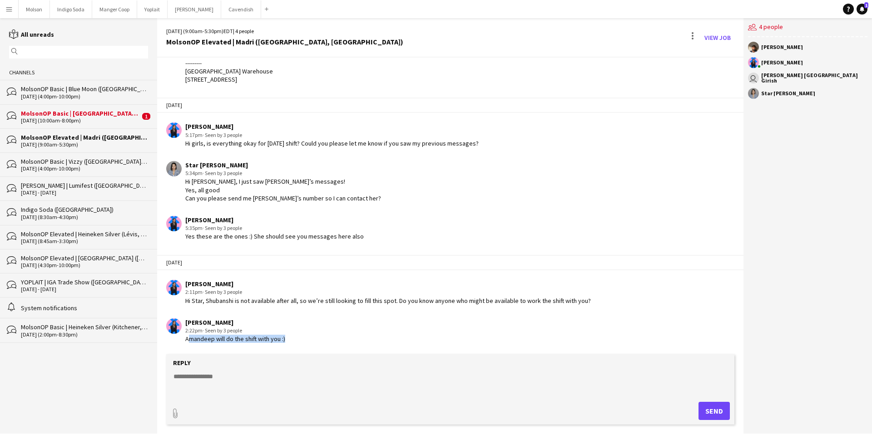
click at [273, 339] on div "Amandeep will do the shift with you :)" at bounding box center [235, 339] width 100 height 8
click at [270, 336] on div "Amandeep will do the shift with you :)" at bounding box center [235, 339] width 100 height 8
click at [270, 337] on div "Amandeep will do the shift with you :)" at bounding box center [235, 339] width 100 height 8
click at [270, 338] on div "Amandeep will do the shift with you :)" at bounding box center [235, 339] width 100 height 8
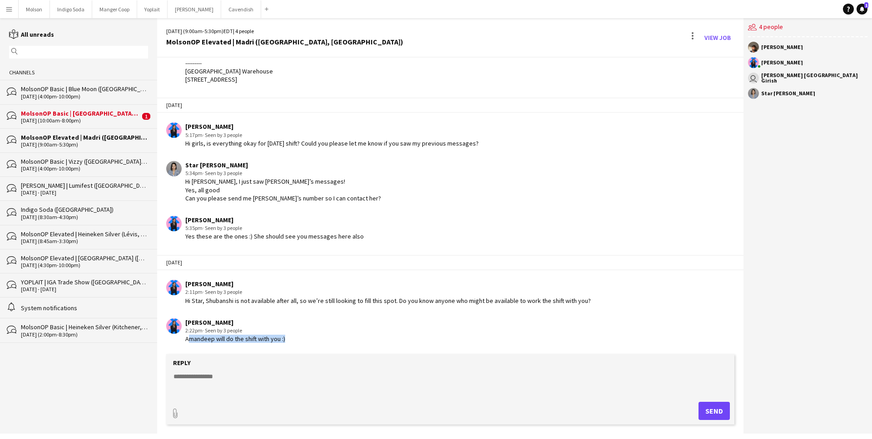
click at [253, 337] on div "Amandeep will do the shift with you :)" at bounding box center [235, 339] width 100 height 8
click at [251, 337] on div "Amandeep will do the shift with you :)" at bounding box center [235, 339] width 100 height 8
click at [258, 339] on app-chat-message "Laurence Pare 2:22pm · Seen by 3 people Amandeep will do the shift with you :)" at bounding box center [450, 331] width 586 height 34
click at [256, 339] on div "Amandeep will do the shift with you :)" at bounding box center [235, 339] width 100 height 8
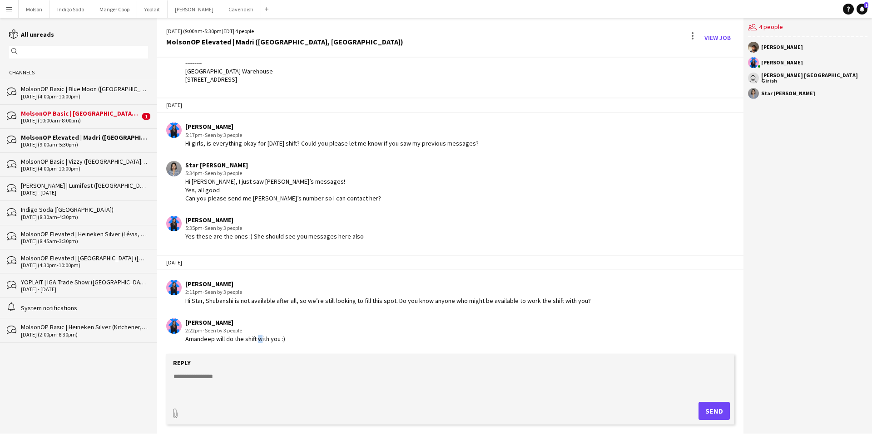
click at [256, 339] on div "Amandeep will do the shift with you :)" at bounding box center [235, 339] width 100 height 8
click at [266, 339] on div "Amandeep will do the shift with you :)" at bounding box center [235, 339] width 100 height 8
click at [270, 335] on div "Amandeep will do the shift with you :)" at bounding box center [235, 339] width 100 height 8
click at [278, 339] on div "Amandeep will do the shift with you :)" at bounding box center [235, 339] width 100 height 8
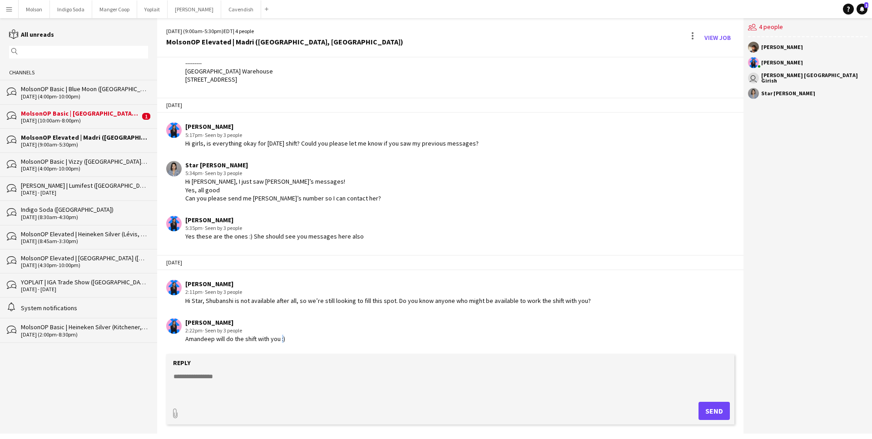
click at [278, 339] on div "Amandeep will do the shift with you :)" at bounding box center [235, 339] width 100 height 8
click at [276, 339] on div "Amandeep will do the shift with you :)" at bounding box center [235, 339] width 100 height 8
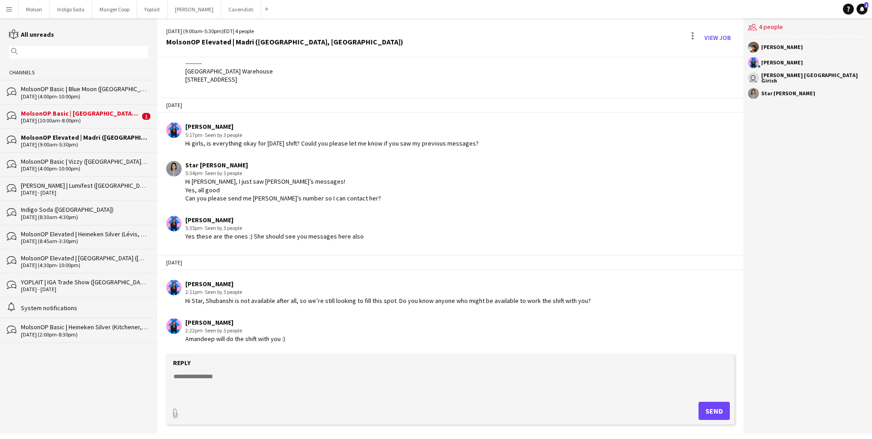
click at [276, 339] on div "Amandeep will do the shift with you :)" at bounding box center [235, 339] width 100 height 8
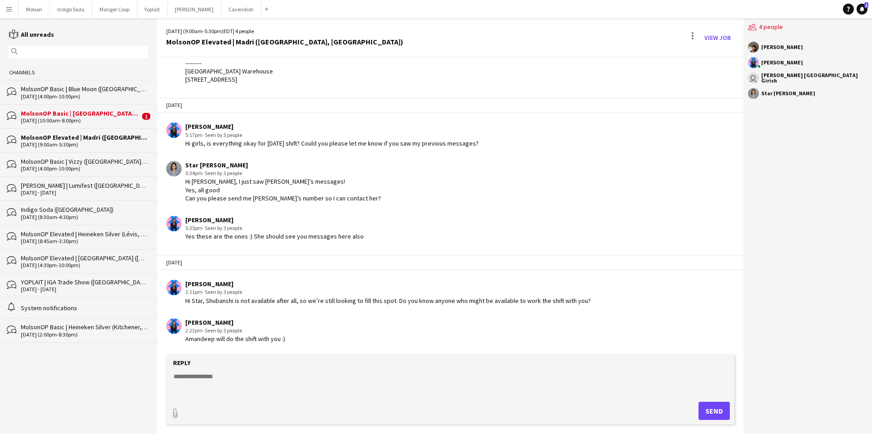
click at [275, 339] on div "Amandeep will do the shift with you :)" at bounding box center [235, 339] width 100 height 8
click at [269, 339] on div "Amandeep will do the shift with you :)" at bounding box center [235, 339] width 100 height 8
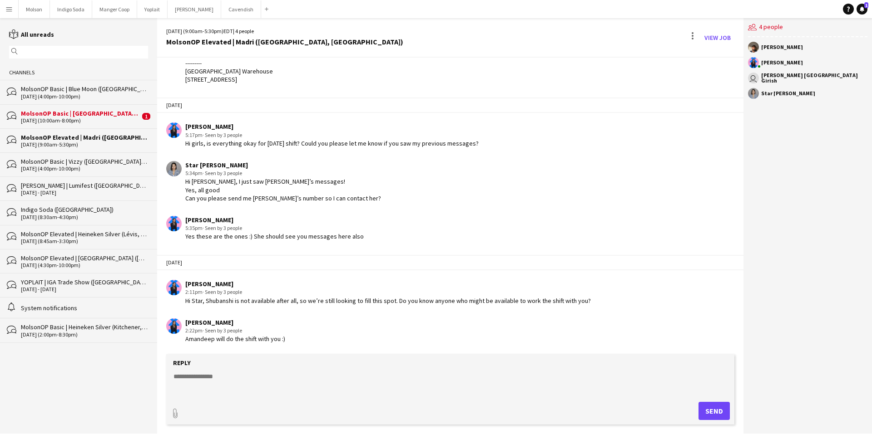
click at [271, 301] on div "Hi Star, Shubanshi is not available after all, so we’re still looking to fill t…" at bounding box center [387, 301] width 405 height 8
click at [272, 301] on div "Hi Star, Shubanshi is not available after all, so we’re still looking to fill t…" at bounding box center [387, 301] width 405 height 8
click at [272, 302] on div "Hi Star, Shubanshi is not available after all, so we’re still looking to fill t…" at bounding box center [387, 301] width 405 height 8
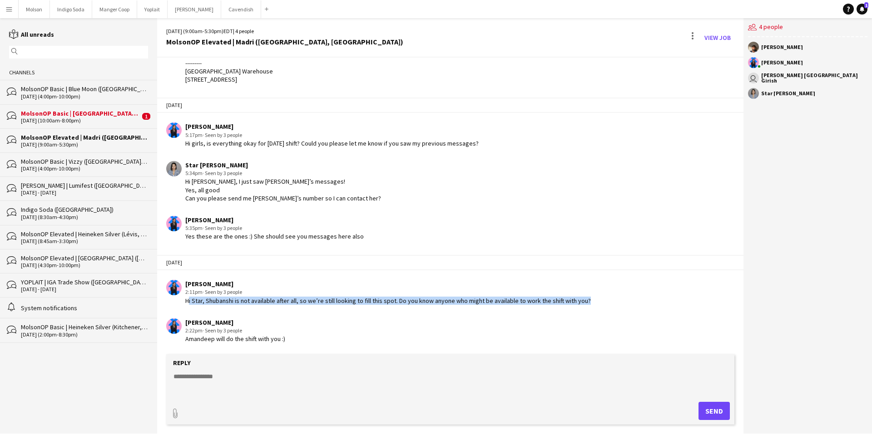
click at [272, 302] on div "Hi Star, Shubanshi is not available after all, so we’re still looking to fill t…" at bounding box center [387, 301] width 405 height 8
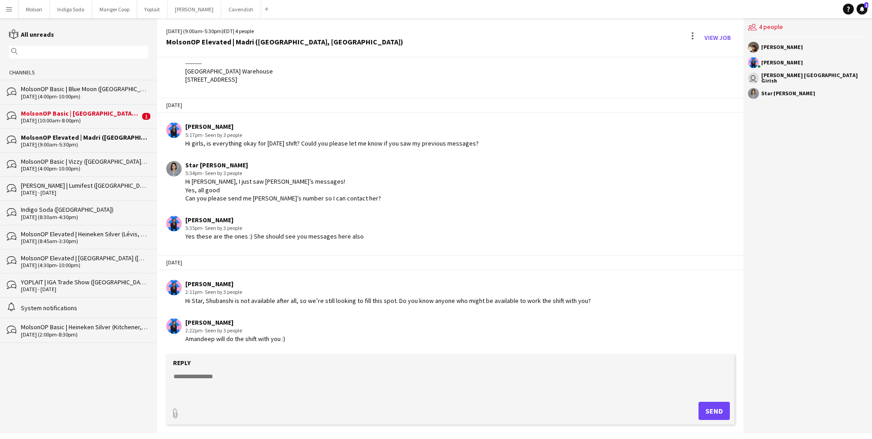
click at [272, 301] on div "Hi Star, Shubanshi is not available after all, so we’re still looking to fill t…" at bounding box center [387, 301] width 405 height 8
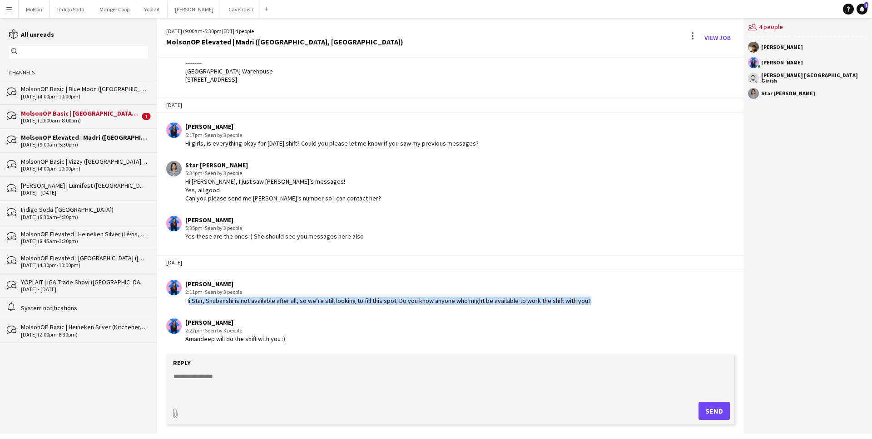
click at [272, 301] on div "Hi Star, Shubanshi is not available after all, so we’re still looking to fill t…" at bounding box center [387, 301] width 405 height 8
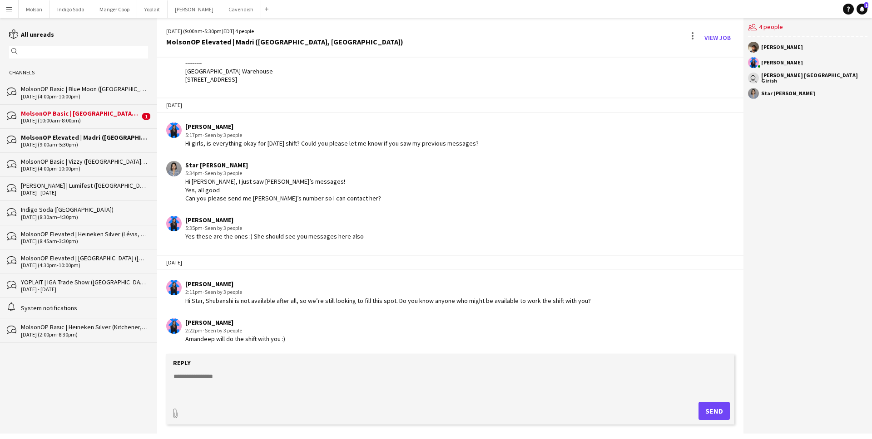
click at [206, 303] on div "Hi Star, Shubanshi is not available after all, so we’re still looking to fill t…" at bounding box center [387, 301] width 405 height 8
click at [8, 7] on app-icon "Menu" at bounding box center [8, 8] width 7 height 7
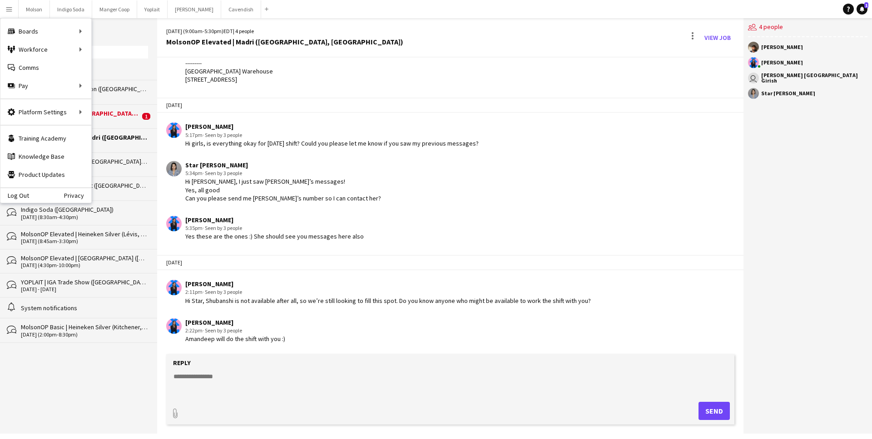
click at [338, 101] on div "Yesterday" at bounding box center [450, 105] width 586 height 15
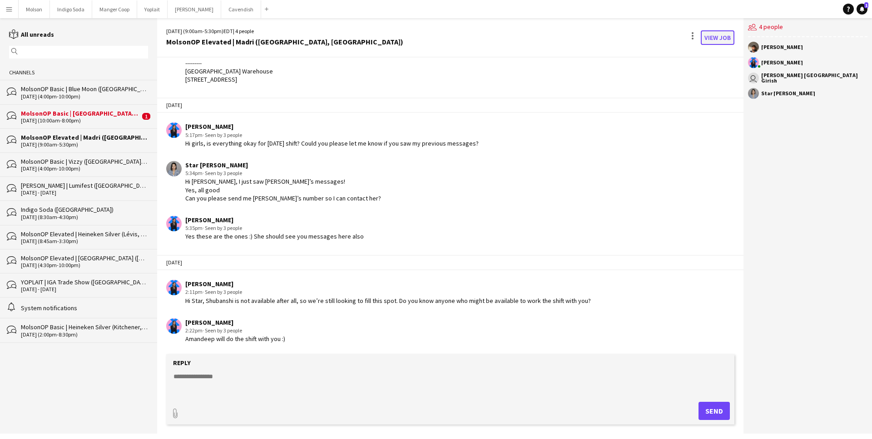
click at [667, 42] on link "View Job" at bounding box center [717, 37] width 34 height 15
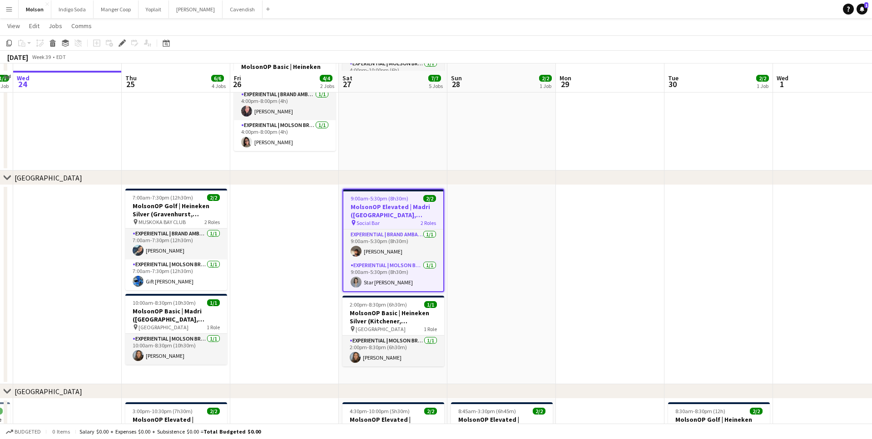
scroll to position [168, 0]
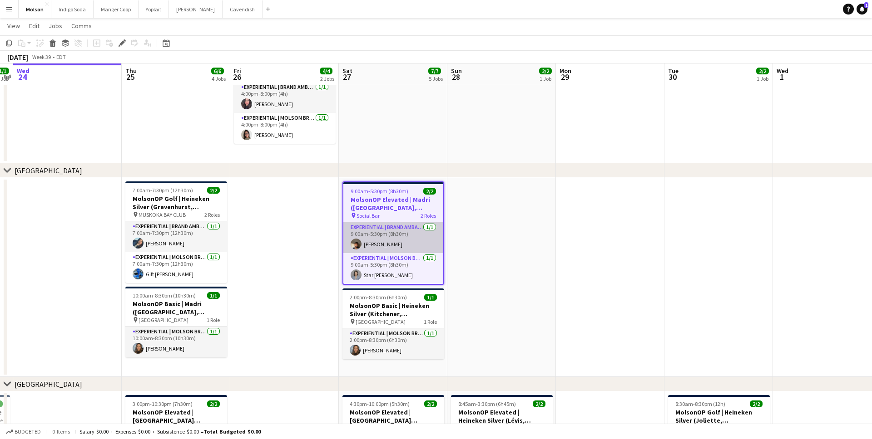
click at [380, 242] on app-card-role "Experiential | Brand Ambassador 1/1 9:00am-5:30pm (8h30m) Amandeep Singh" at bounding box center [393, 237] width 100 height 31
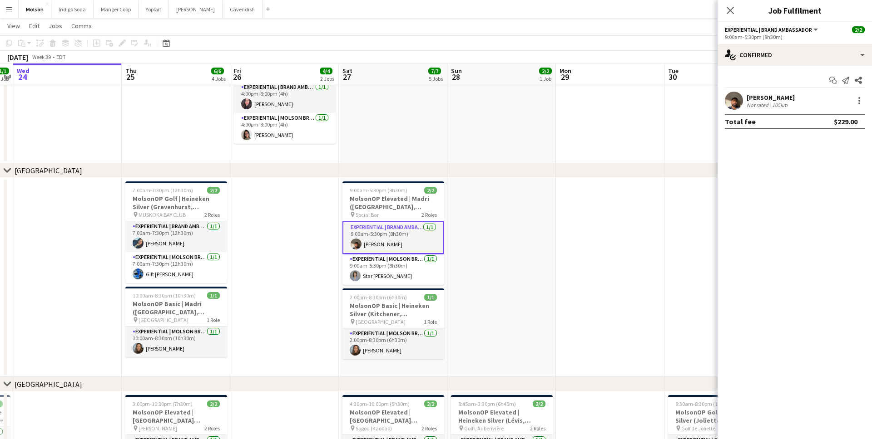
click at [667, 106] on div at bounding box center [858, 100] width 13 height 11
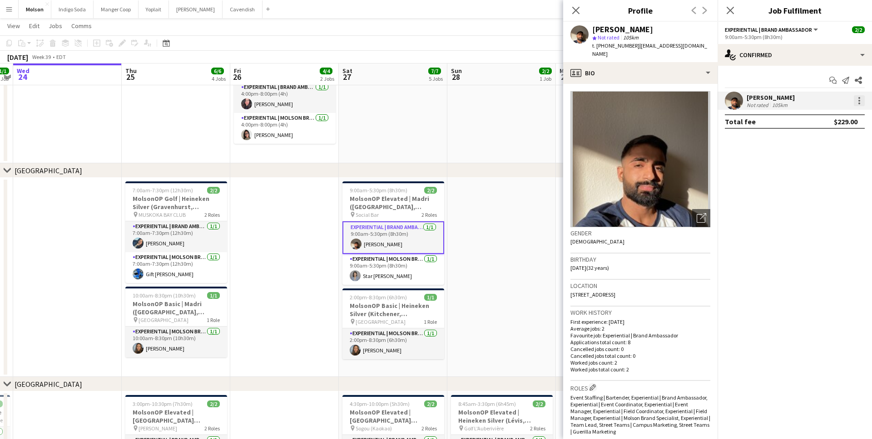
click at [667, 101] on div at bounding box center [858, 100] width 11 height 11
click at [667, 205] on span "Remove" at bounding box center [829, 205] width 56 height 8
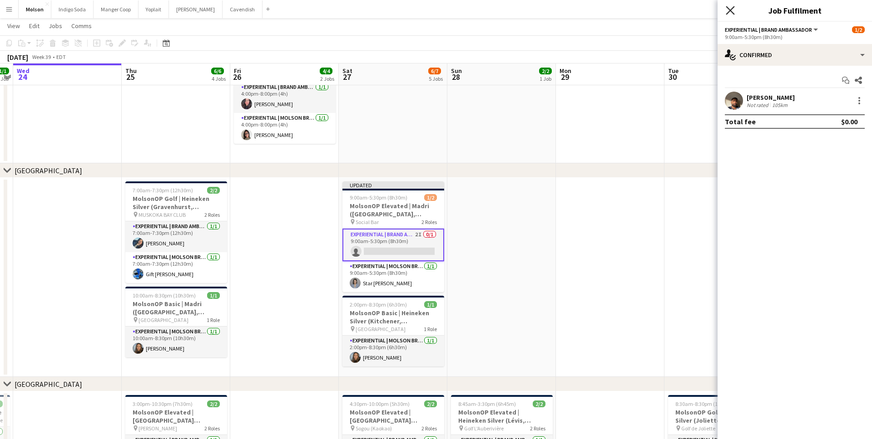
click at [667, 14] on icon "Close pop-in" at bounding box center [729, 10] width 9 height 9
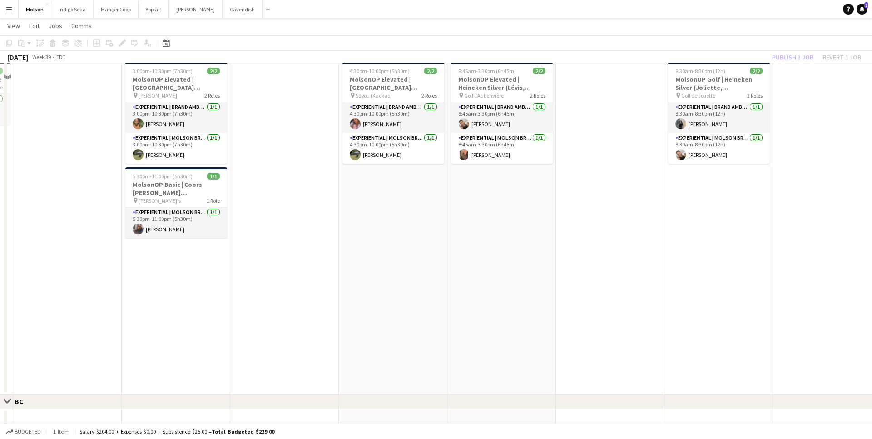
scroll to position [514, 0]
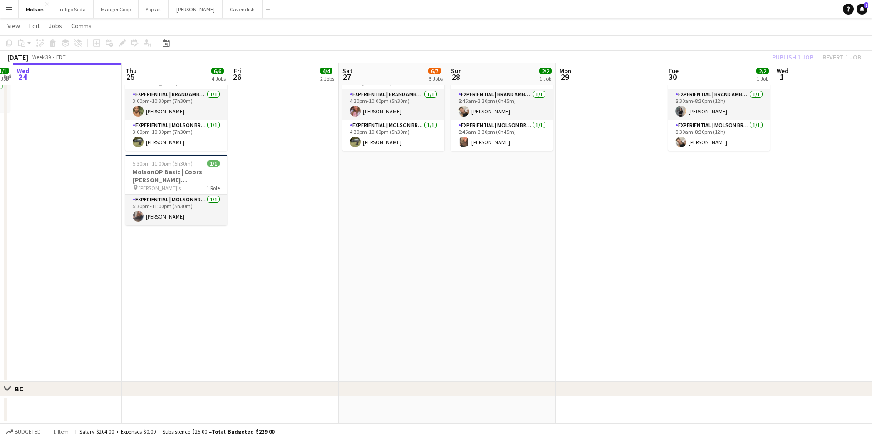
click at [11, 11] on app-icon "Menu" at bounding box center [8, 8] width 7 height 7
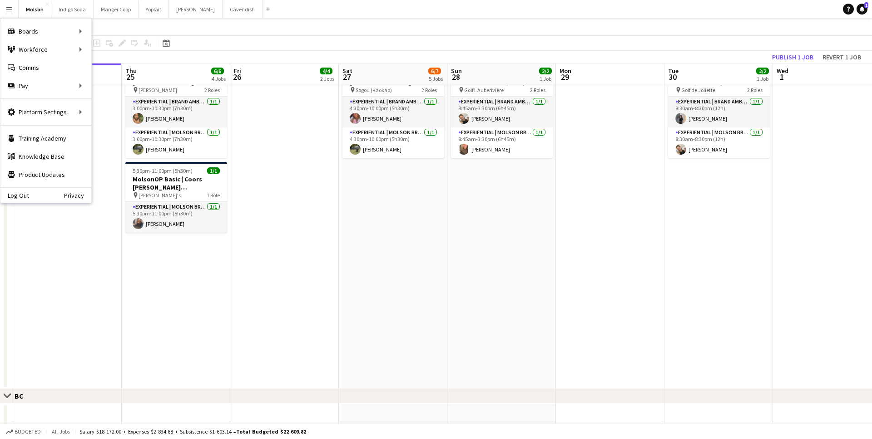
click at [8, 8] on app-icon "Menu" at bounding box center [8, 8] width 7 height 7
click at [141, 48] on link "All jobs" at bounding box center [137, 49] width 91 height 18
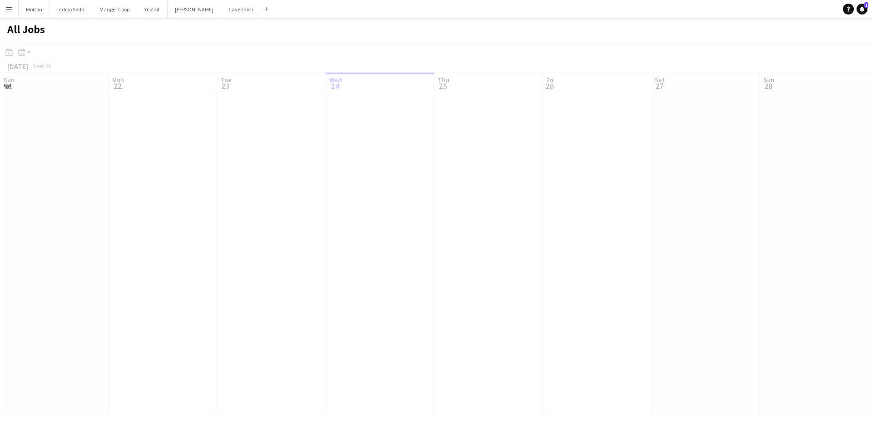
scroll to position [0, 217]
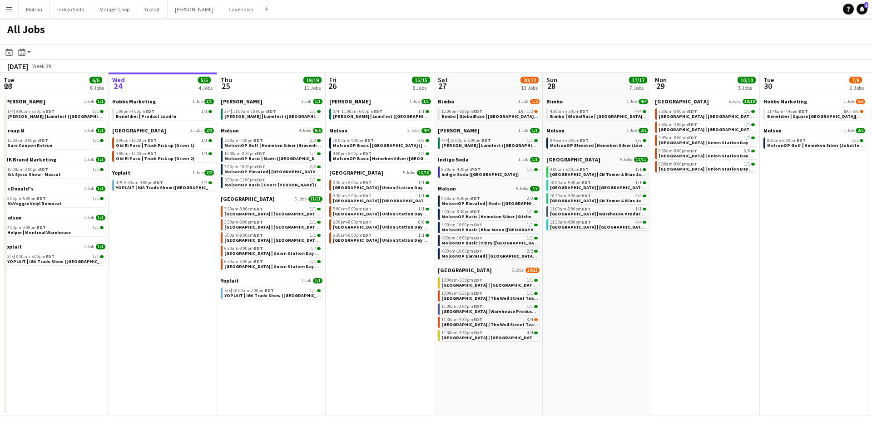
click at [498, 320] on div "11:30am-4:30pm EDT 3/4" at bounding box center [489, 320] width 96 height 5
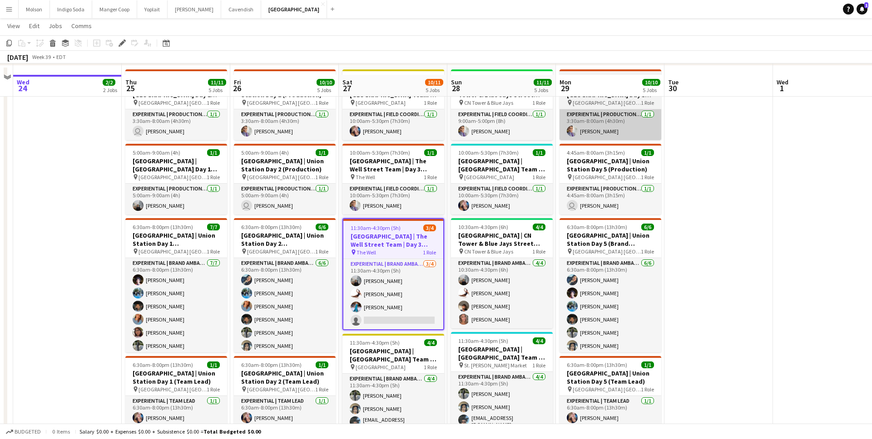
scroll to position [251, 0]
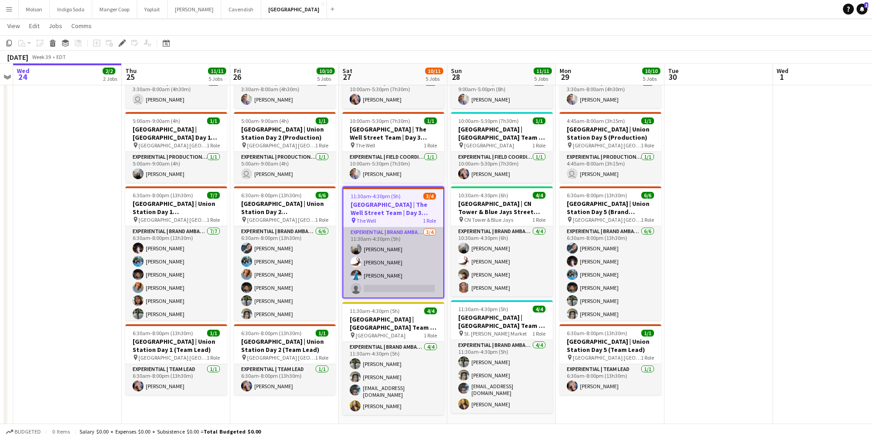
click at [387, 287] on app-card-role "Experiential | Brand Ambassador 3/4 11:30am-4:30pm (5h) Bhuvnesh Bhardwaj Sanvi…" at bounding box center [393, 262] width 100 height 70
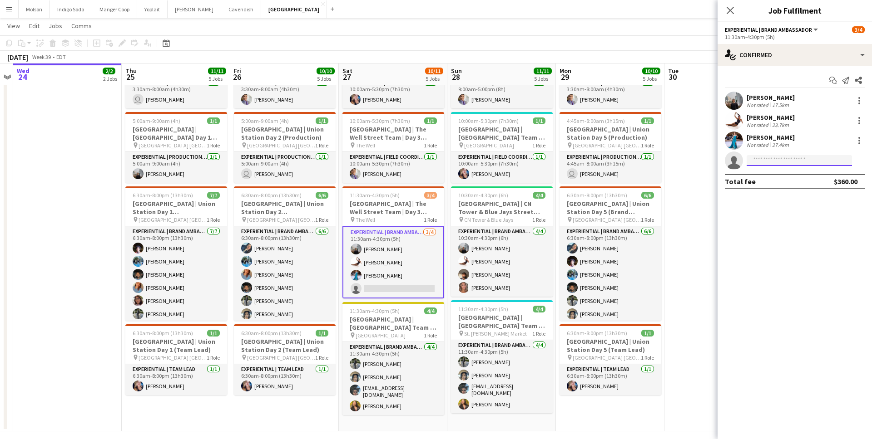
click at [774, 161] on input at bounding box center [798, 160] width 105 height 11
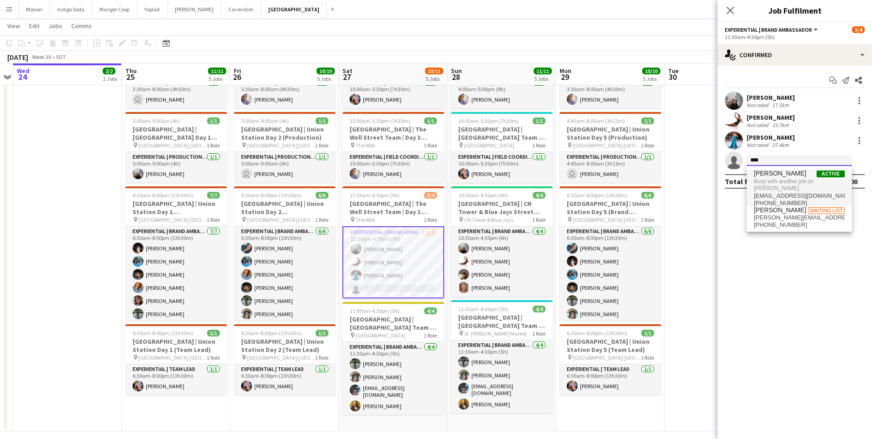
type input "****"
click at [786, 179] on span "Busy with another job on Molson." at bounding box center [799, 185] width 91 height 15
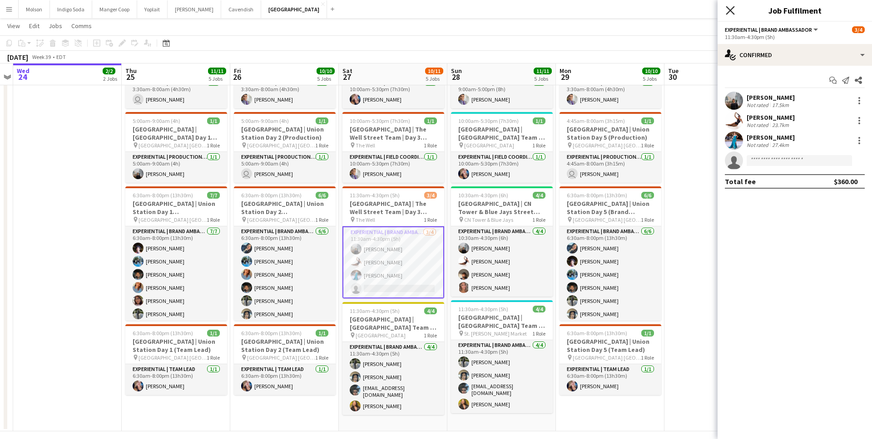
click at [726, 13] on icon "Close pop-in" at bounding box center [729, 10] width 9 height 9
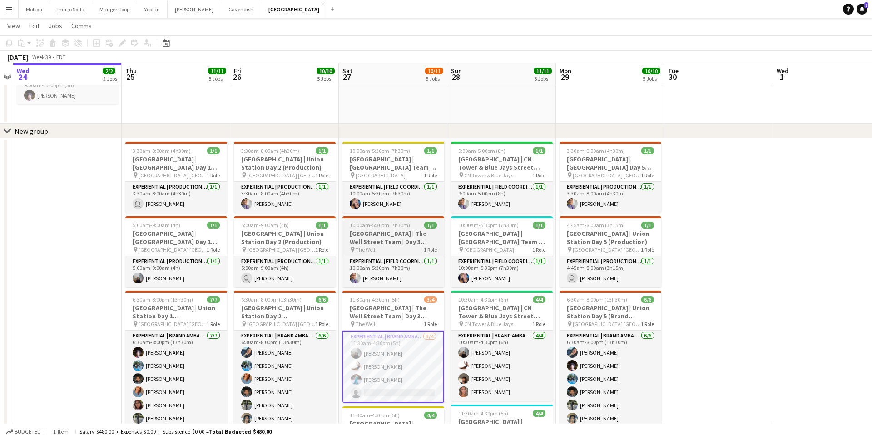
scroll to position [0, 0]
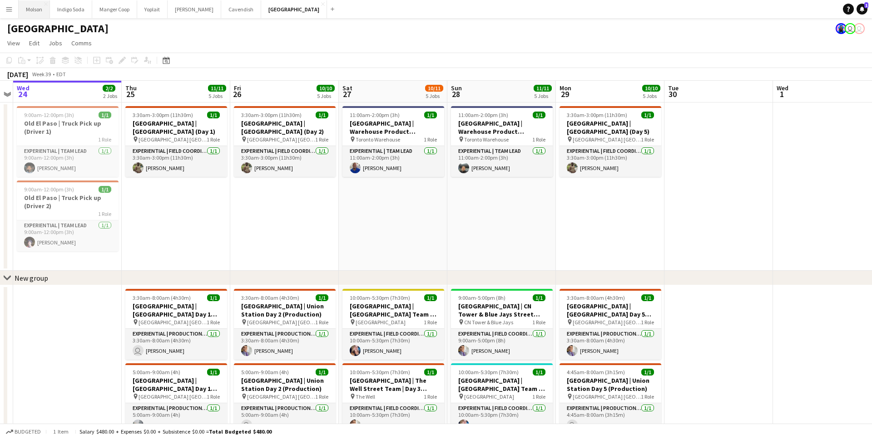
click at [34, 13] on button "Molson Close" at bounding box center [34, 9] width 31 height 18
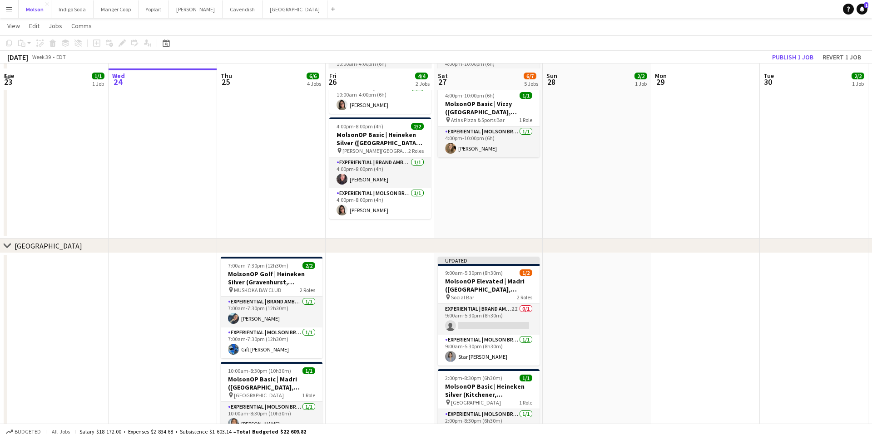
scroll to position [103, 0]
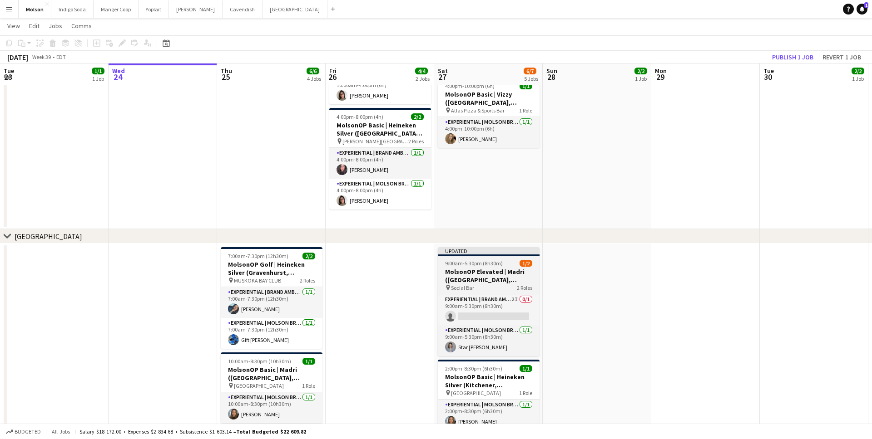
click at [490, 266] on span "9:00am-5:30pm (8h30m)" at bounding box center [474, 263] width 58 height 7
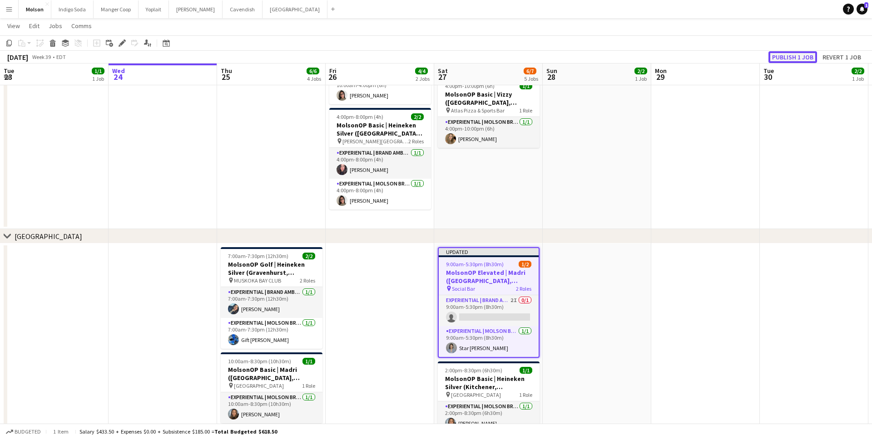
click at [800, 54] on button "Publish 1 job" at bounding box center [792, 57] width 49 height 12
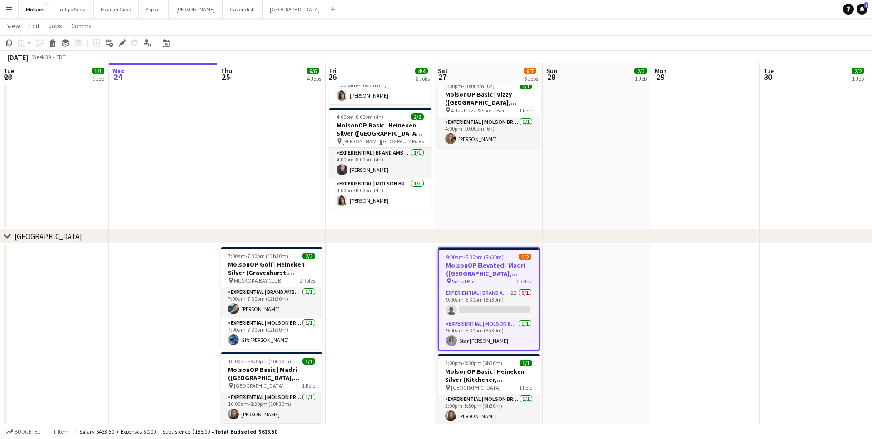
click at [581, 256] on app-date-cell at bounding box center [596, 347] width 108 height 207
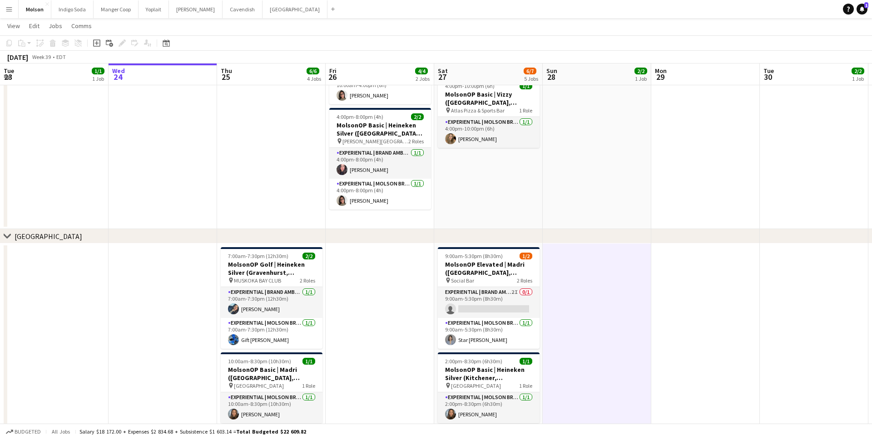
scroll to position [0, 217]
click at [513, 293] on app-card-role "Experiential | Brand Ambassador 2I 0/1 9:00am-5:30pm (8h30m) single-neutral-act…" at bounding box center [488, 302] width 102 height 31
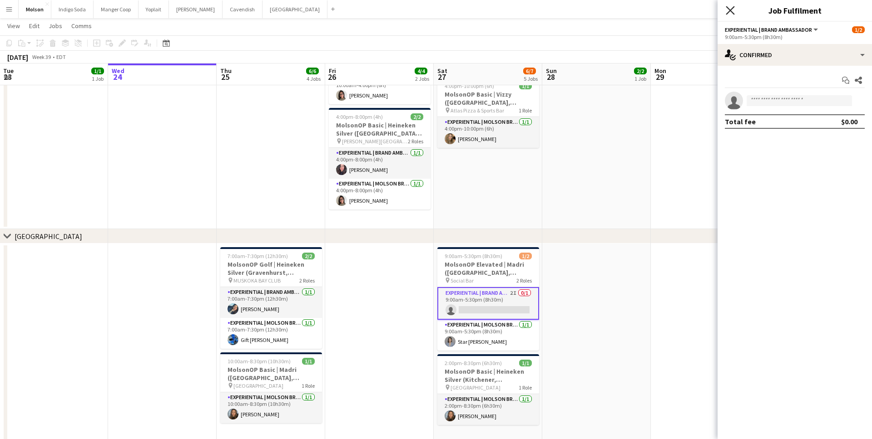
click at [731, 8] on icon "Close pop-in" at bounding box center [729, 10] width 9 height 9
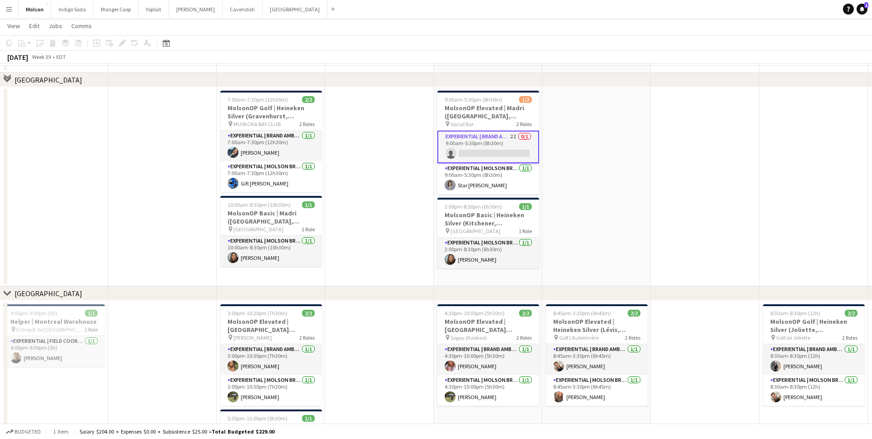
scroll to position [299, 0]
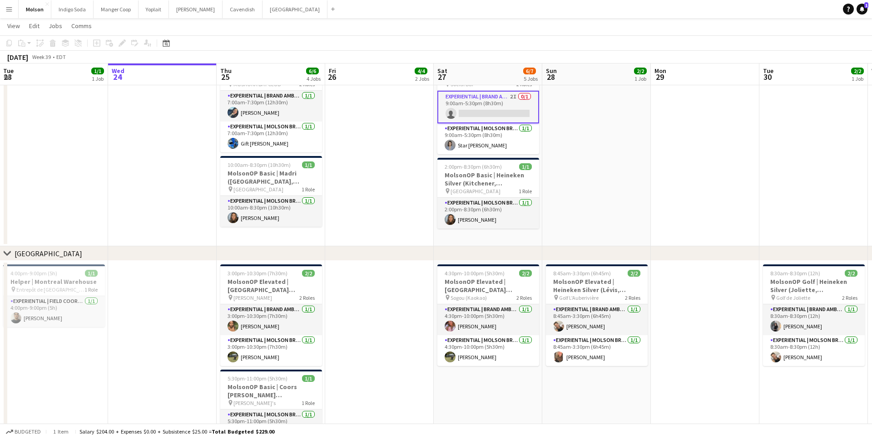
click at [8, 11] on app-icon "Menu" at bounding box center [8, 8] width 7 height 7
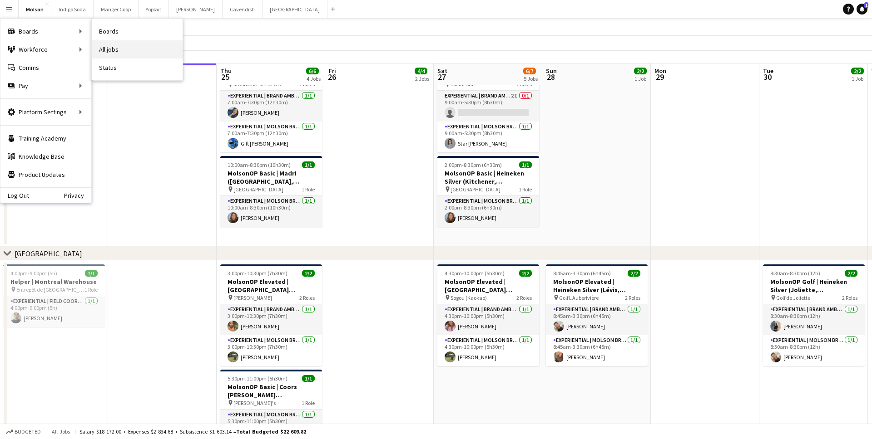
click at [123, 48] on link "All jobs" at bounding box center [137, 49] width 91 height 18
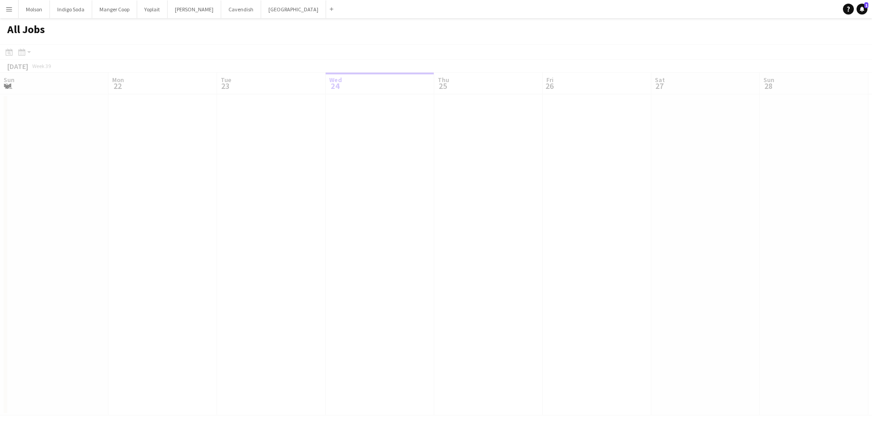
scroll to position [0, 217]
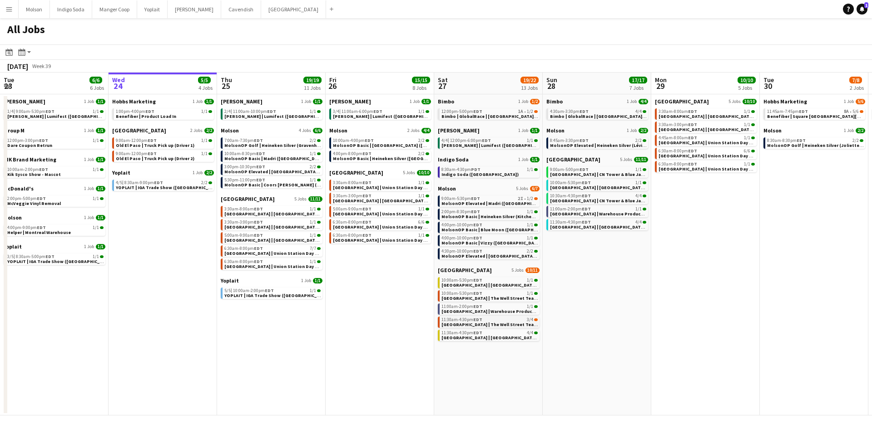
click at [510, 320] on div "11:30am-4:30pm EDT 3/4" at bounding box center [489, 320] width 96 height 5
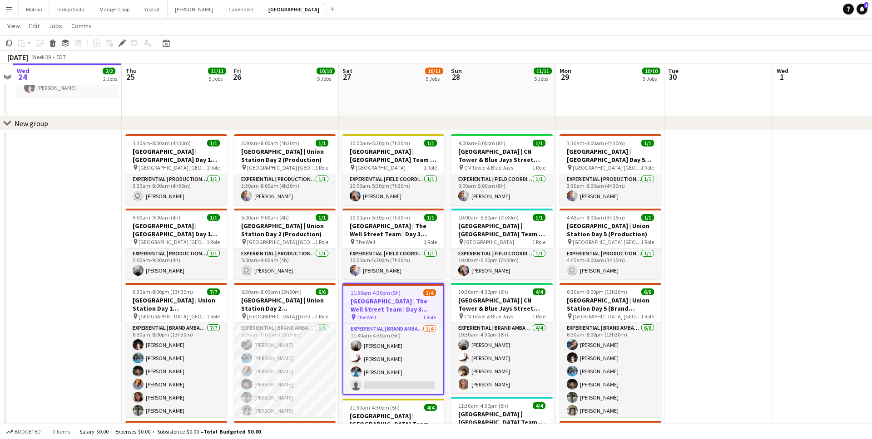
scroll to position [163, 0]
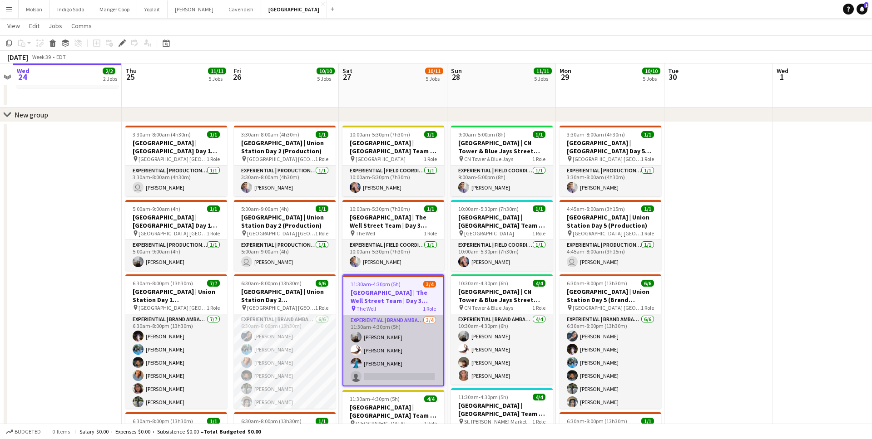
click at [404, 377] on app-card-role "Experiential | Brand Ambassador [DATE] 11:30am-4:30pm (5h) [PERSON_NAME] [PERSO…" at bounding box center [393, 351] width 100 height 70
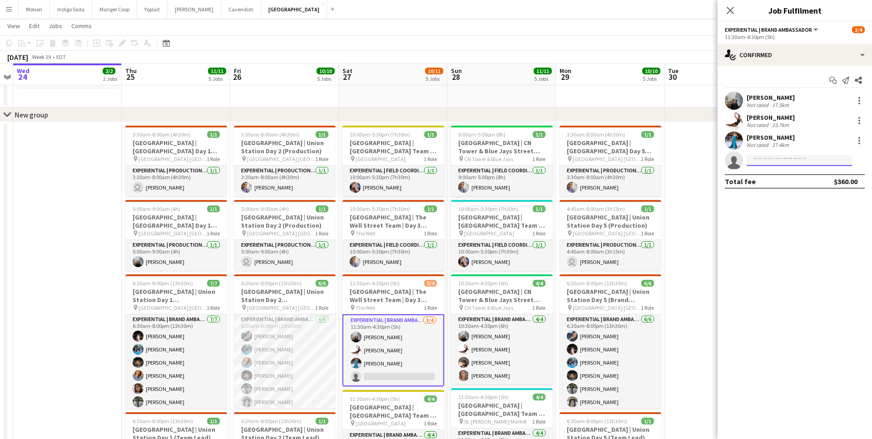
click at [811, 161] on input at bounding box center [798, 160] width 105 height 11
type input "*"
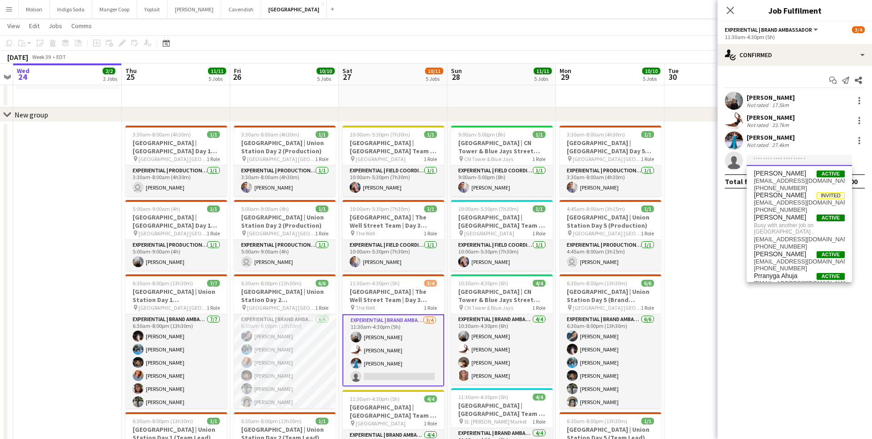
click at [759, 159] on input at bounding box center [798, 160] width 105 height 11
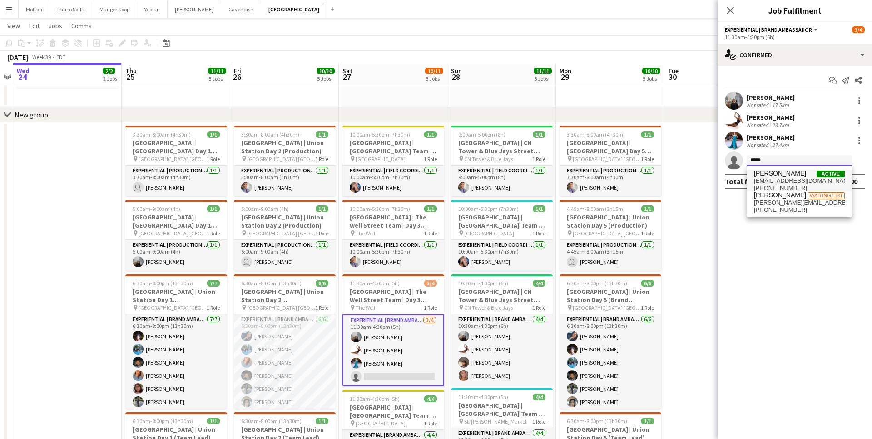
type input "*****"
click at [780, 177] on span "[PERSON_NAME]" at bounding box center [780, 174] width 52 height 8
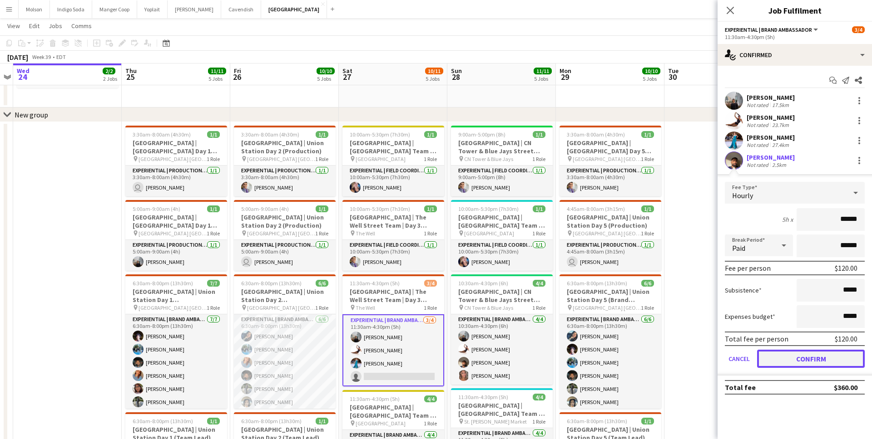
click at [798, 358] on button "Confirm" at bounding box center [811, 359] width 108 height 18
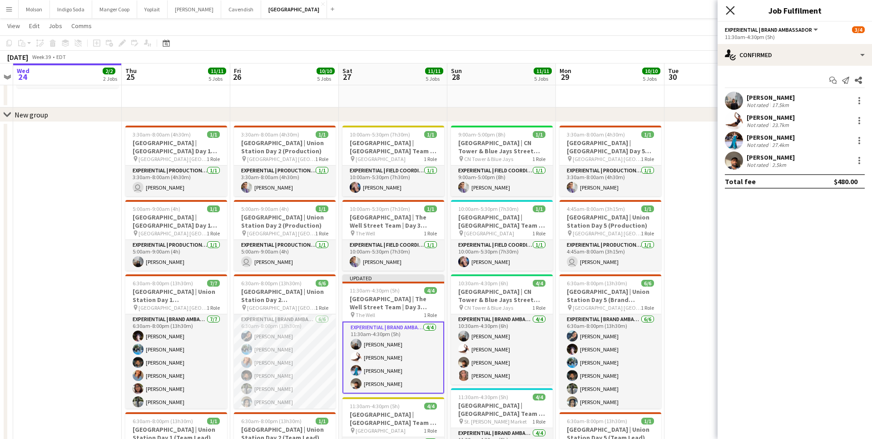
click at [726, 10] on icon "Close pop-in" at bounding box center [729, 10] width 9 height 9
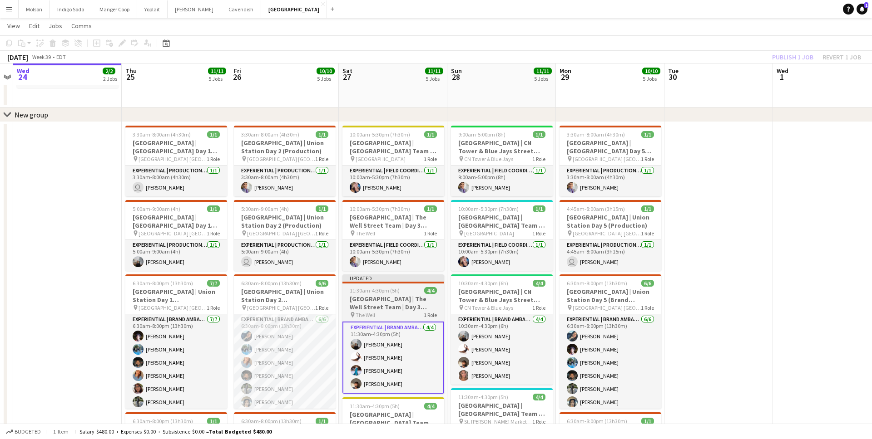
click at [385, 300] on h3 "[GEOGRAPHIC_DATA] | The Well Street Team | Day 3 (Brand Ambassadors)" at bounding box center [393, 303] width 102 height 16
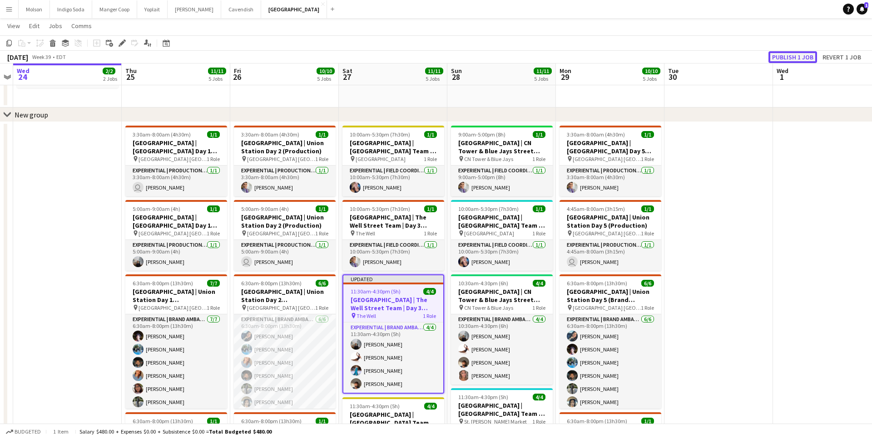
click at [788, 58] on button "Publish 1 job" at bounding box center [792, 57] width 49 height 12
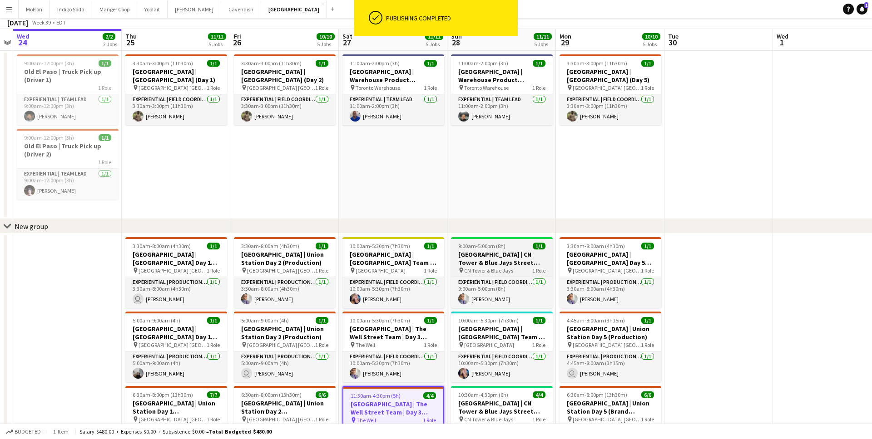
scroll to position [0, 0]
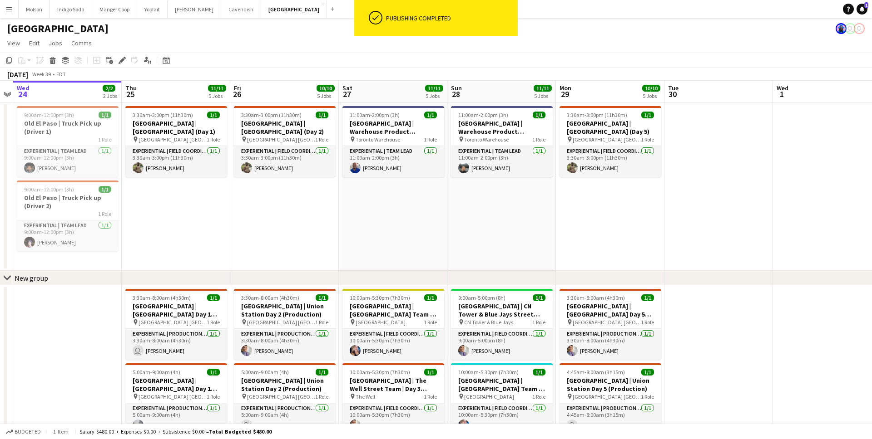
click at [386, 104] on app-date-cell "11:00am-2:00pm (3h) 1/1 [GEOGRAPHIC_DATA] | Warehouse Product Reception (pt.1) …" at bounding box center [393, 187] width 108 height 168
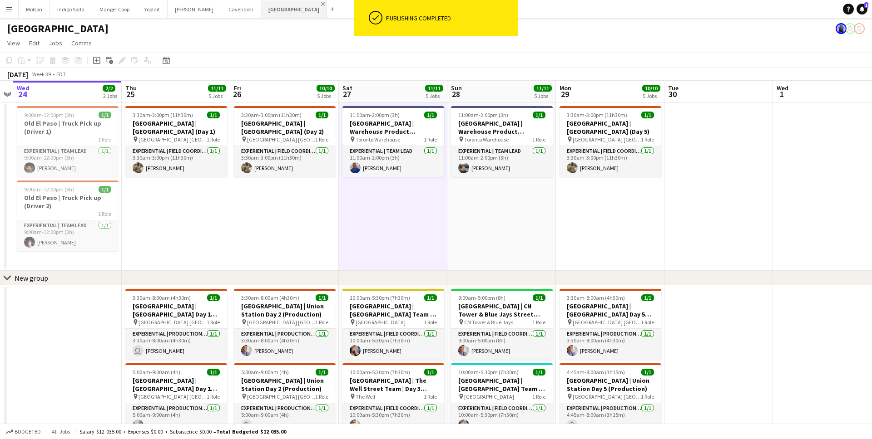
click at [321, 5] on app-icon "Close" at bounding box center [323, 4] width 4 height 4
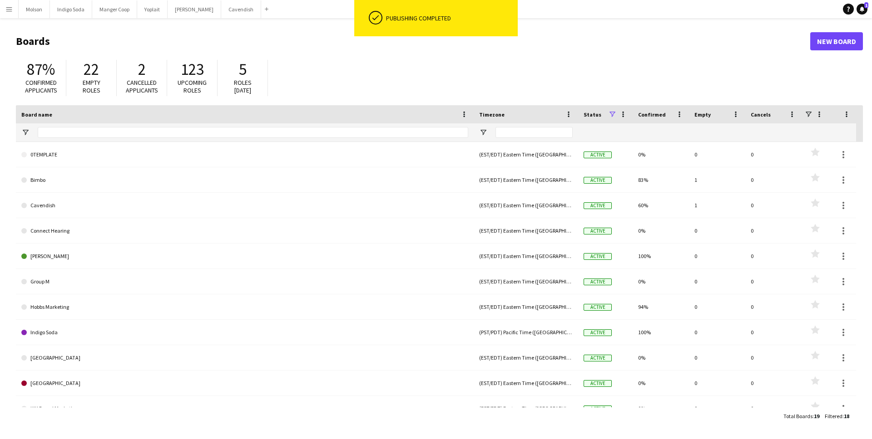
click at [678, 59] on div "87% Confirmed applicants 22 Empty roles 2 Cancelled applicants 123 Upcoming rol…" at bounding box center [439, 80] width 847 height 50
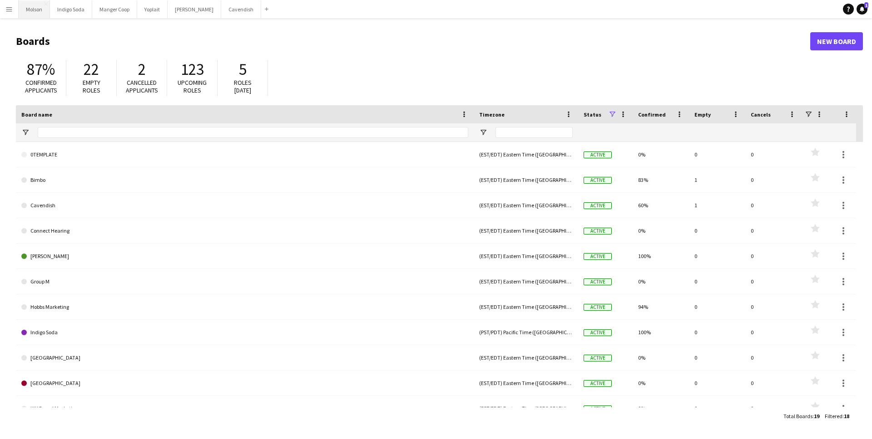
click at [36, 14] on button "Molson Close" at bounding box center [34, 9] width 31 height 18
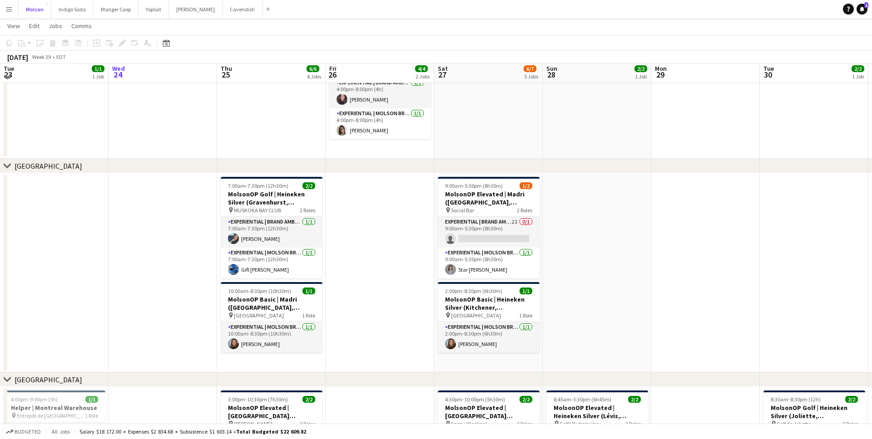
scroll to position [173, 0]
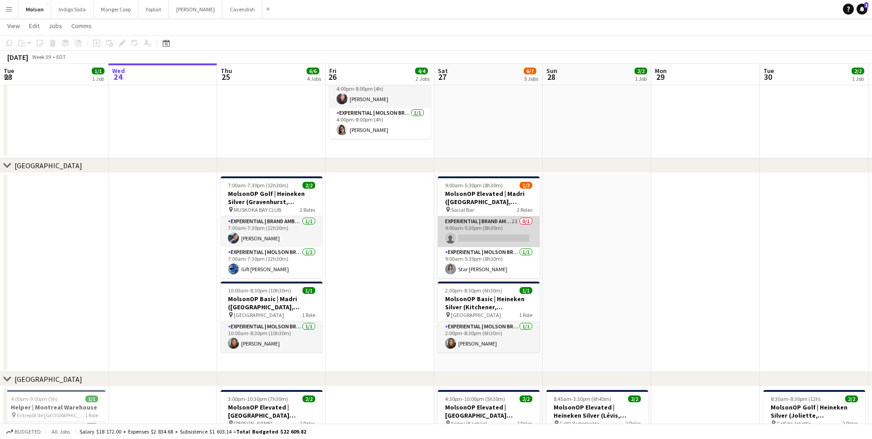
click at [490, 230] on app-card-role "Experiential | Brand Ambassador 2I 0/1 9:00am-5:30pm (8h30m) single-neutral-act…" at bounding box center [489, 232] width 102 height 31
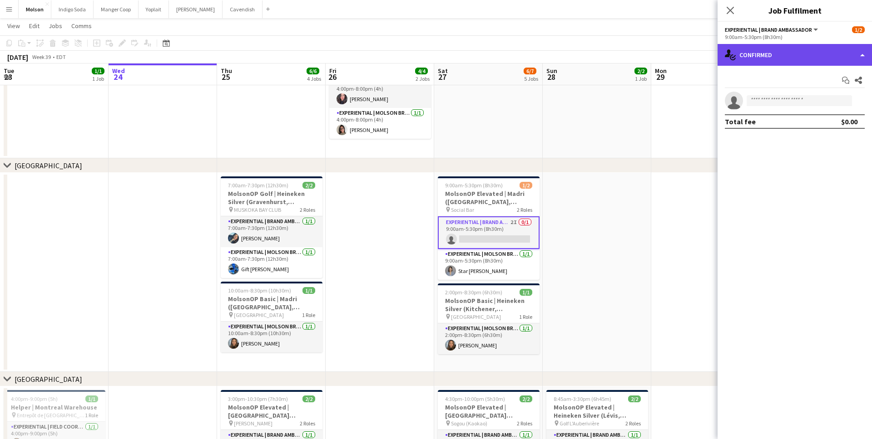
click at [770, 56] on div "single-neutral-actions-check-2 Confirmed" at bounding box center [794, 55] width 154 height 22
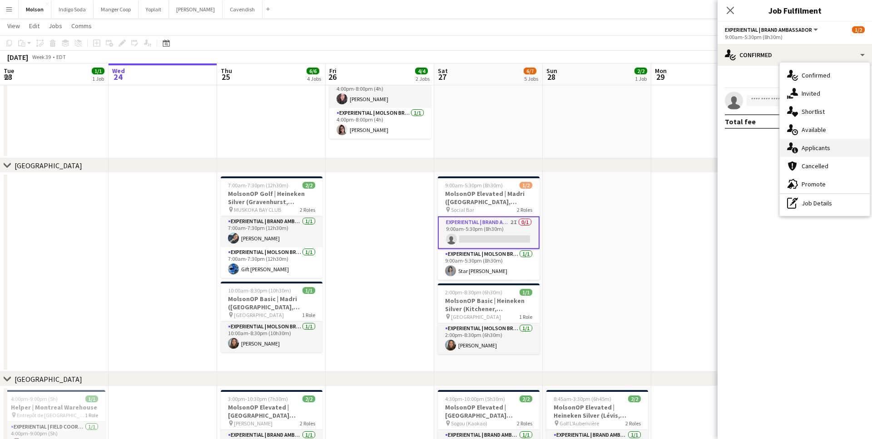
click at [824, 150] on span "Applicants" at bounding box center [815, 148] width 29 height 8
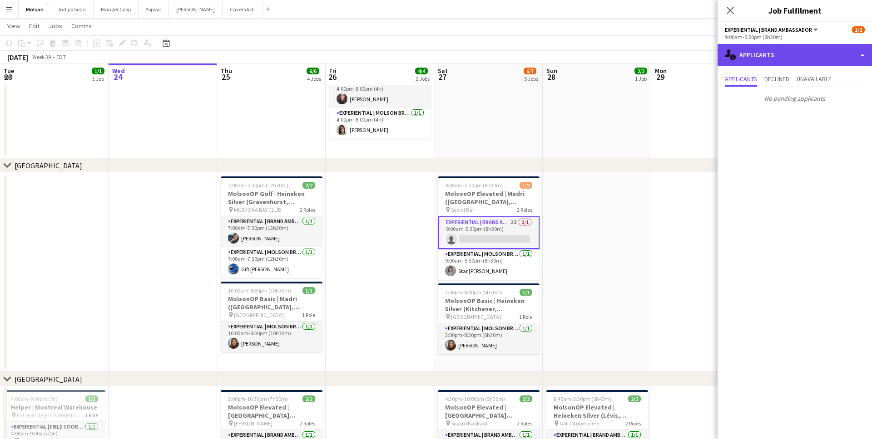
click at [785, 58] on div "single-neutral-actions-information Applicants" at bounding box center [794, 55] width 154 height 22
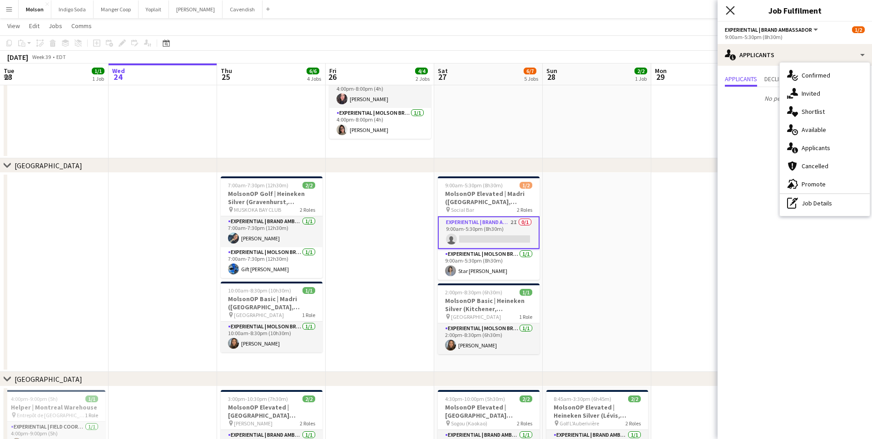
click at [728, 10] on icon "Close pop-in" at bounding box center [729, 10] width 9 height 9
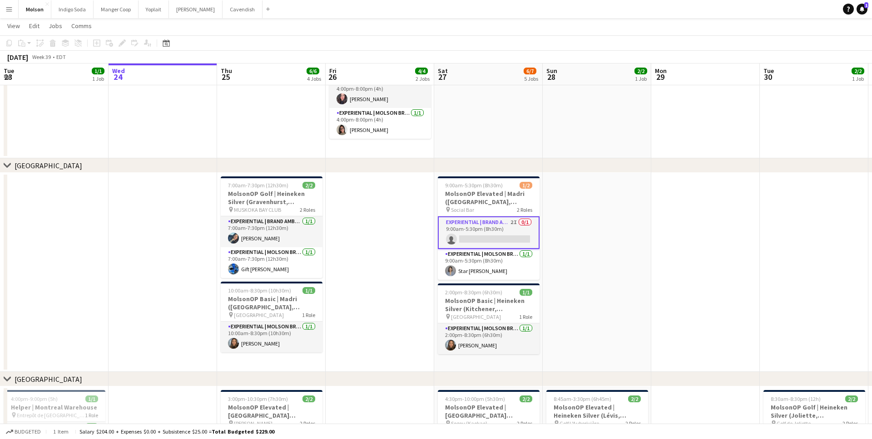
click at [862, 16] on app-navbar "Menu Boards Boards Boards All jobs Status Workforce Workforce My Workforce Recr…" at bounding box center [436, 9] width 872 height 18
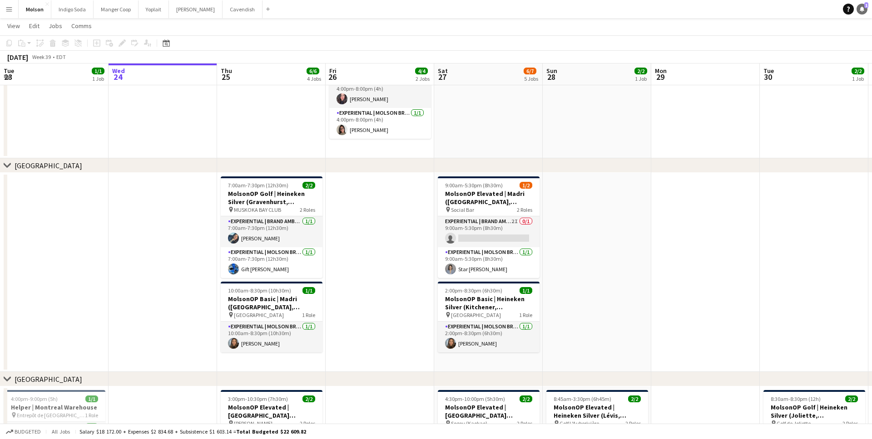
click at [861, 10] on icon at bounding box center [861, 8] width 5 height 5
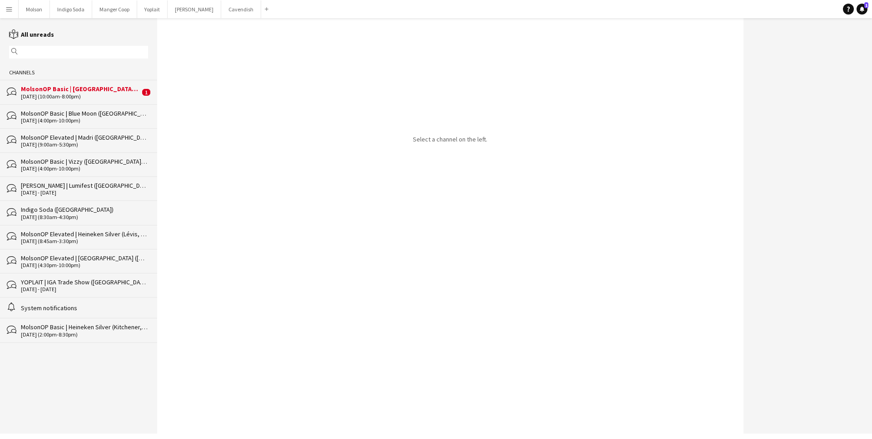
click at [62, 94] on div "[DATE] (10:00am-8:00pm)" at bounding box center [80, 97] width 119 height 6
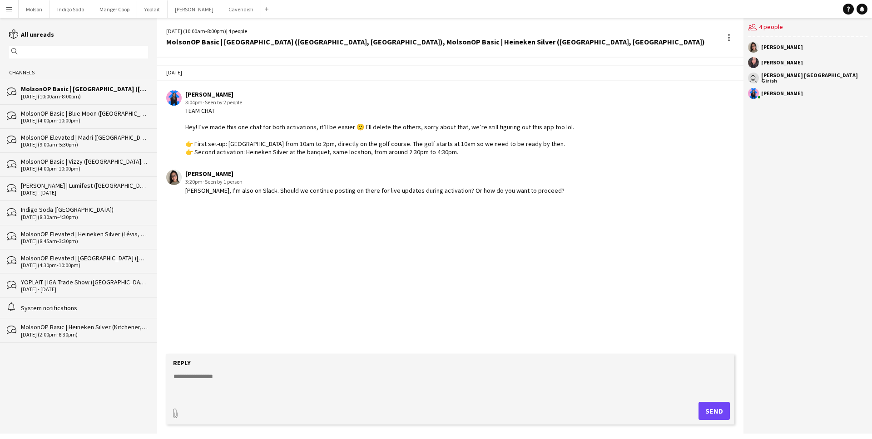
click at [246, 195] on app-chat-message "[PERSON_NAME] 3:20pm · Seen by 1 person [PERSON_NAME], I’m also on Slack. Shoul…" at bounding box center [450, 182] width 586 height 34
click at [252, 190] on div "[PERSON_NAME], I’m also on Slack. Should we continue posting on there for live …" at bounding box center [374, 191] width 379 height 8
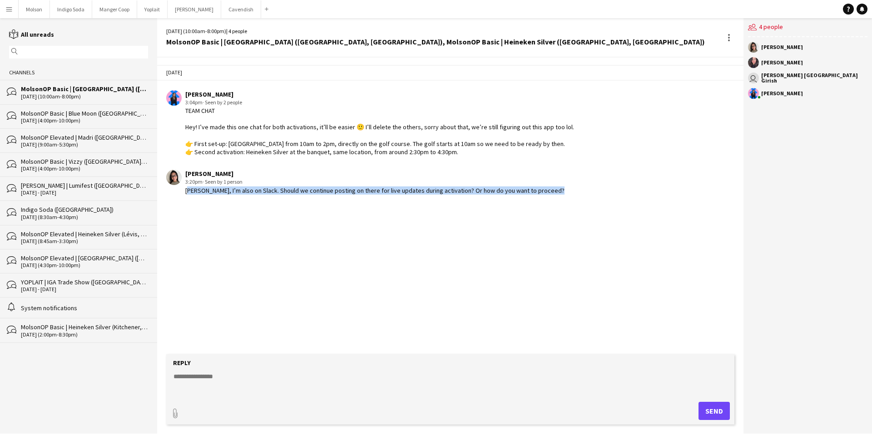
click at [252, 190] on div "[PERSON_NAME], I’m also on Slack. Should we continue posting on there for live …" at bounding box center [374, 191] width 379 height 8
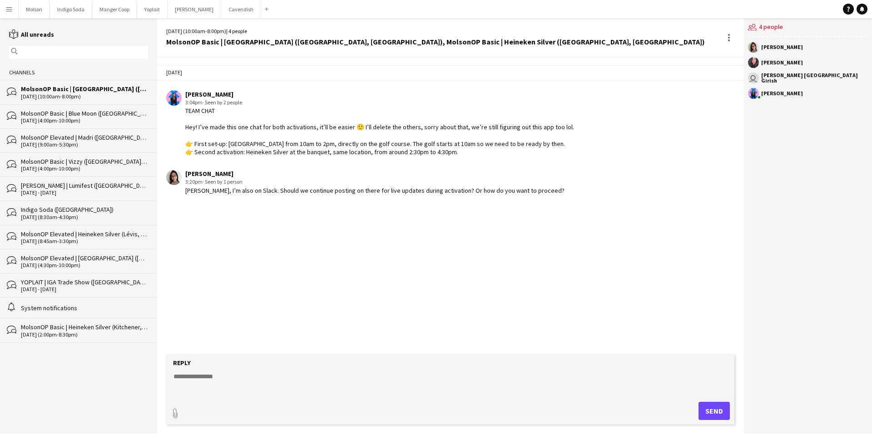
click at [281, 188] on div "[PERSON_NAME], I’m also on Slack. Should we continue posting on there for live …" at bounding box center [374, 191] width 379 height 8
click at [280, 188] on div "[PERSON_NAME], I’m also on Slack. Should we continue posting on there for live …" at bounding box center [374, 191] width 379 height 8
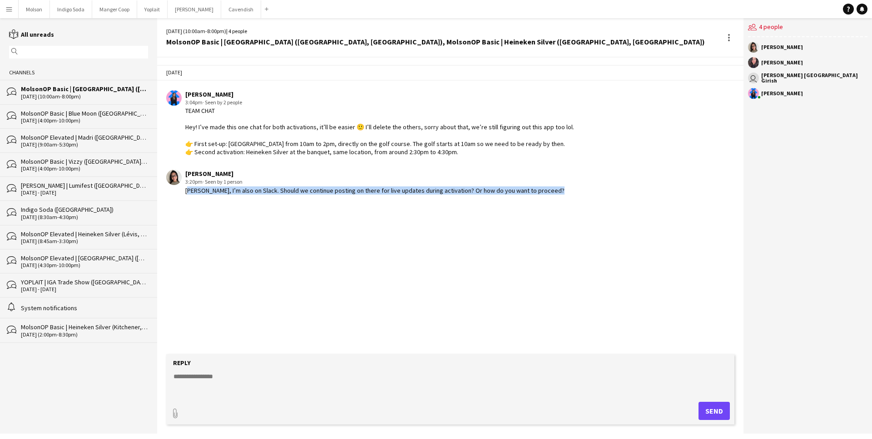
click at [280, 188] on div "[PERSON_NAME], I’m also on Slack. Should we continue posting on there for live …" at bounding box center [374, 191] width 379 height 8
click at [299, 191] on div "[PERSON_NAME], I’m also on Slack. Should we continue posting on there for live …" at bounding box center [374, 191] width 379 height 8
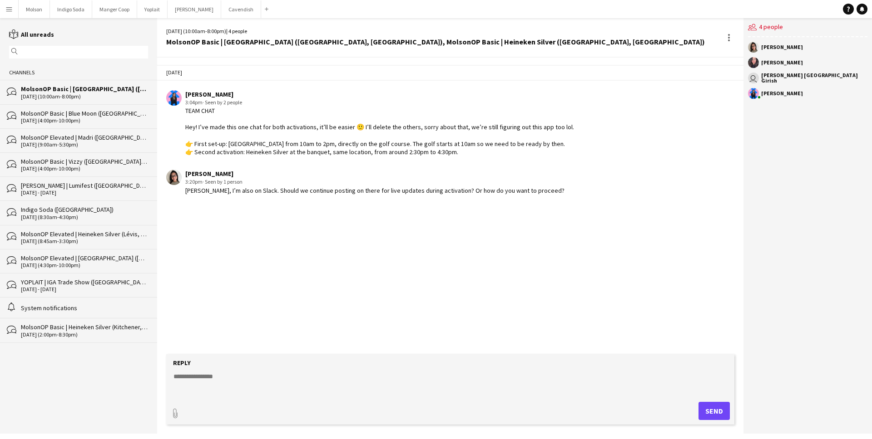
click at [299, 191] on div "[PERSON_NAME], I’m also on Slack. Should we continue posting on there for live …" at bounding box center [374, 191] width 379 height 8
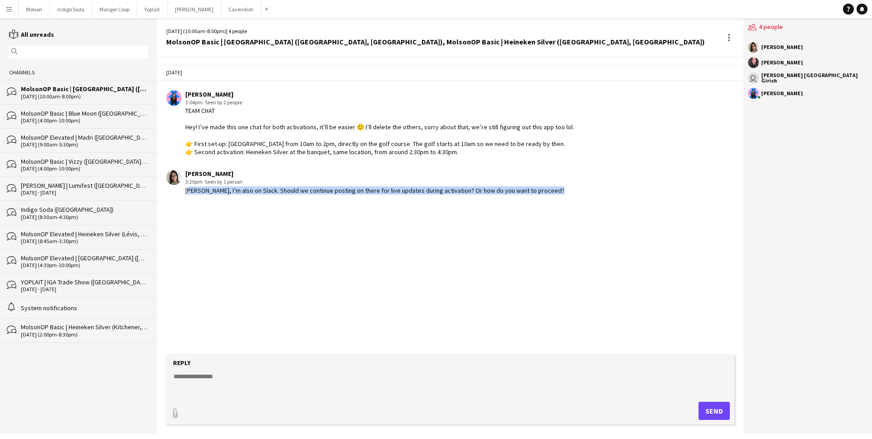
click at [299, 191] on div "[PERSON_NAME], I’m also on Slack. Should we continue posting on there for live …" at bounding box center [374, 191] width 379 height 8
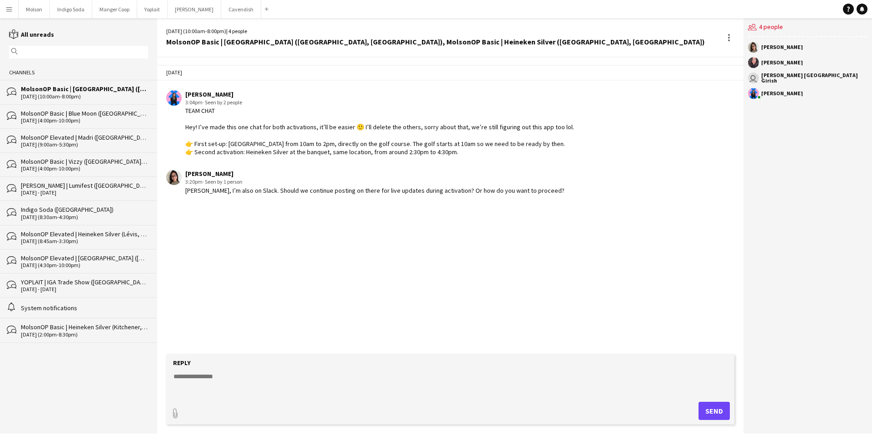
click at [238, 379] on textarea at bounding box center [452, 384] width 559 height 24
click at [262, 232] on div "[DATE] [PERSON_NAME] 3:04pm · Seen by 2 people TEAM CHAT Hey! I’ve made this on…" at bounding box center [450, 206] width 586 height 297
click at [221, 389] on textarea at bounding box center [452, 384] width 559 height 24
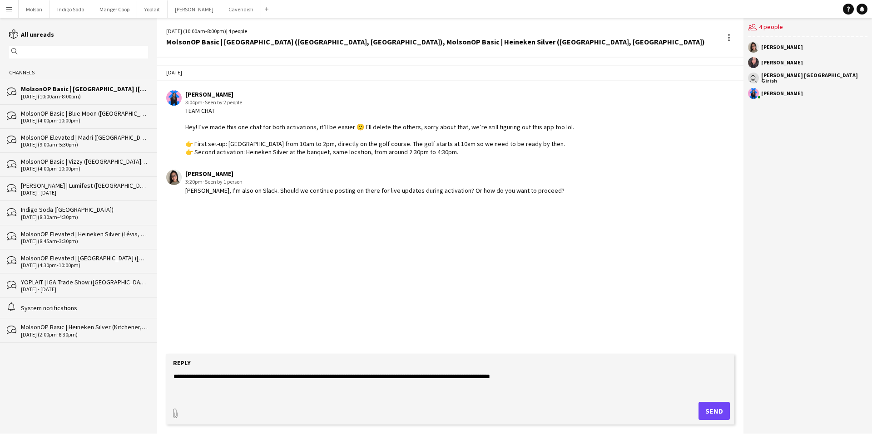
drag, startPoint x: 553, startPoint y: 378, endPoint x: 115, endPoint y: 378, distance: 438.1
click at [115, 378] on div "reading All unreads magnifier Channels bubbles MolsonOP Basic | [GEOGRAPHIC_DAT…" at bounding box center [436, 226] width 872 height 416
paste textarea
click at [557, 373] on textarea "**********" at bounding box center [452, 384] width 559 height 24
type textarea "**********"
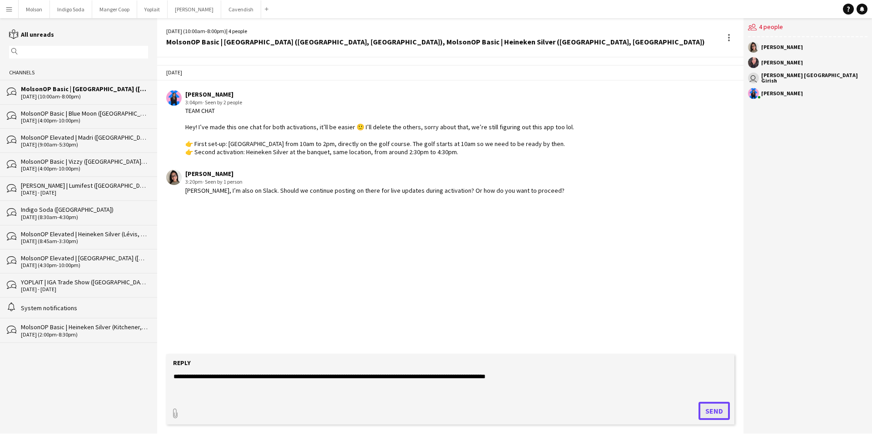
click at [710, 414] on button "Send" at bounding box center [713, 411] width 31 height 18
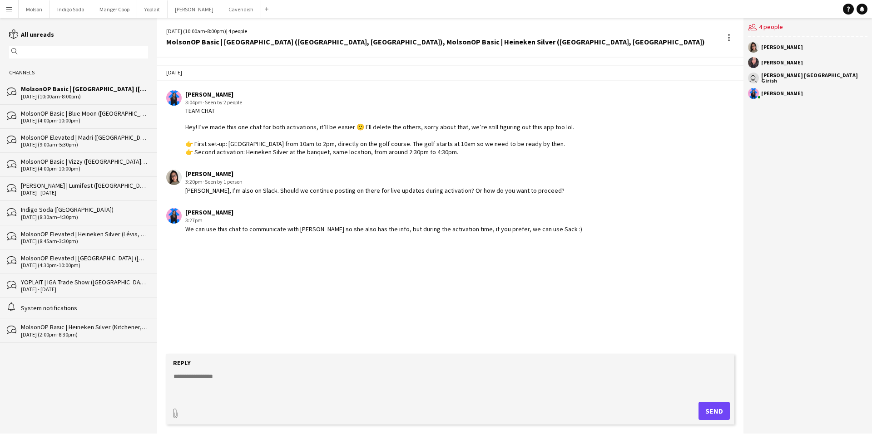
click at [5, 11] on button "Menu" at bounding box center [9, 9] width 18 height 18
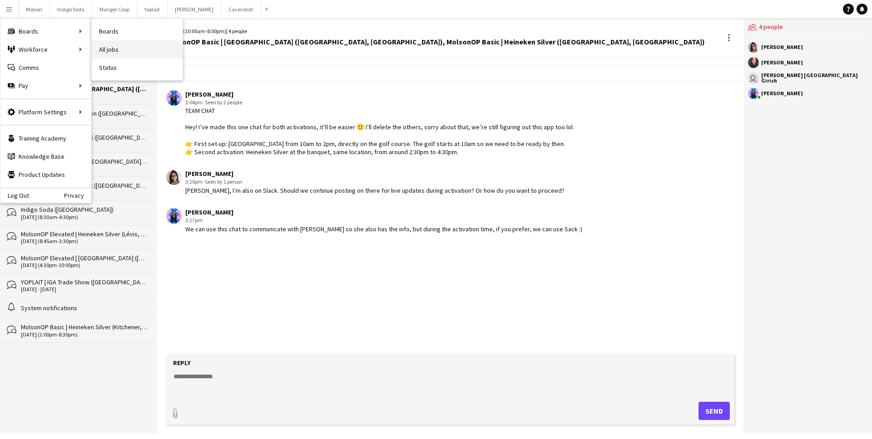
click at [133, 49] on link "All jobs" at bounding box center [137, 49] width 91 height 18
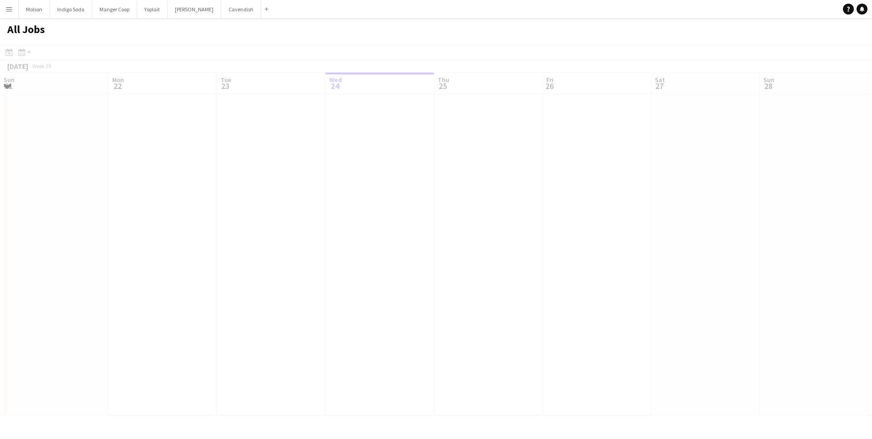
scroll to position [0, 217]
